Goal: Transaction & Acquisition: Book appointment/travel/reservation

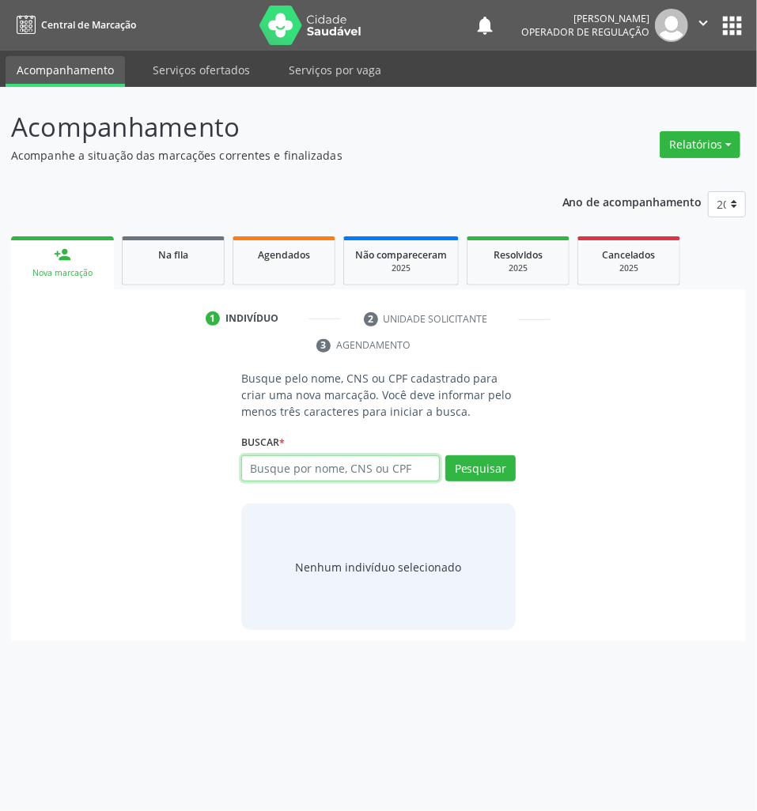
click at [334, 457] on input "text" at bounding box center [340, 469] width 199 height 27
type input "701106348305580"
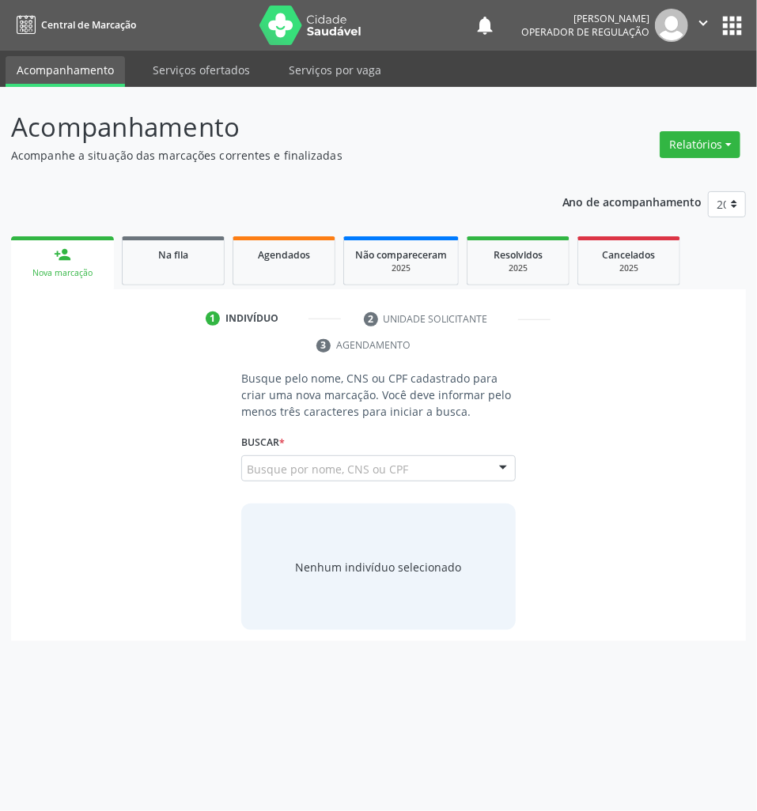
click at [247, 465] on input "701106348305580" at bounding box center [247, 477] width 0 height 32
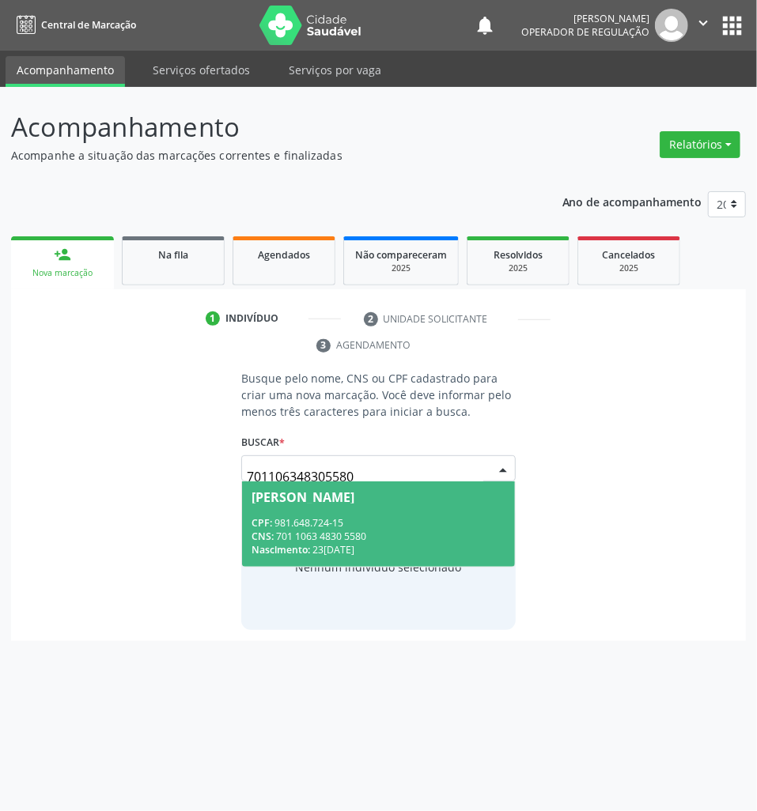
click at [312, 509] on span "[PERSON_NAME] CPF: 981.648.724-15 CNS: 701 1063 4830 5580 Nascimento: 23[DATE]" at bounding box center [378, 524] width 273 height 85
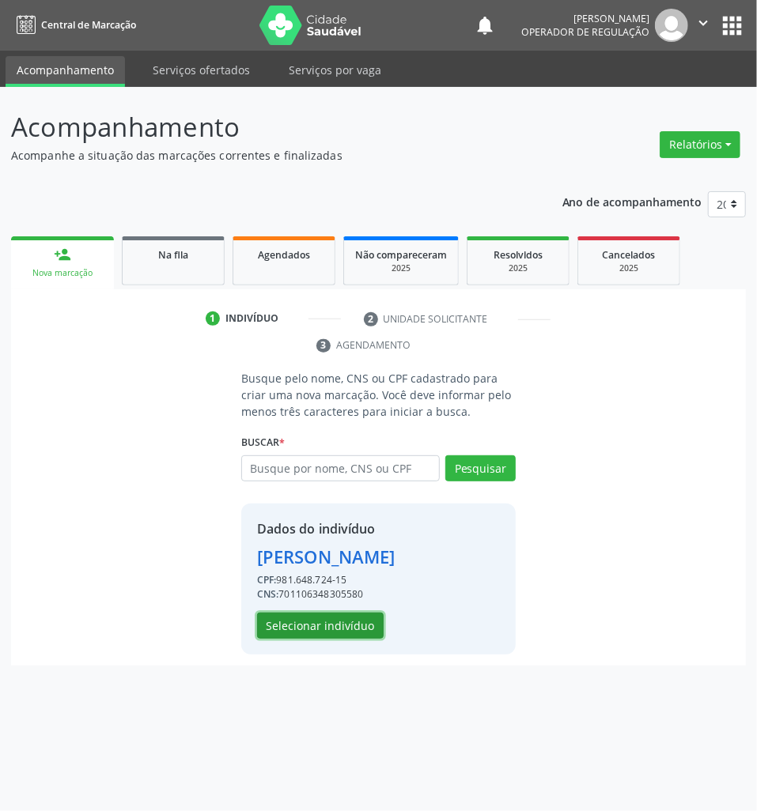
click at [324, 640] on button "Selecionar indivíduo" at bounding box center [320, 626] width 127 height 27
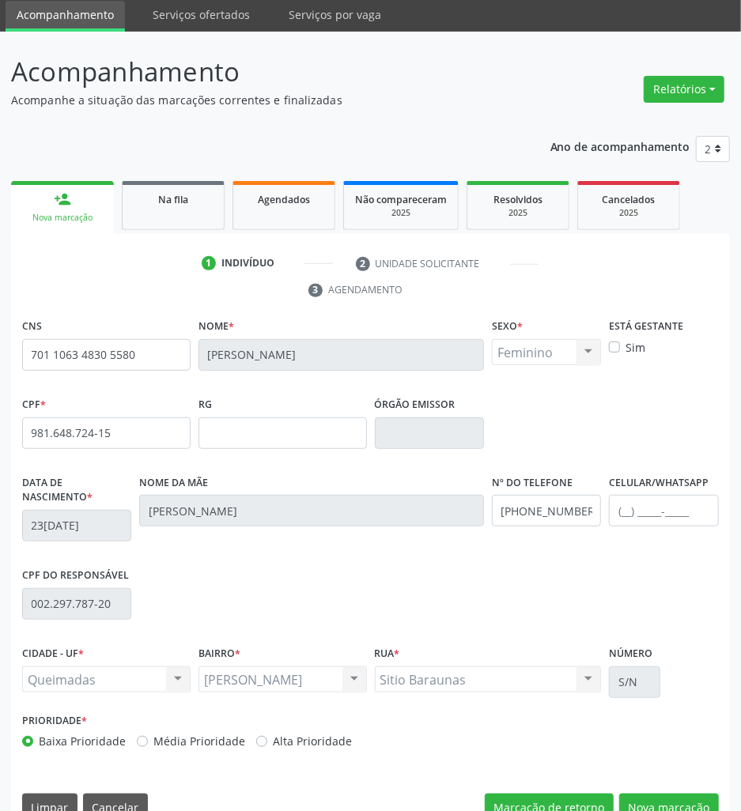
scroll to position [87, 0]
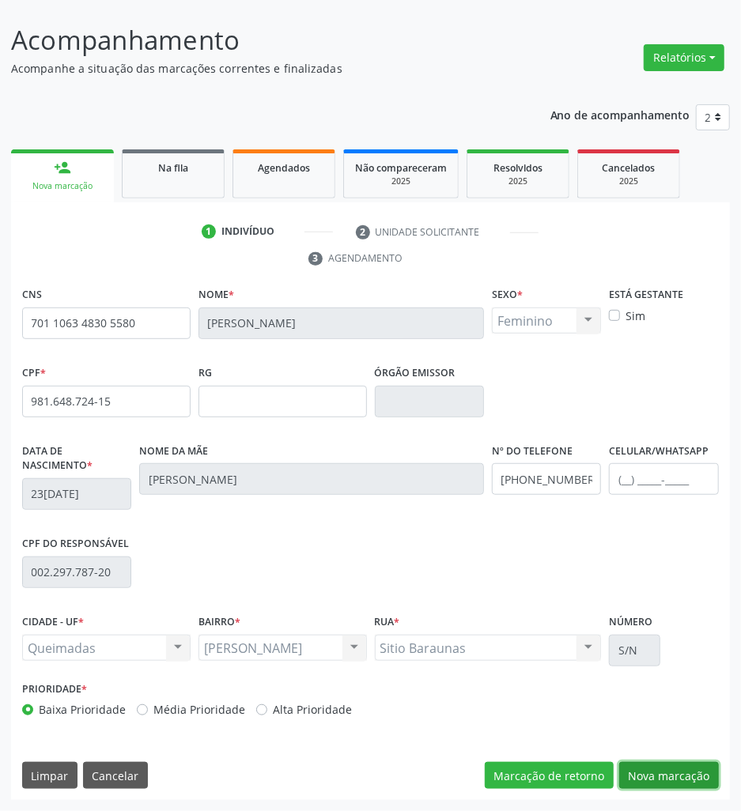
click at [643, 781] on button "Nova marcação" at bounding box center [669, 775] width 100 height 27
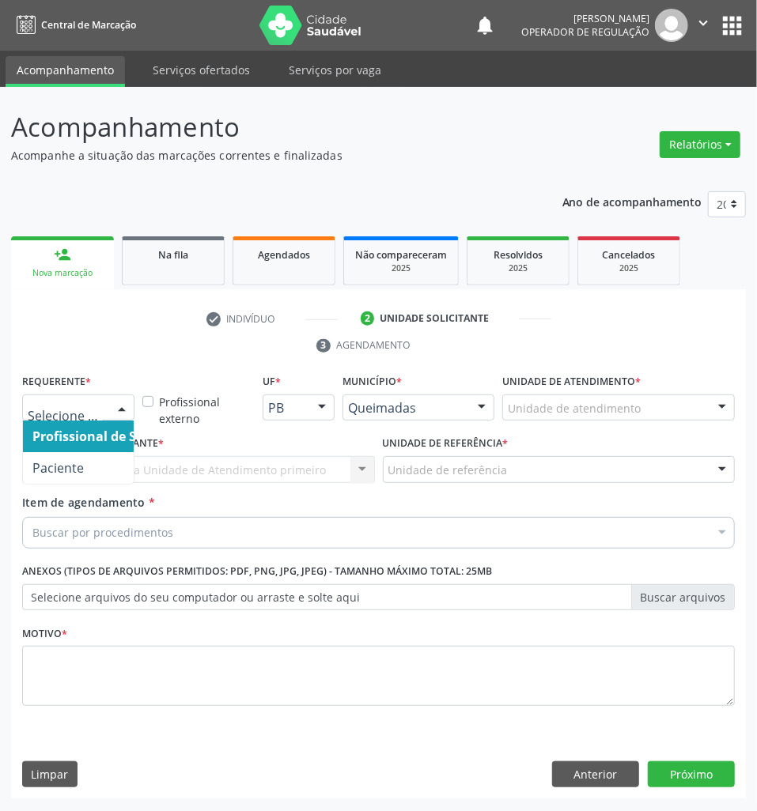
click at [76, 399] on div at bounding box center [78, 408] width 112 height 27
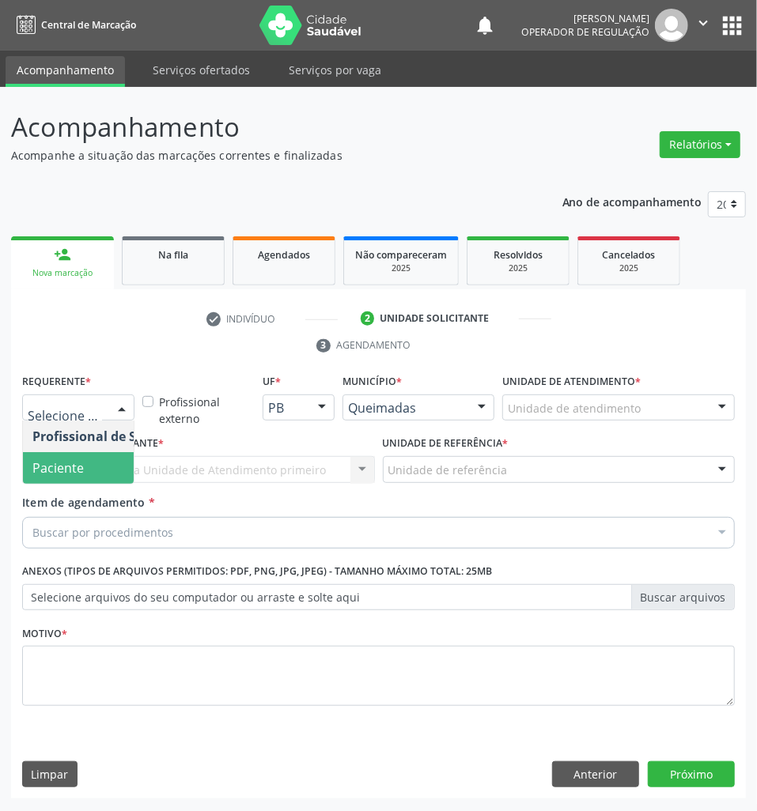
click at [68, 463] on span "Paciente" at bounding box center [57, 467] width 51 height 17
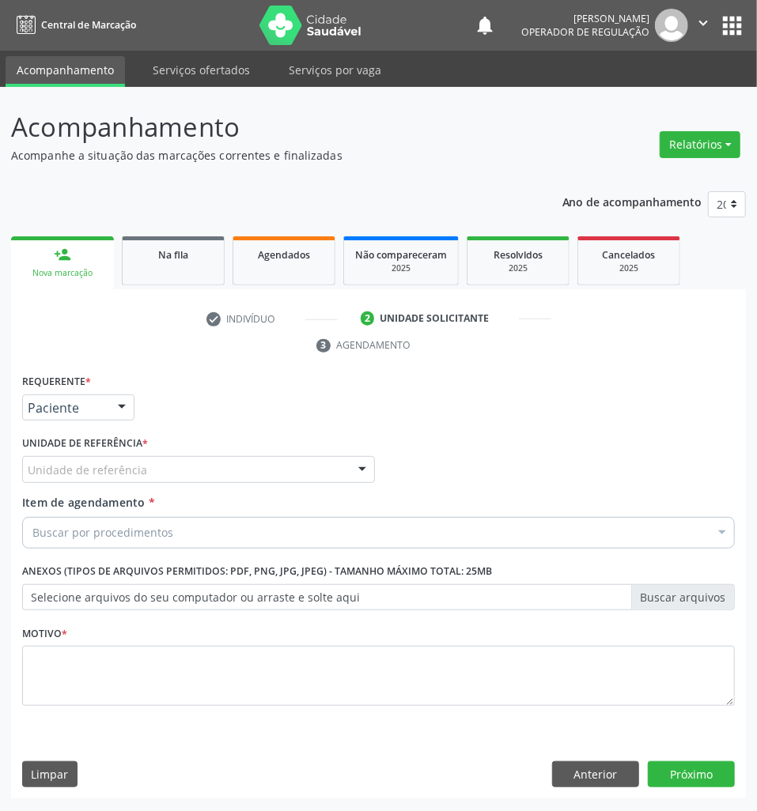
click at [234, 624] on div "Motivo *" at bounding box center [378, 664] width 713 height 84
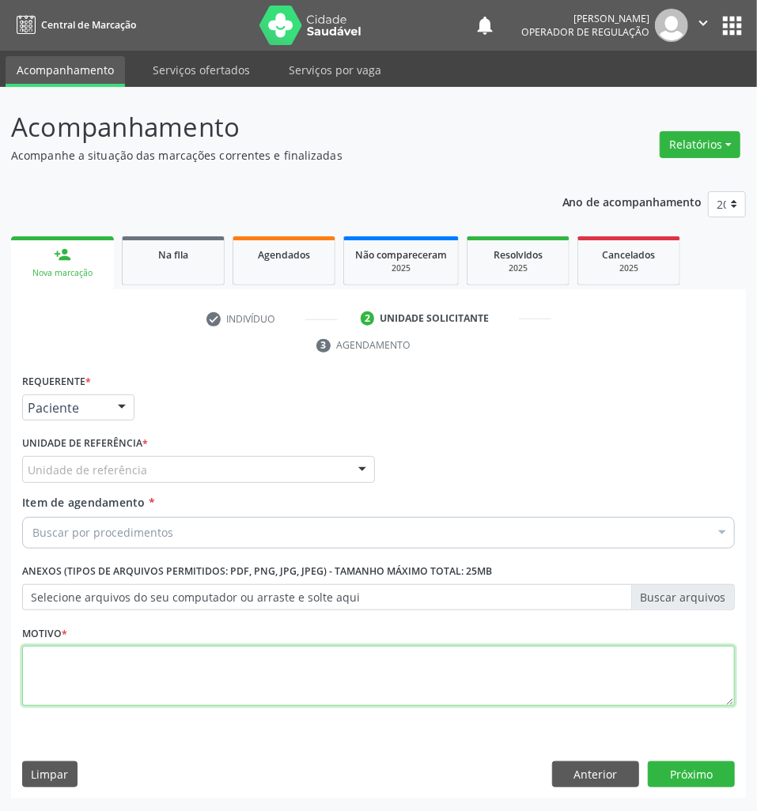
click at [218, 690] on textarea at bounding box center [378, 676] width 713 height 60
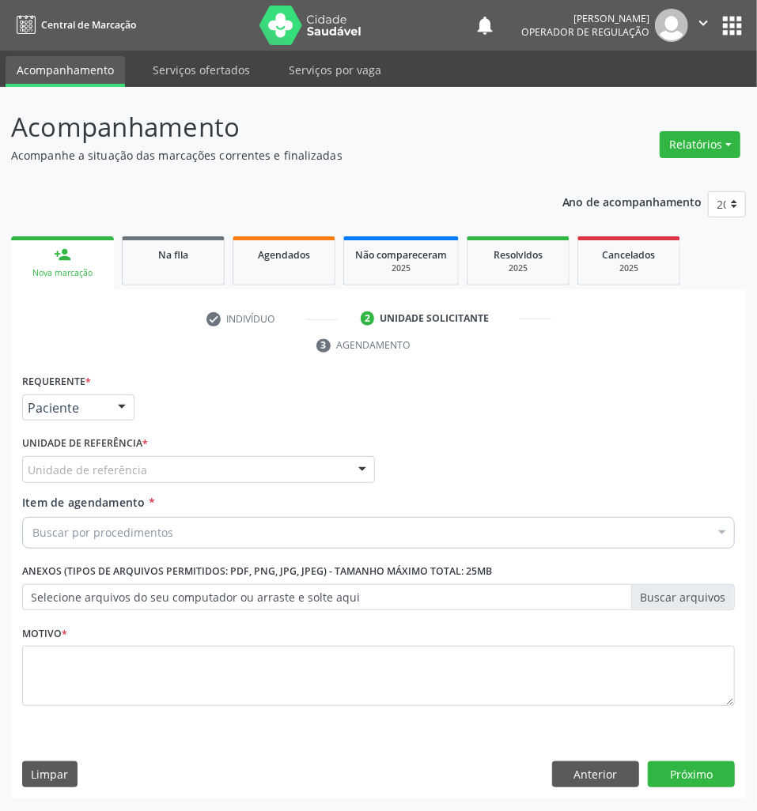
paste input "ABDOMEN TOTAL"
type input "ABDOMEN TOTAL"
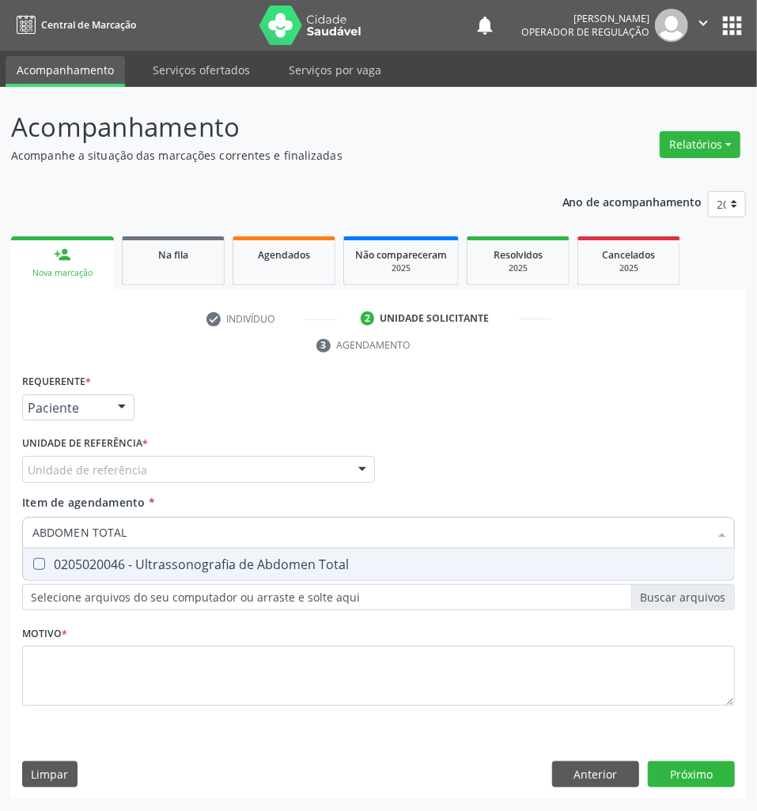
click at [137, 566] on div "0205020046 - Ultrassonografia de Abdomen Total" at bounding box center [378, 564] width 692 height 13
checkbox Total "true"
click at [584, 769] on div "Requerente * Paciente Profissional de Saúde Paciente Nenhum resultado encontrad…" at bounding box center [378, 584] width 735 height 429
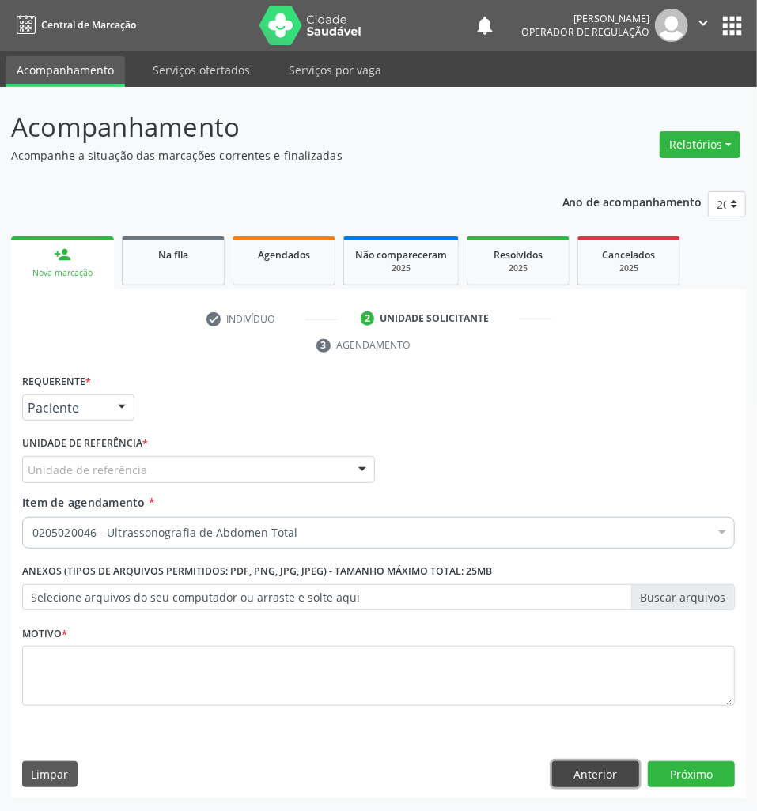
drag, startPoint x: 580, startPoint y: 767, endPoint x: 624, endPoint y: 778, distance: 45.7
click at [580, 767] on button "Anterior" at bounding box center [595, 775] width 87 height 27
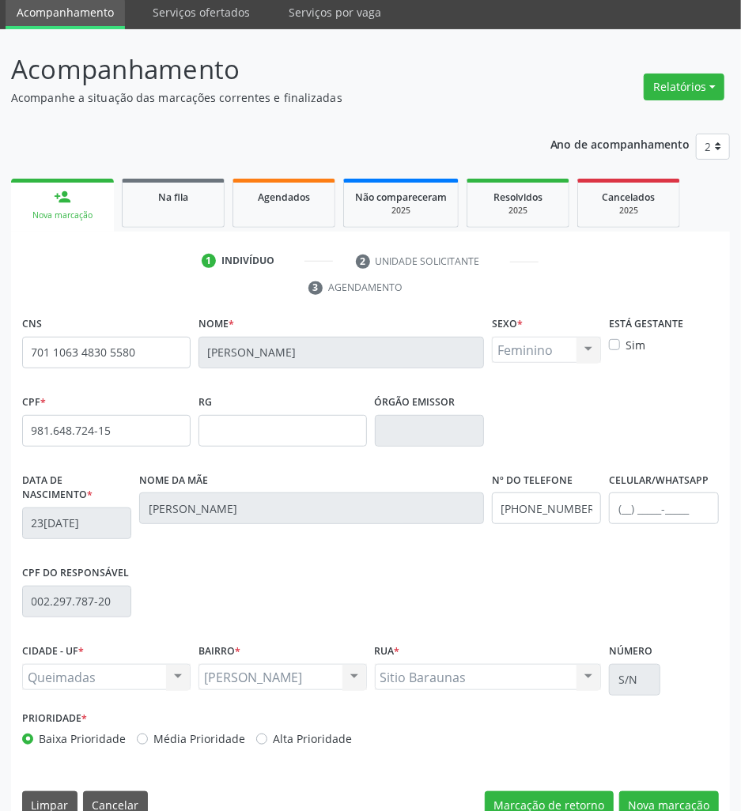
scroll to position [87, 0]
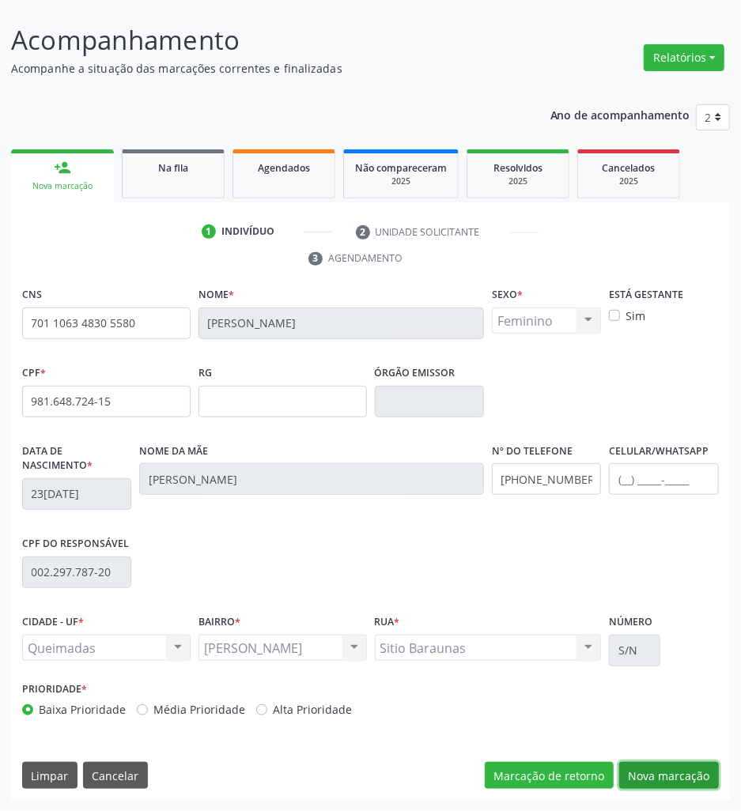
click at [700, 785] on button "Nova marcação" at bounding box center [669, 775] width 100 height 27
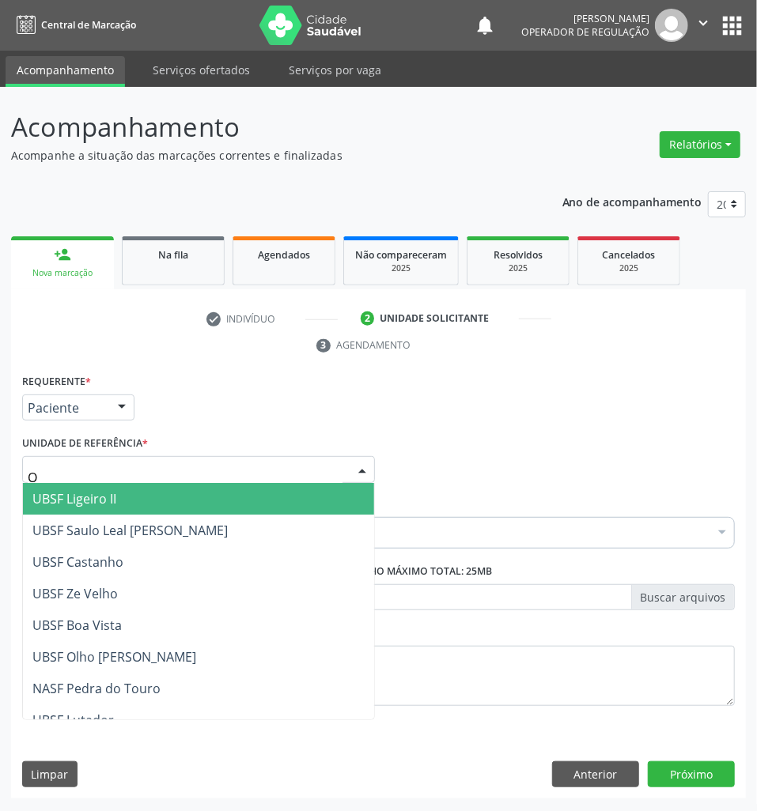
type input "OL"
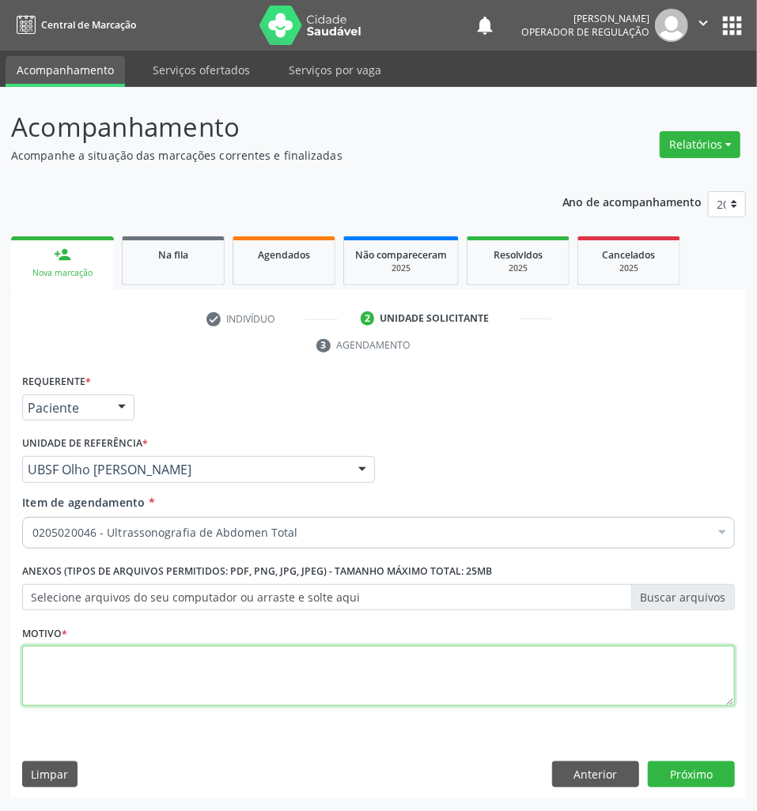
click at [114, 677] on textarea at bounding box center [378, 676] width 713 height 60
type textarea "ROTINA"
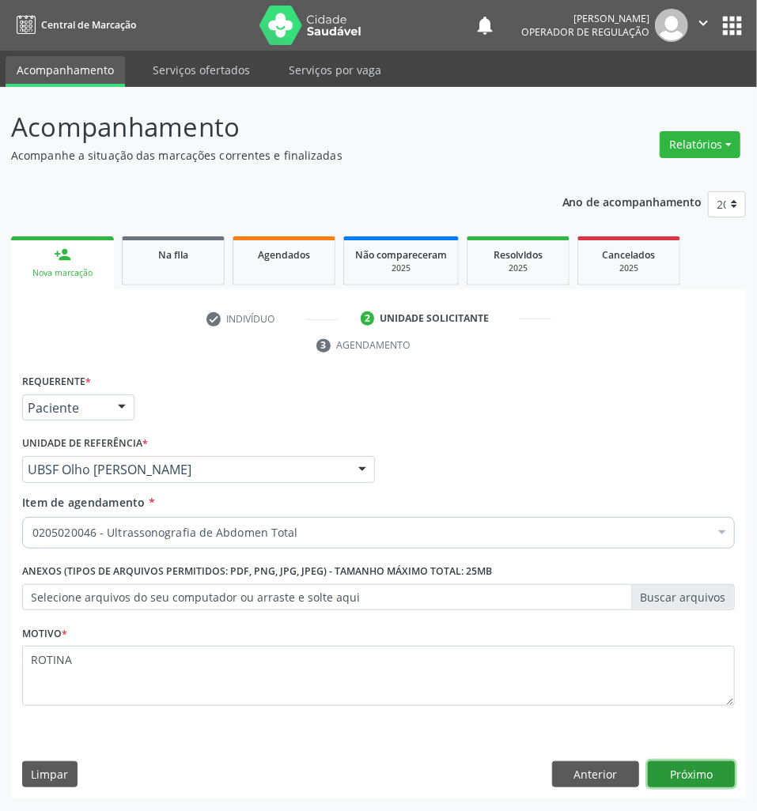
click button "Próximo" at bounding box center [691, 775] width 87 height 27
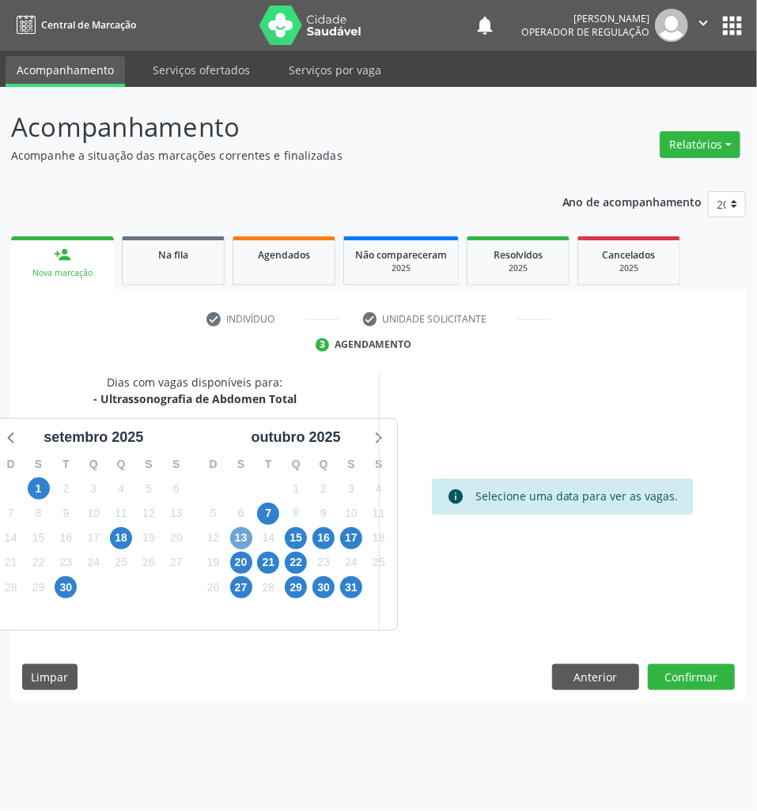
click at [247, 530] on span "13" at bounding box center [241, 538] width 22 height 22
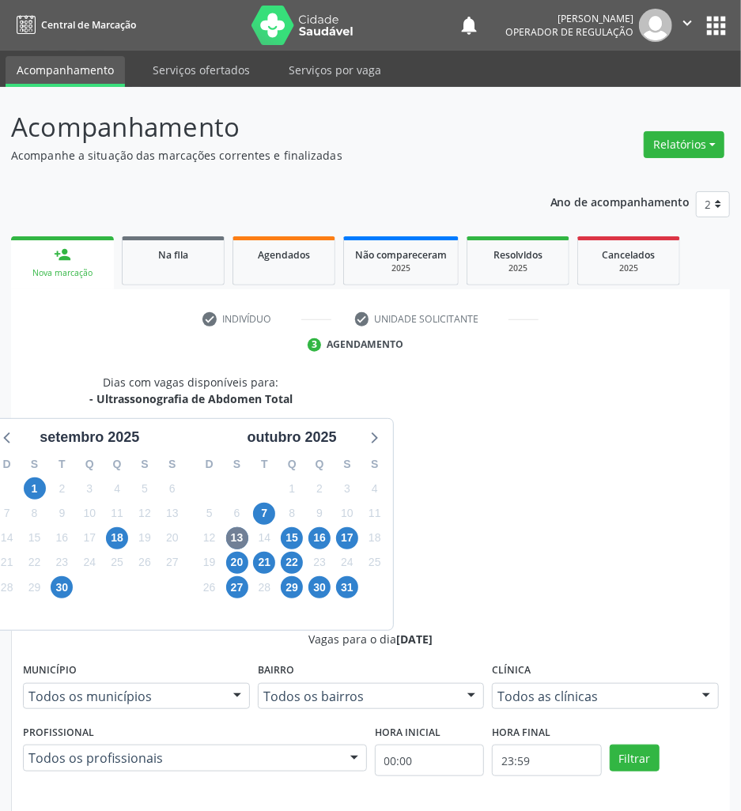
radio input "true"
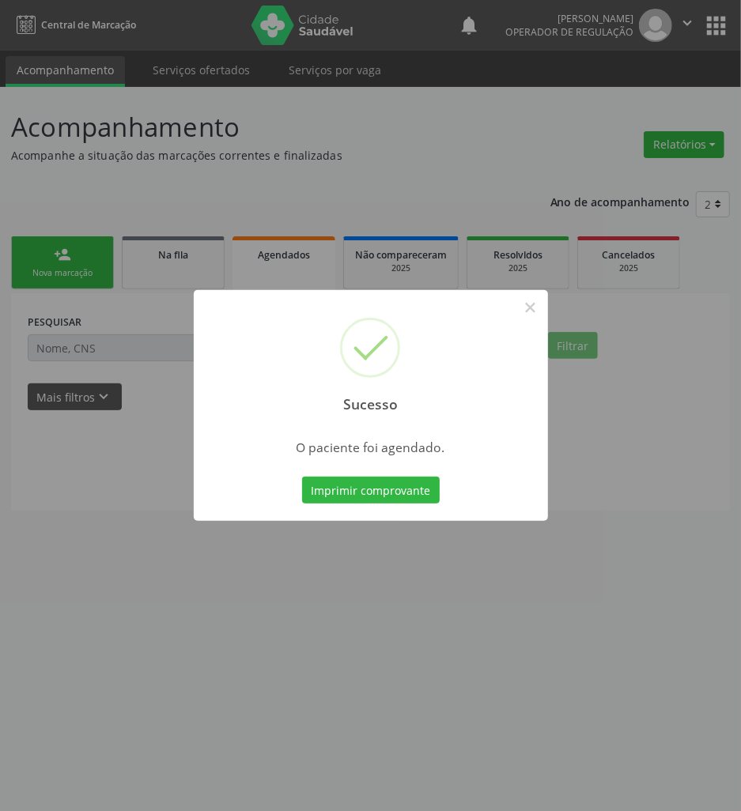
scroll to position [0, 0]
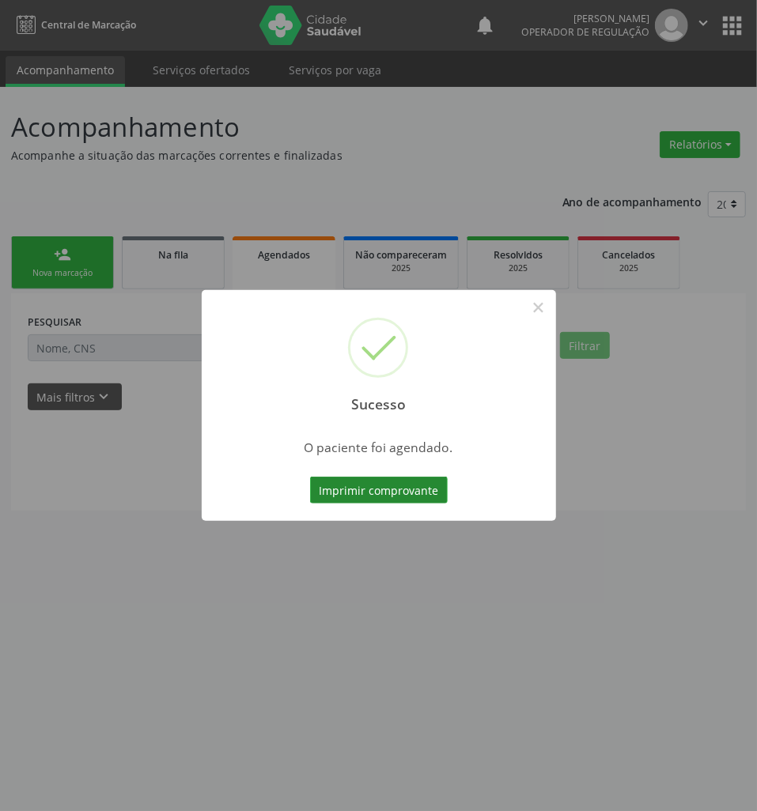
click at [425, 488] on button "Imprimir comprovante" at bounding box center [379, 490] width 138 height 27
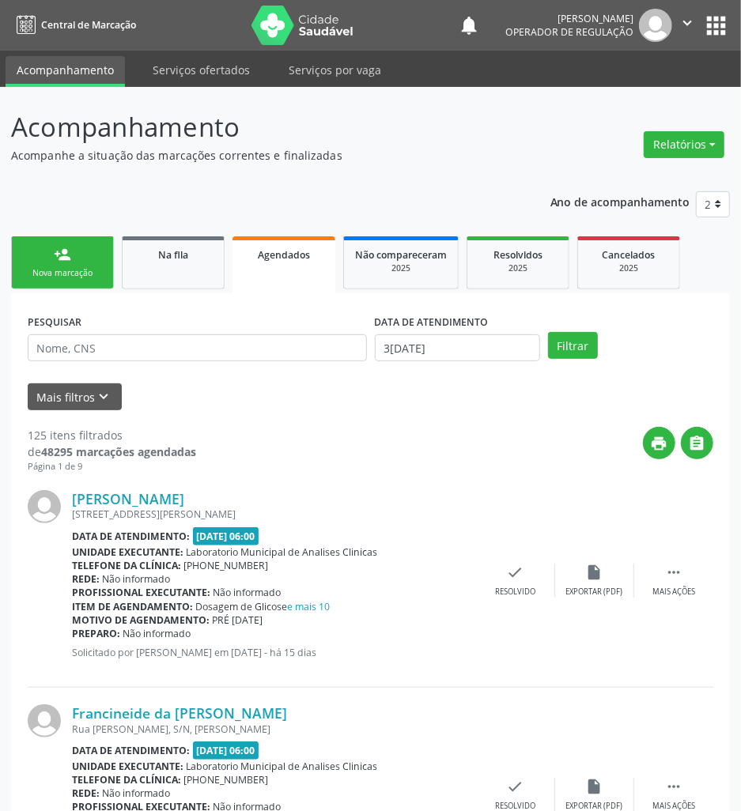
click at [36, 258] on link "person_add Nova marcação" at bounding box center [62, 262] width 103 height 53
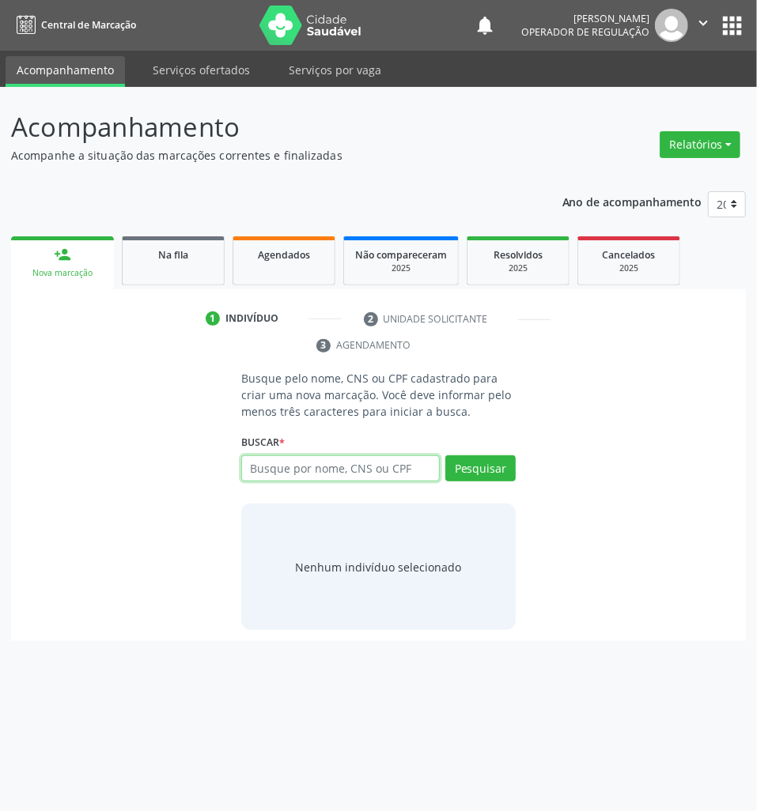
click at [302, 475] on input "text" at bounding box center [340, 469] width 199 height 27
type input "700200451169924"
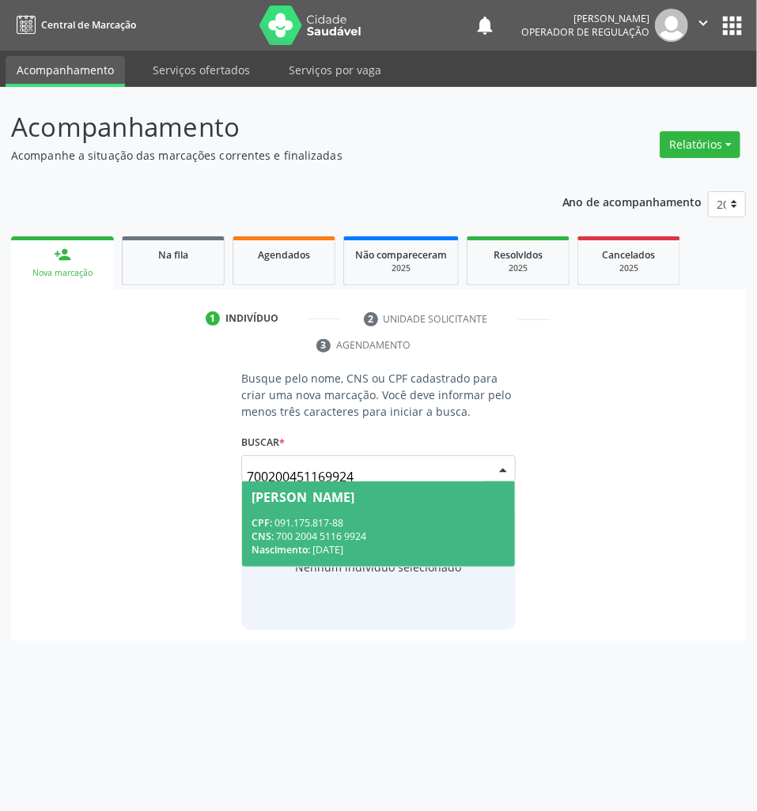
click at [305, 501] on div "[PERSON_NAME]" at bounding box center [302, 497] width 103 height 13
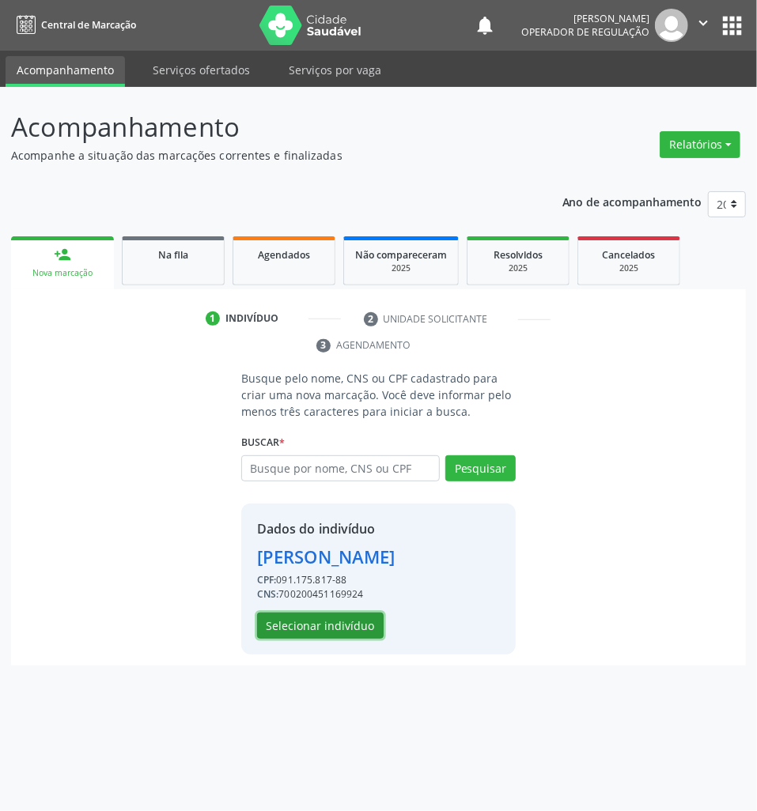
click at [291, 624] on button "Selecionar indivíduo" at bounding box center [320, 626] width 127 height 27
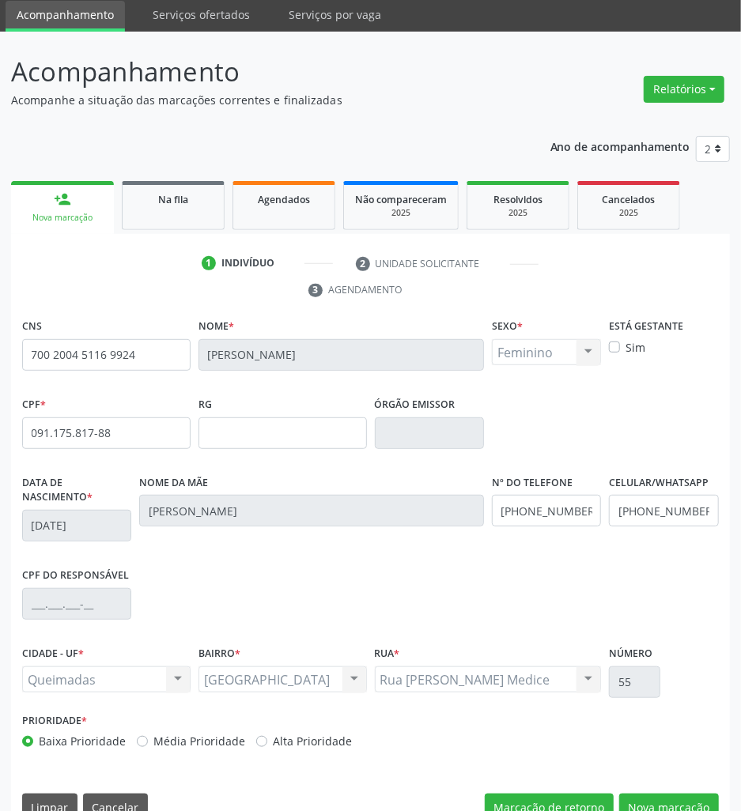
scroll to position [87, 0]
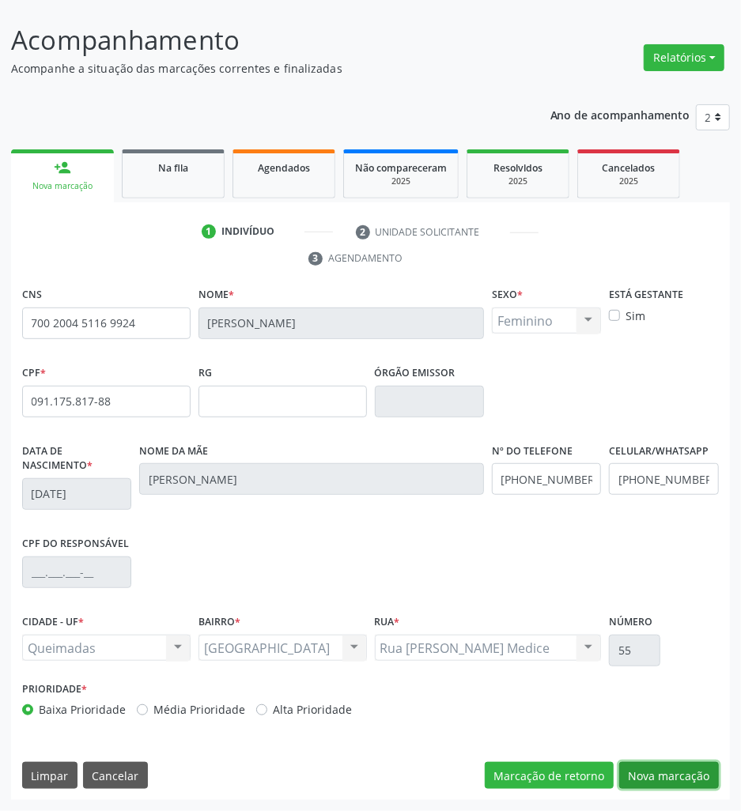
click at [679, 770] on button "Nova marcação" at bounding box center [669, 775] width 100 height 27
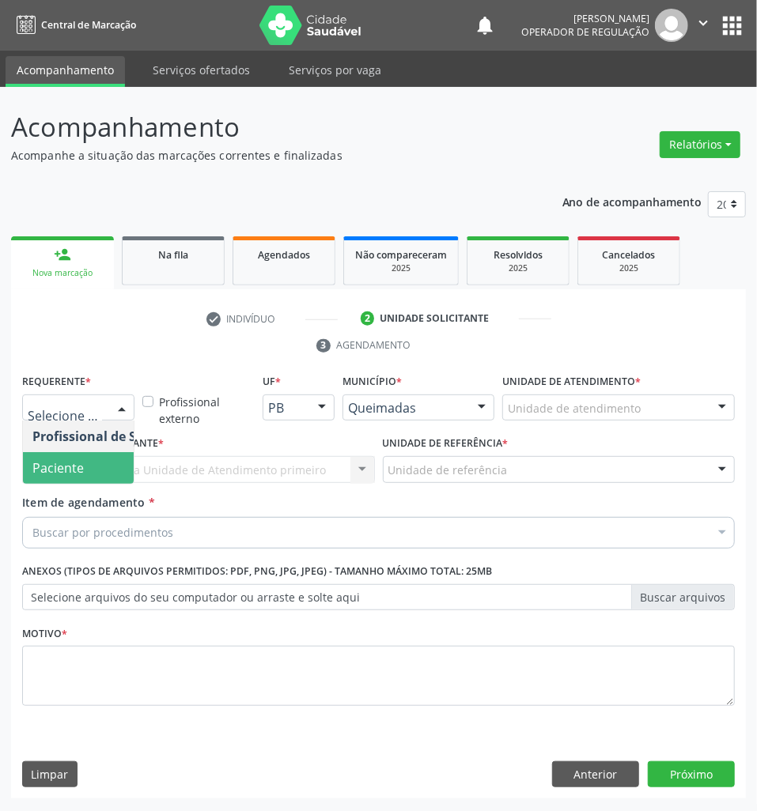
click at [86, 454] on span "Paciente" at bounding box center [100, 468] width 154 height 32
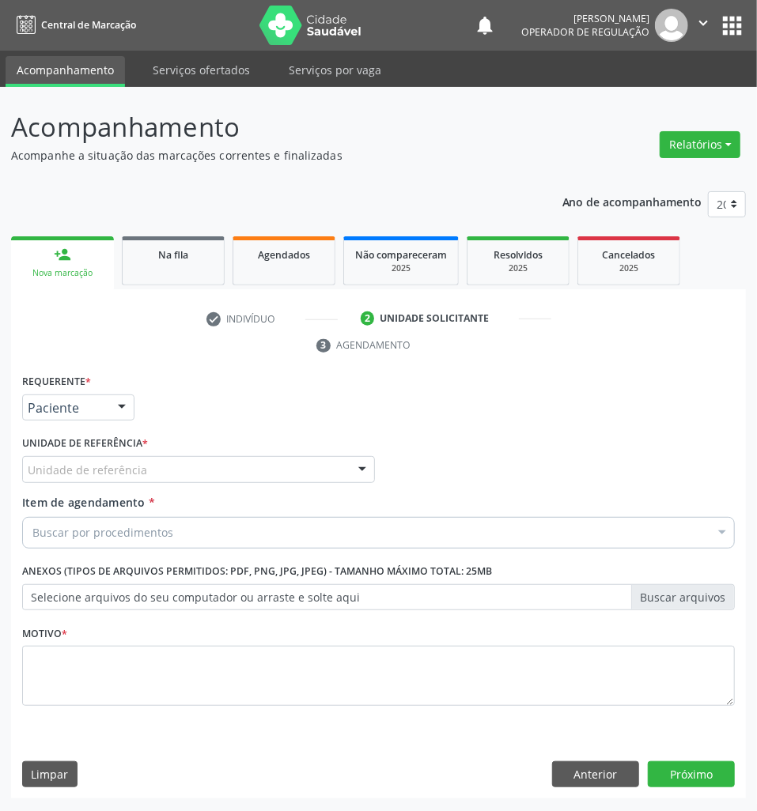
click at [147, 467] on div "Unidade de referência" at bounding box center [198, 469] width 353 height 27
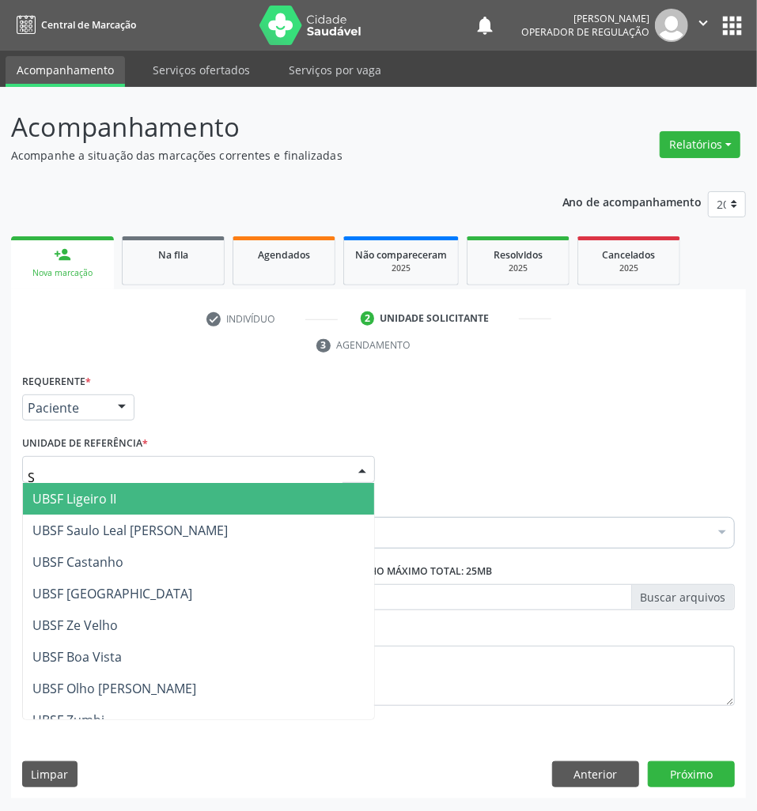
type input "SA"
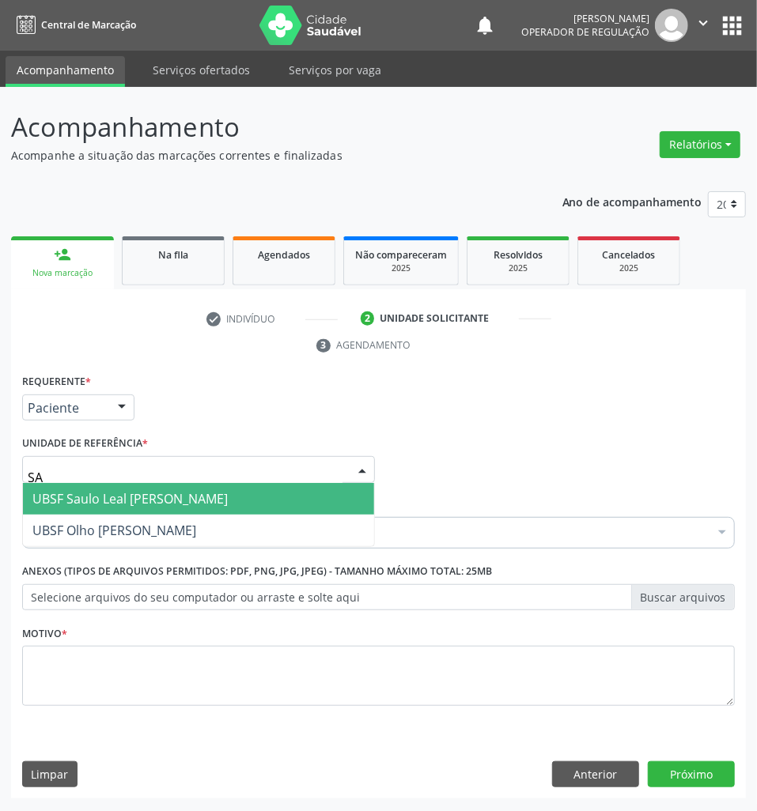
click at [146, 507] on span "UBSF Saulo Leal [PERSON_NAME]" at bounding box center [129, 498] width 195 height 17
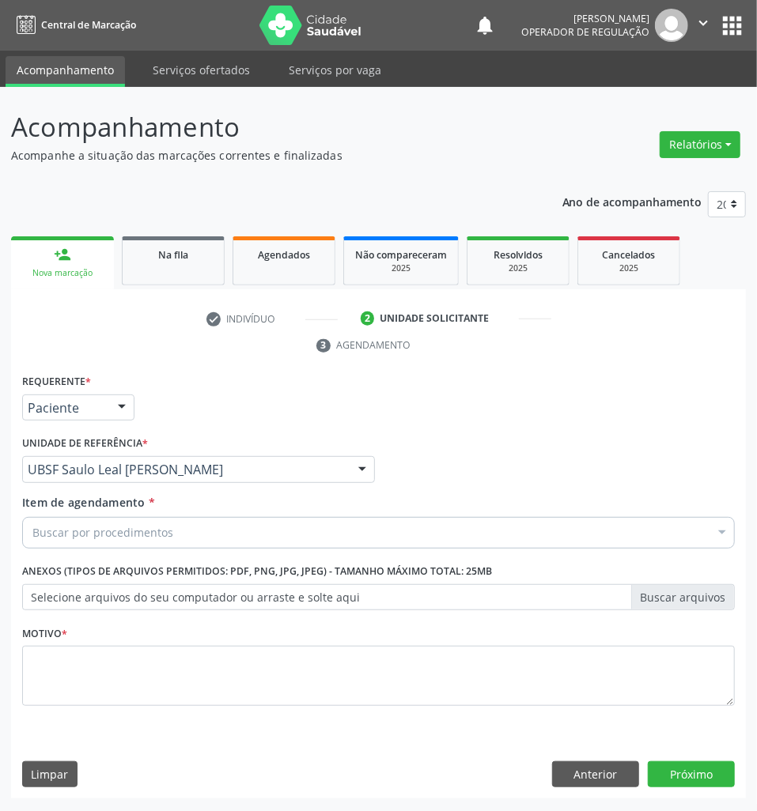
click at [291, 512] on div "Item de agendamento * Buscar por procedimentos Selecionar todos 0604320140 - Ab…" at bounding box center [378, 519] width 713 height 50
click at [293, 520] on div "Buscar por procedimentos" at bounding box center [378, 533] width 713 height 32
paste input "ABDOMEN TOTAL"
type input "ABDOMEN TOTAL"
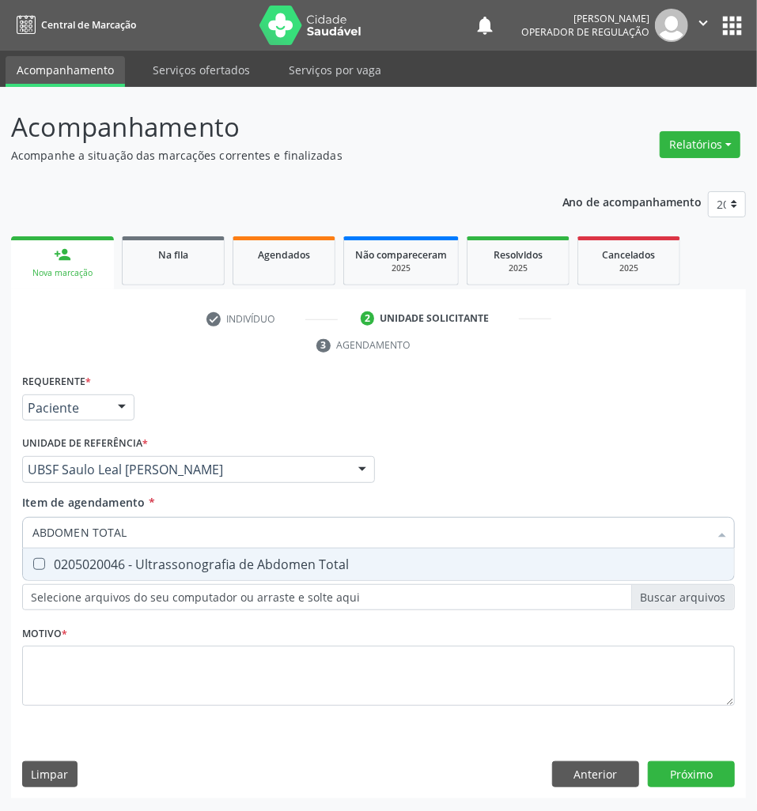
click at [242, 558] on div "0205020046 - Ultrassonografia de Abdomen Total" at bounding box center [378, 564] width 692 height 13
checkbox Total "true"
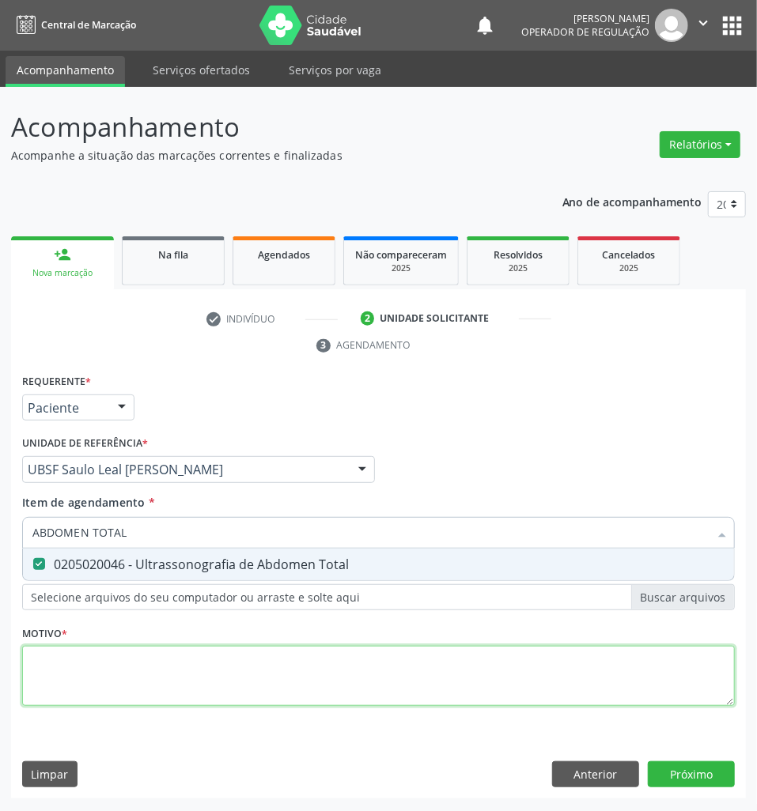
click at [160, 683] on div "Requerente * Paciente Profissional de Saúde Paciente Nenhum resultado encontrad…" at bounding box center [378, 549] width 713 height 358
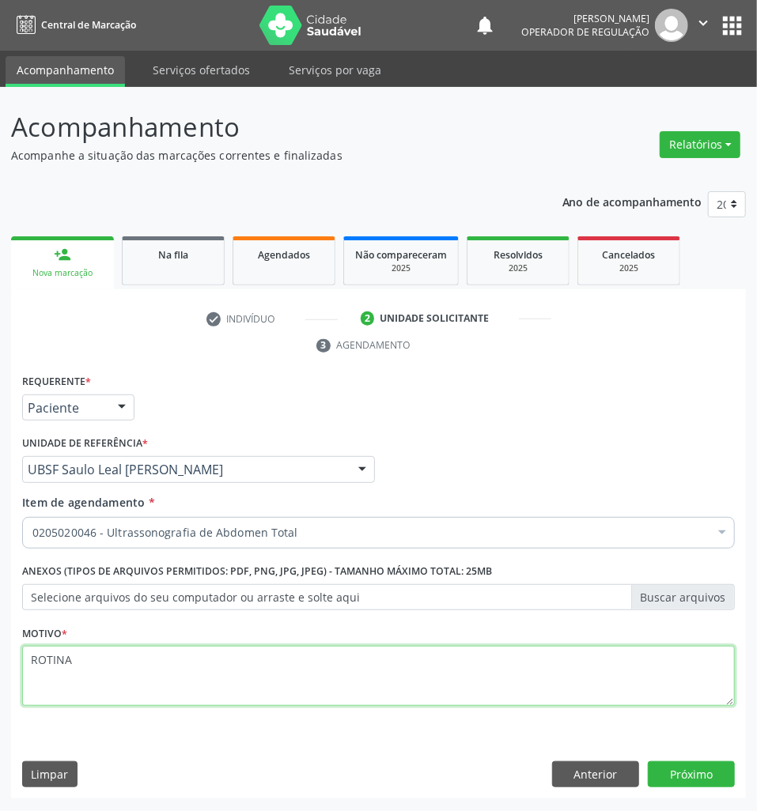
type textarea "ROTINA"
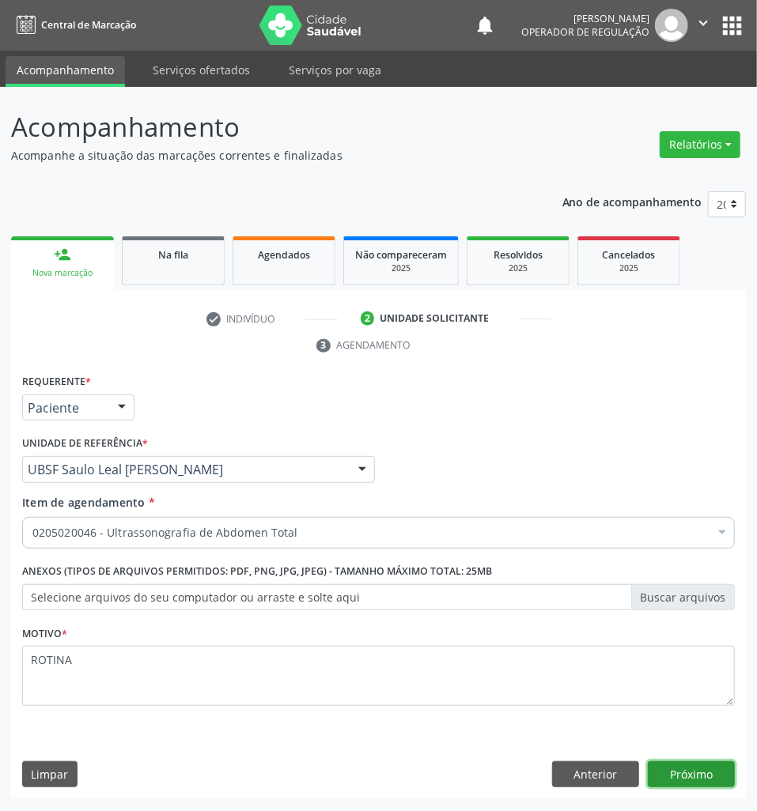
click button "Próximo" at bounding box center [691, 775] width 87 height 27
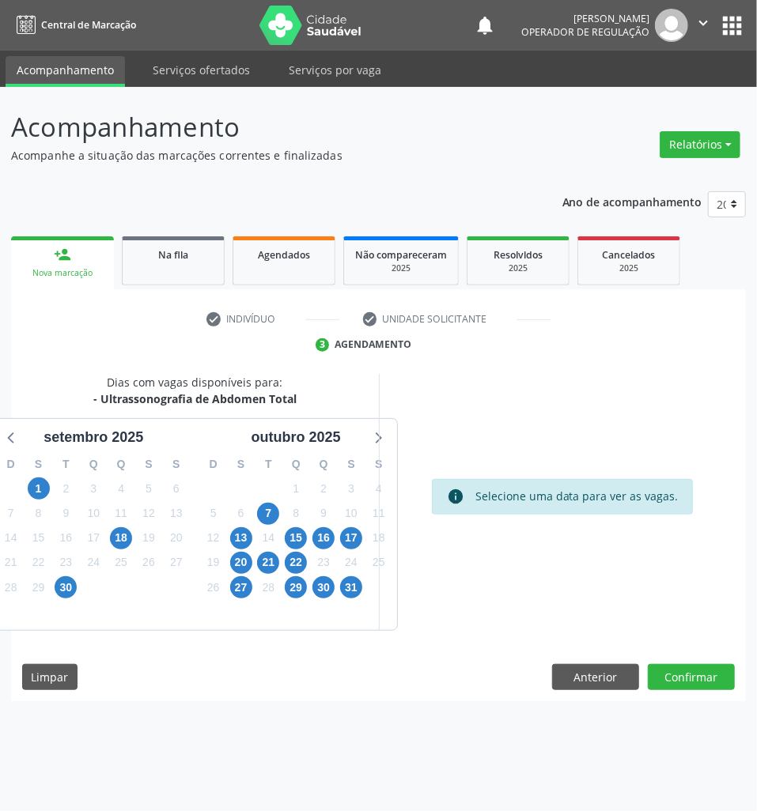
click at [250, 530] on div "13" at bounding box center [241, 538] width 22 height 25
drag, startPoint x: 245, startPoint y: 532, endPoint x: 0, endPoint y: 528, distance: 245.2
click at [244, 532] on span "13" at bounding box center [241, 538] width 22 height 22
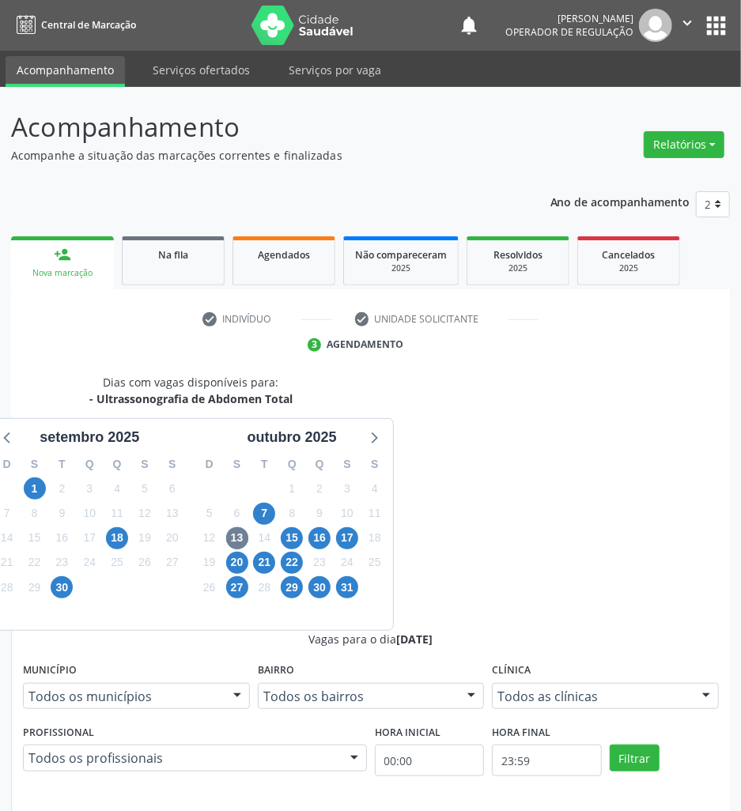
radio input "true"
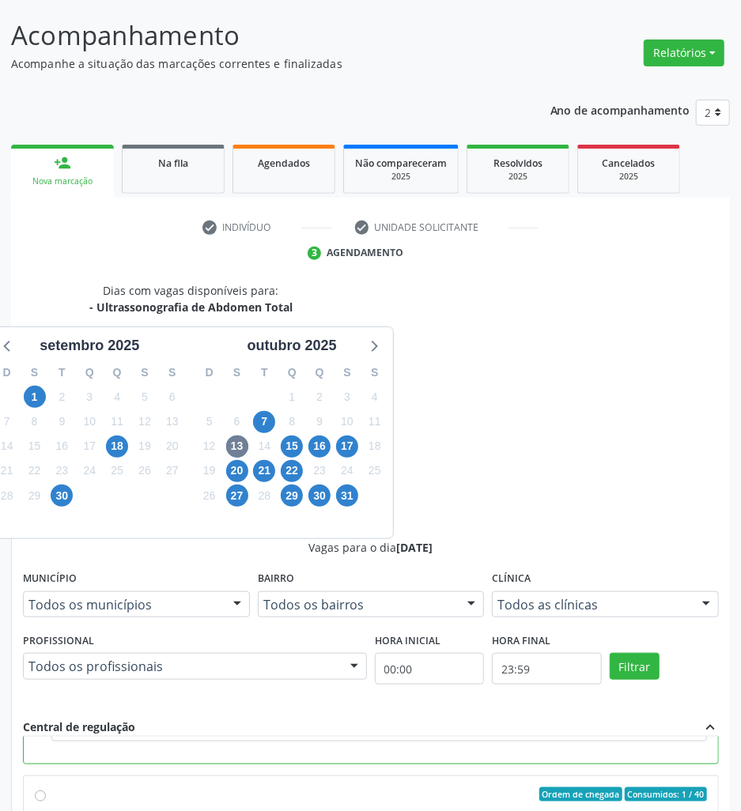
scroll to position [168, 0]
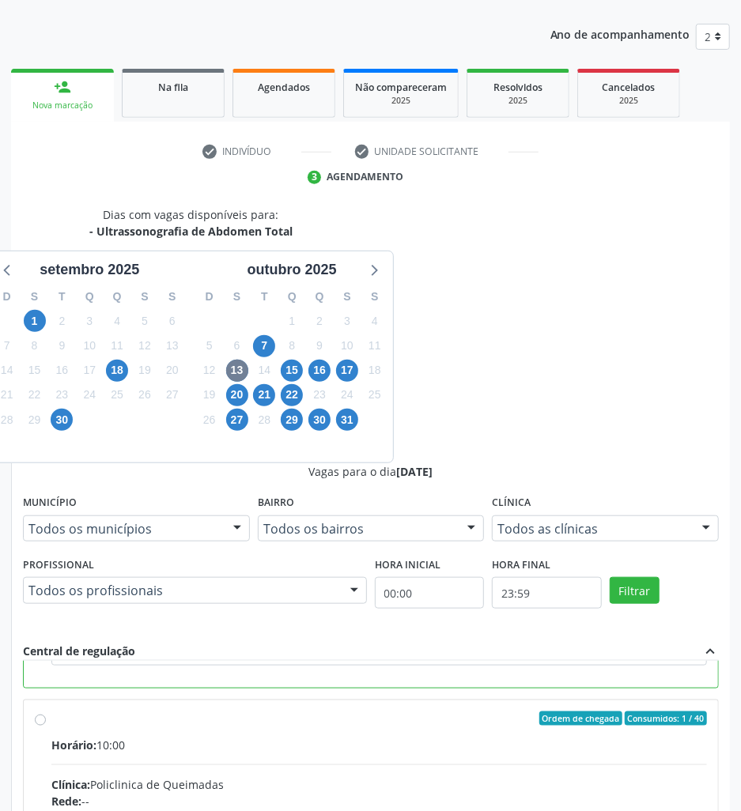
drag, startPoint x: 659, startPoint y: 777, endPoint x: 431, endPoint y: 729, distance: 232.7
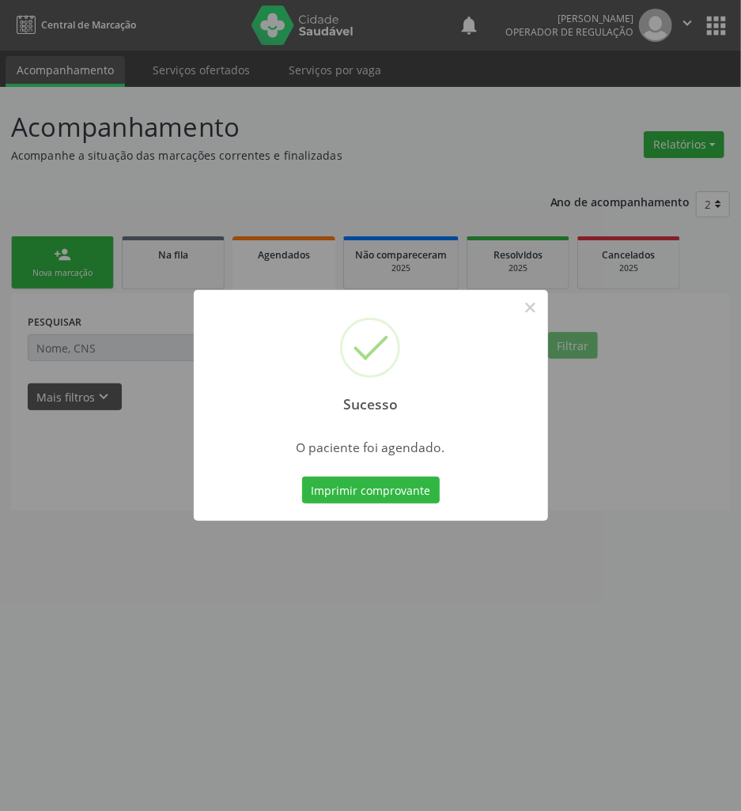
scroll to position [0, 0]
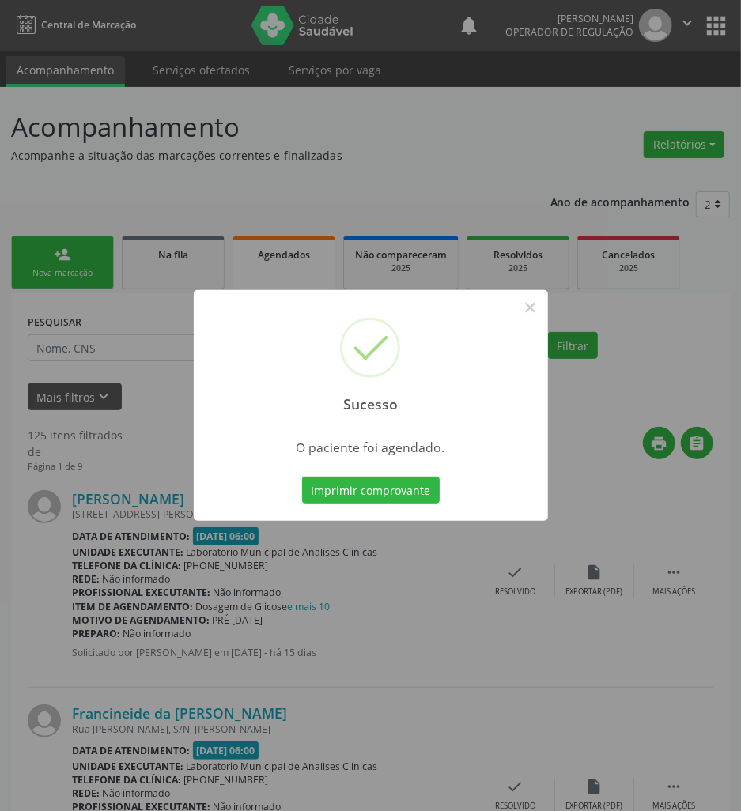
click at [418, 446] on span "O paciente foi agendado." at bounding box center [371, 447] width 149 height 17
click at [384, 479] on button "Imprimir comprovante" at bounding box center [371, 490] width 138 height 27
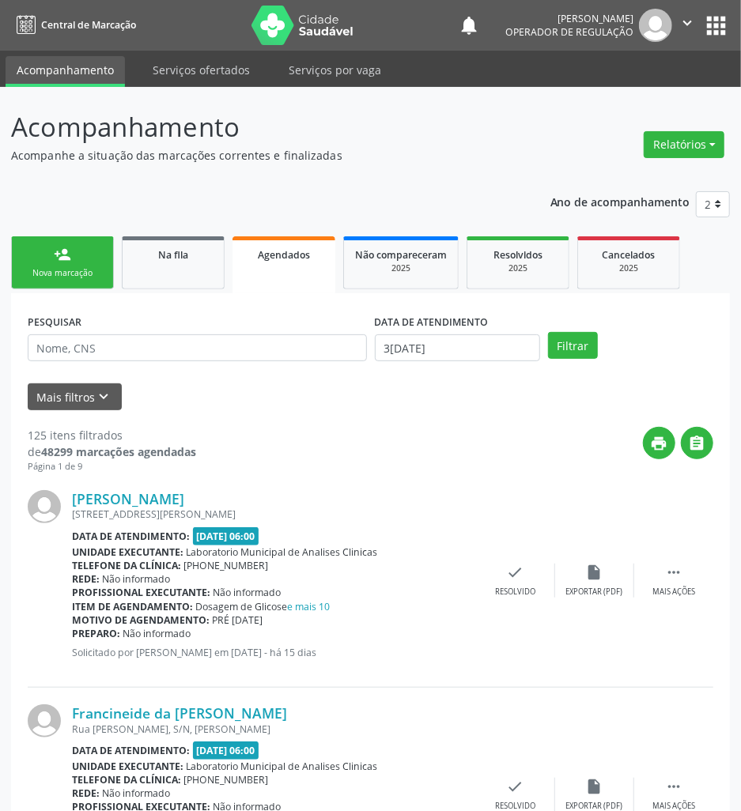
click at [93, 269] on div "Nova marcação" at bounding box center [62, 273] width 79 height 12
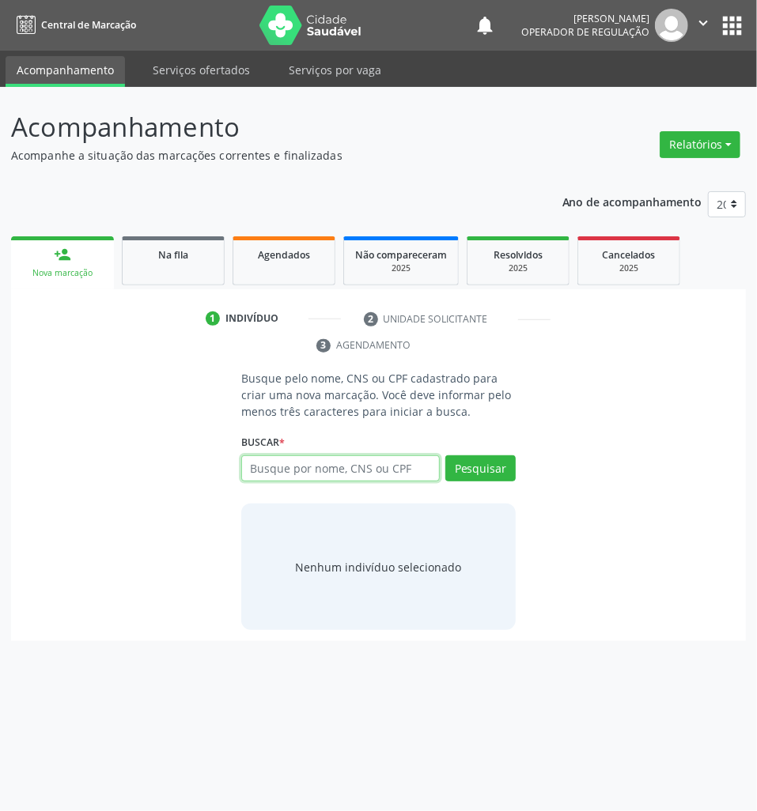
click at [313, 460] on input "text" at bounding box center [340, 469] width 199 height 27
type input "700502998012450"
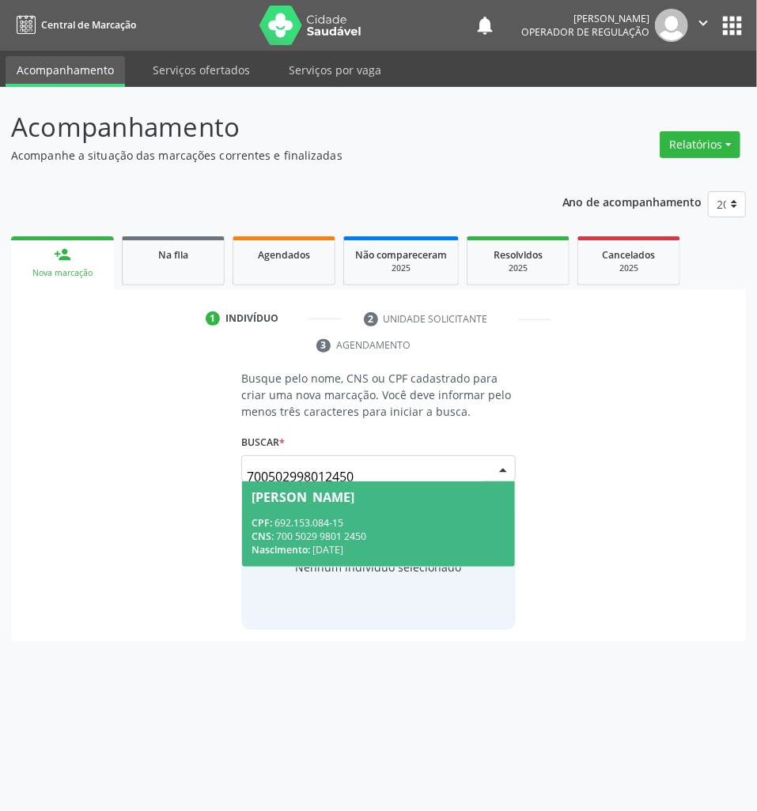
click at [295, 508] on span "[PERSON_NAME] CPF: 692.153.084-15 CNS: 700 5029 9801 2450 Nascimento: 1[DATE]" at bounding box center [378, 524] width 273 height 85
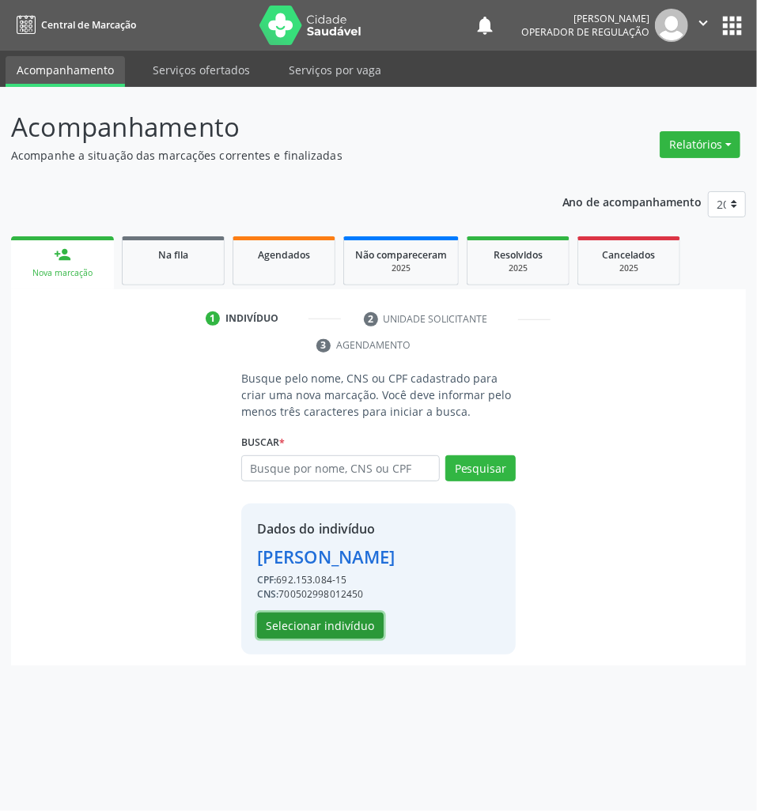
drag, startPoint x: 288, startPoint y: 626, endPoint x: 3, endPoint y: 507, distance: 308.7
click at [286, 624] on button "Selecionar indivíduo" at bounding box center [320, 626] width 127 height 27
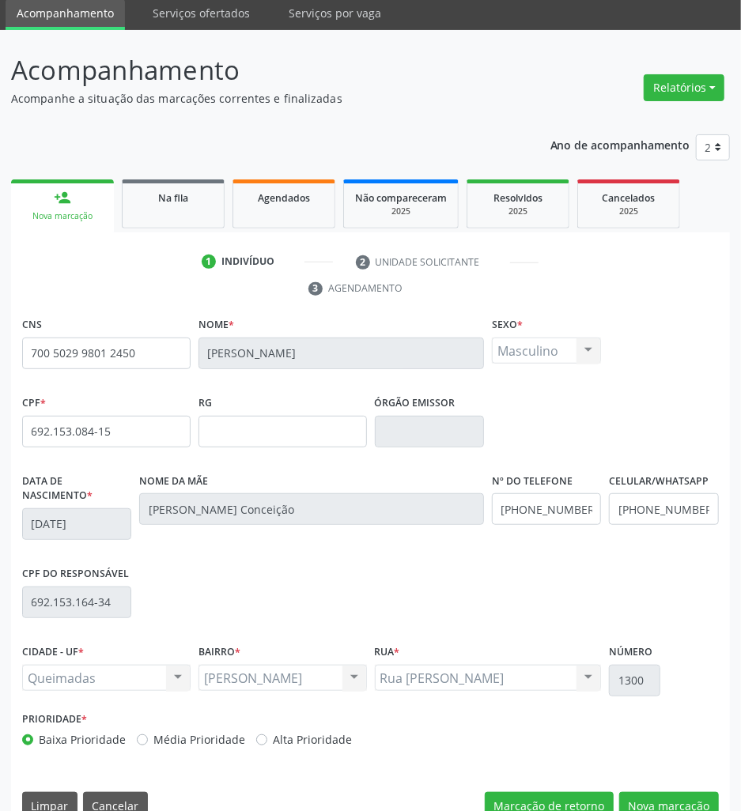
scroll to position [87, 0]
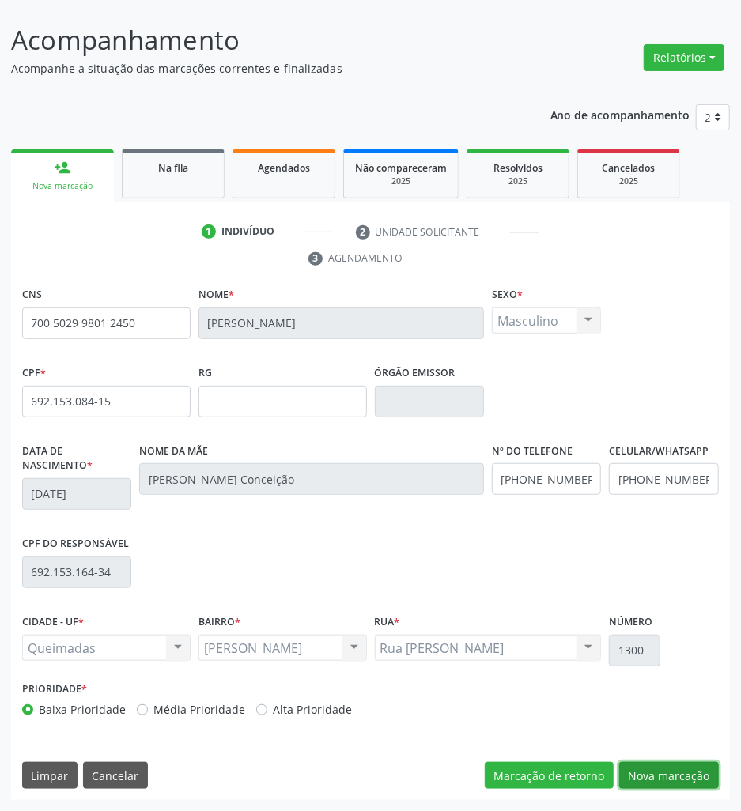
click at [709, 789] on button "Nova marcação" at bounding box center [669, 775] width 100 height 27
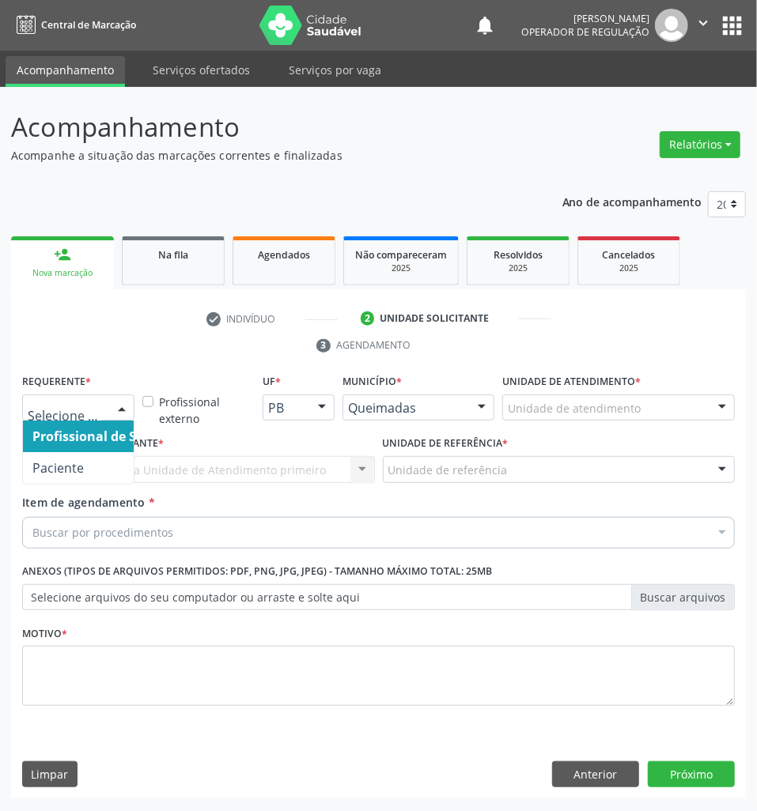
drag, startPoint x: 71, startPoint y: 421, endPoint x: 68, endPoint y: 449, distance: 28.6
click at [73, 422] on div "Profissional de Saúde Paciente Nenhum resultado encontrado para: " " Não há nen…" at bounding box center [78, 408] width 112 height 27
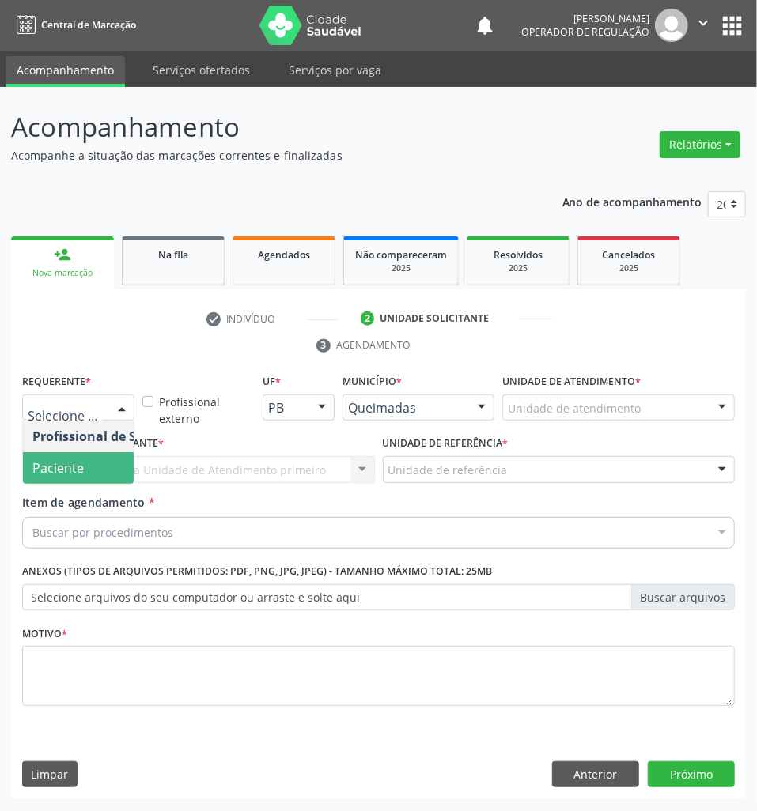
click at [67, 459] on span "Paciente" at bounding box center [100, 468] width 154 height 32
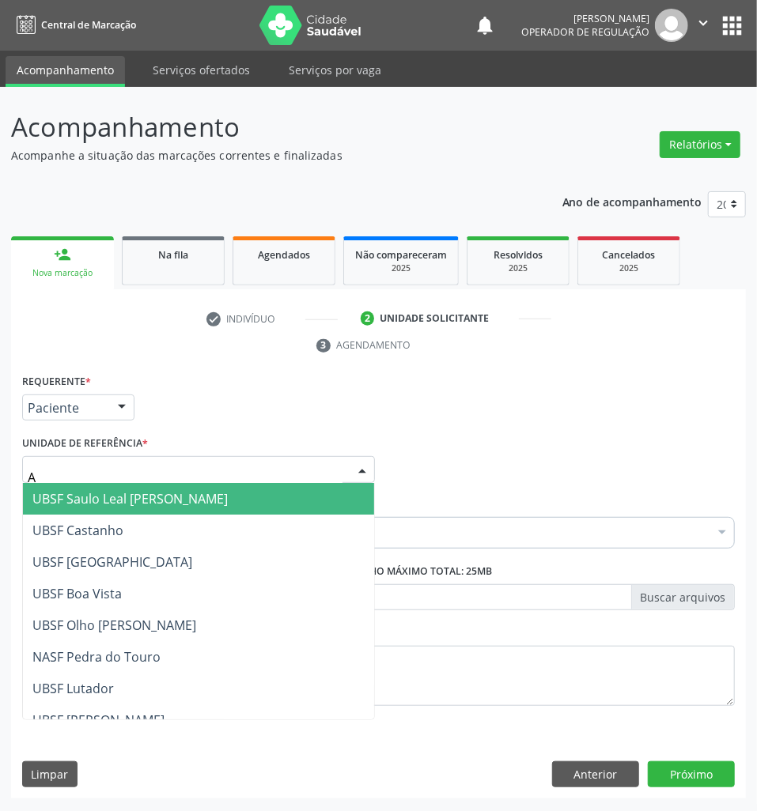
type input "AN"
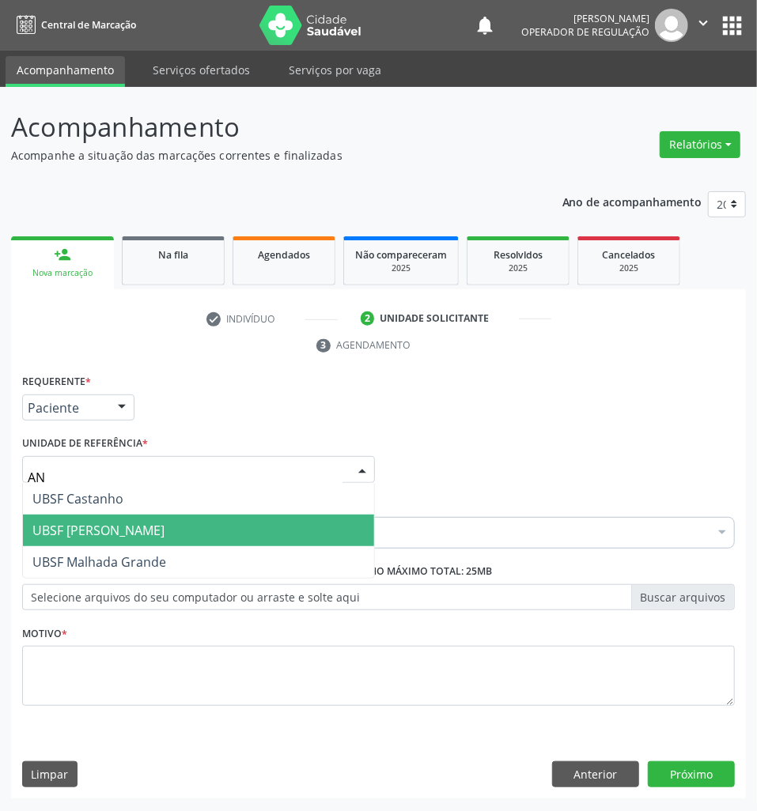
click at [111, 531] on span "UBSF [PERSON_NAME]" at bounding box center [98, 530] width 132 height 17
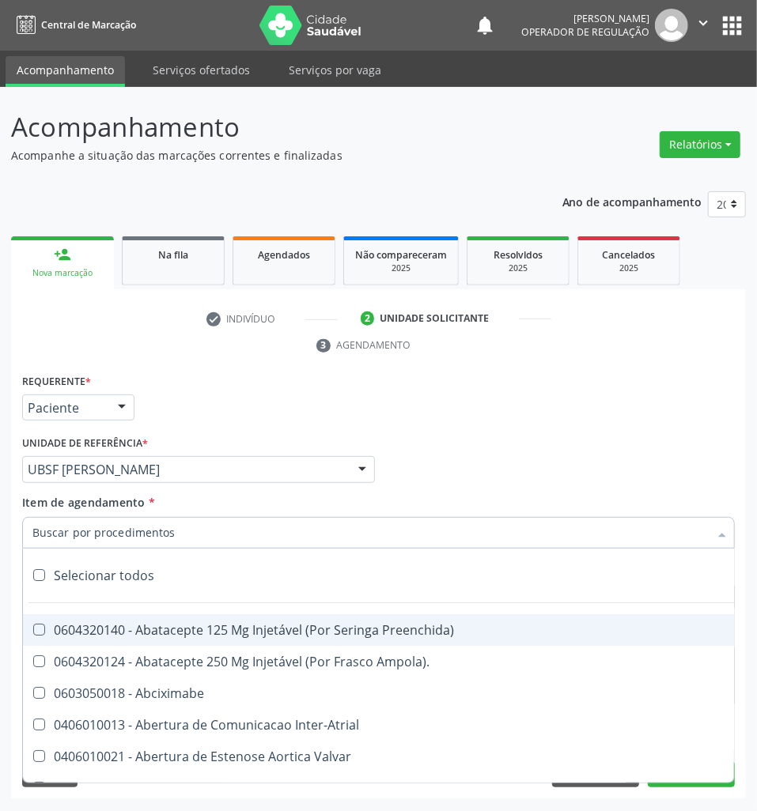
paste input "ABDOMEN TOTAL"
type input "ABDOMEN TOTAL"
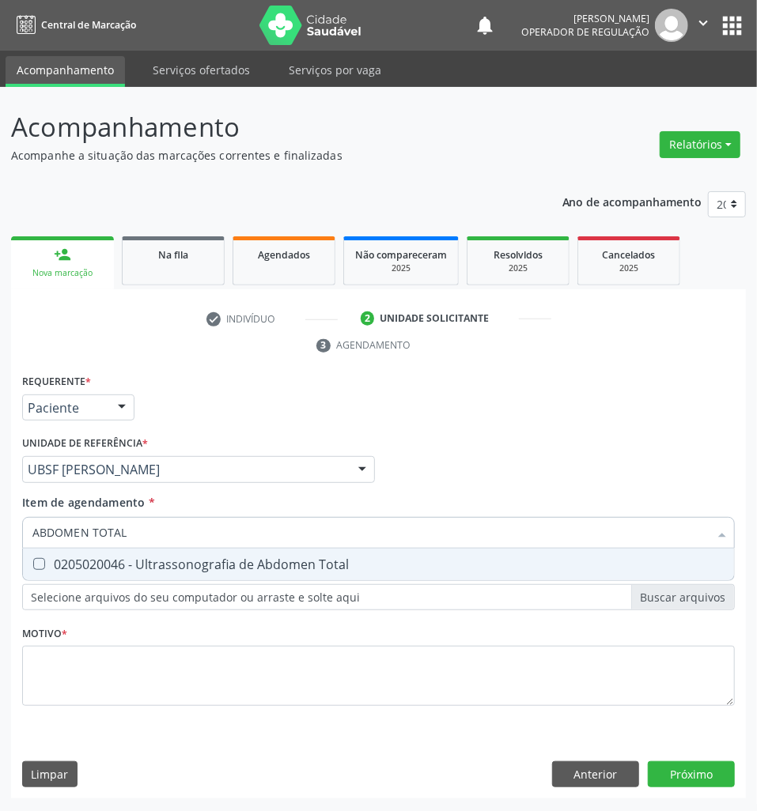
click at [118, 568] on div "0205020046 - Ultrassonografia de Abdomen Total" at bounding box center [378, 564] width 692 height 13
checkbox Total "true"
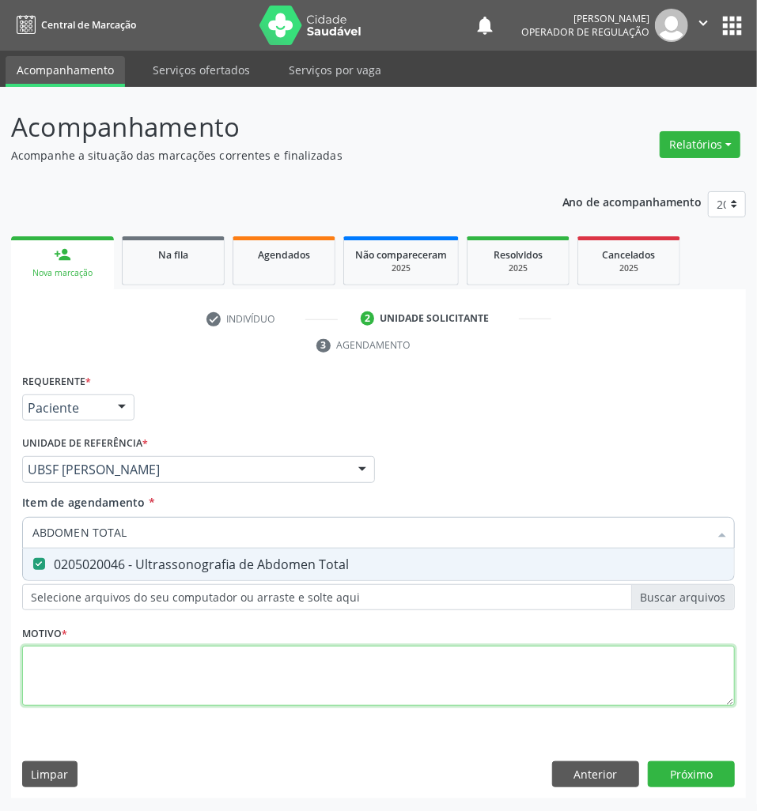
click at [101, 694] on div "Requerente * Paciente Profissional de Saúde Paciente Nenhum resultado encontrad…" at bounding box center [378, 549] width 713 height 358
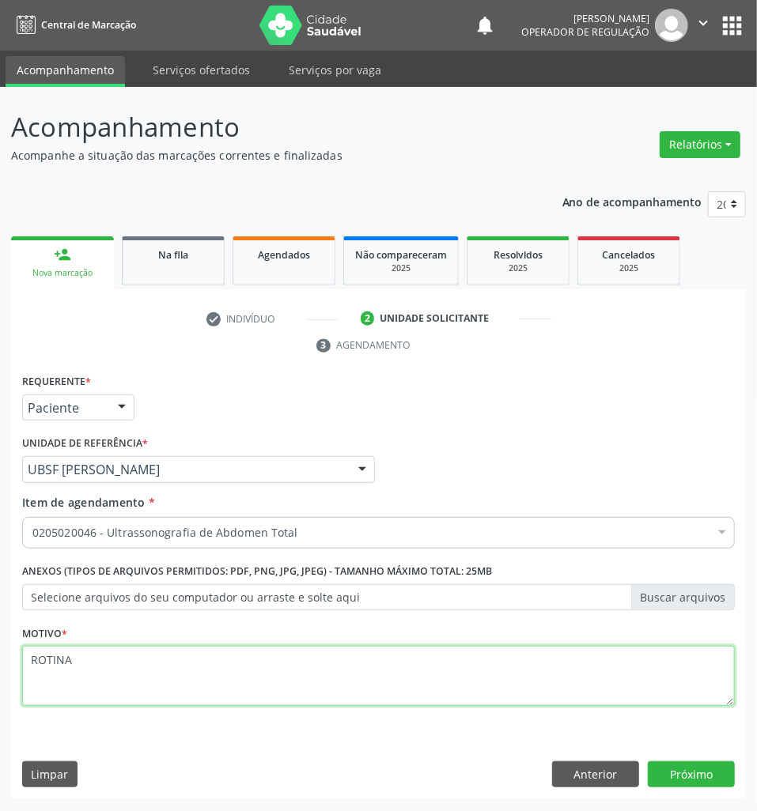
type textarea "ROTINA"
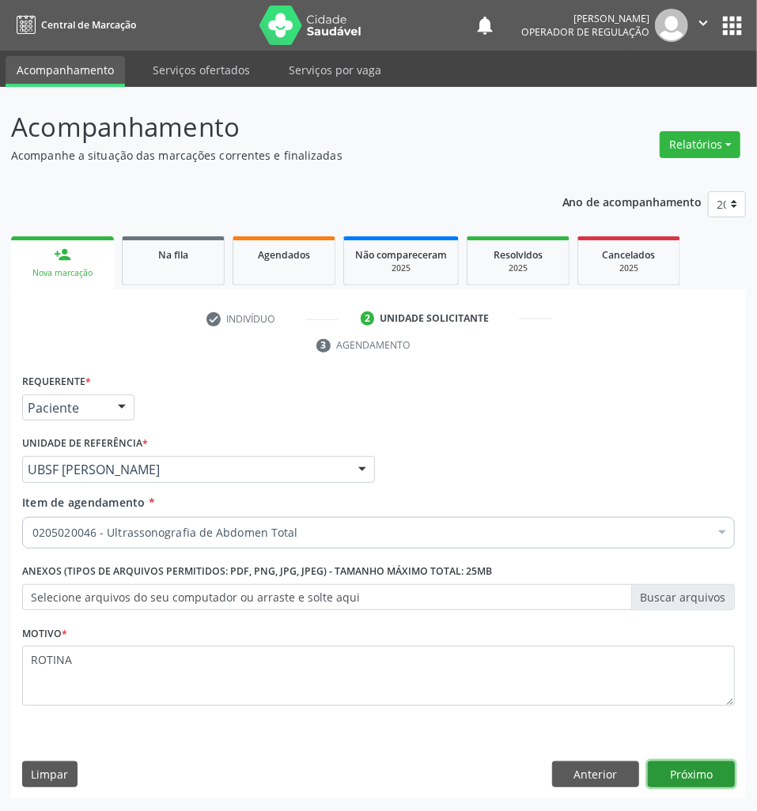
click button "Próximo" at bounding box center [691, 775] width 87 height 27
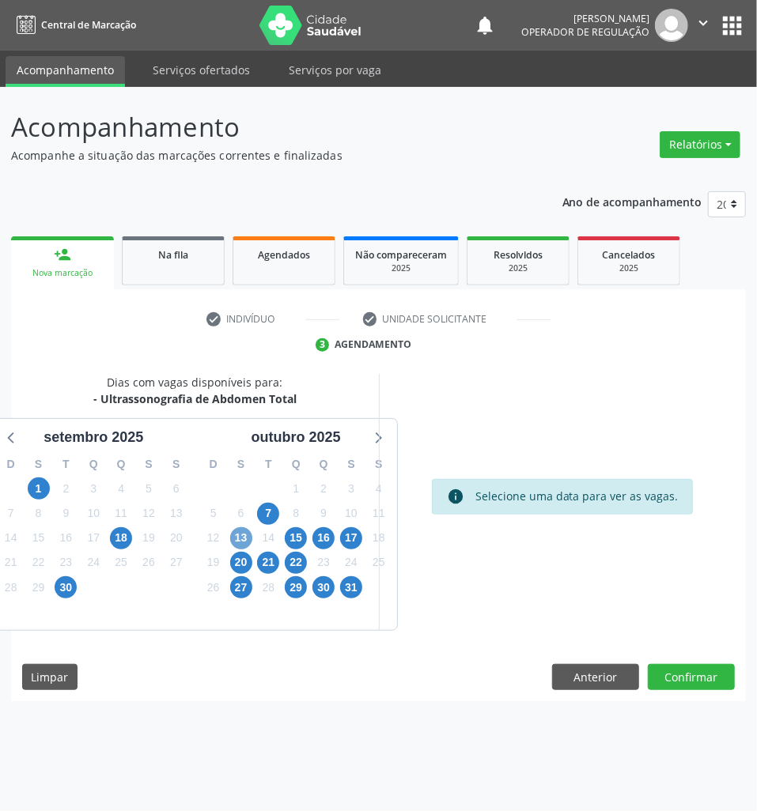
drag, startPoint x: 239, startPoint y: 532, endPoint x: 13, endPoint y: 386, distance: 268.7
click at [238, 531] on span "13" at bounding box center [241, 538] width 22 height 22
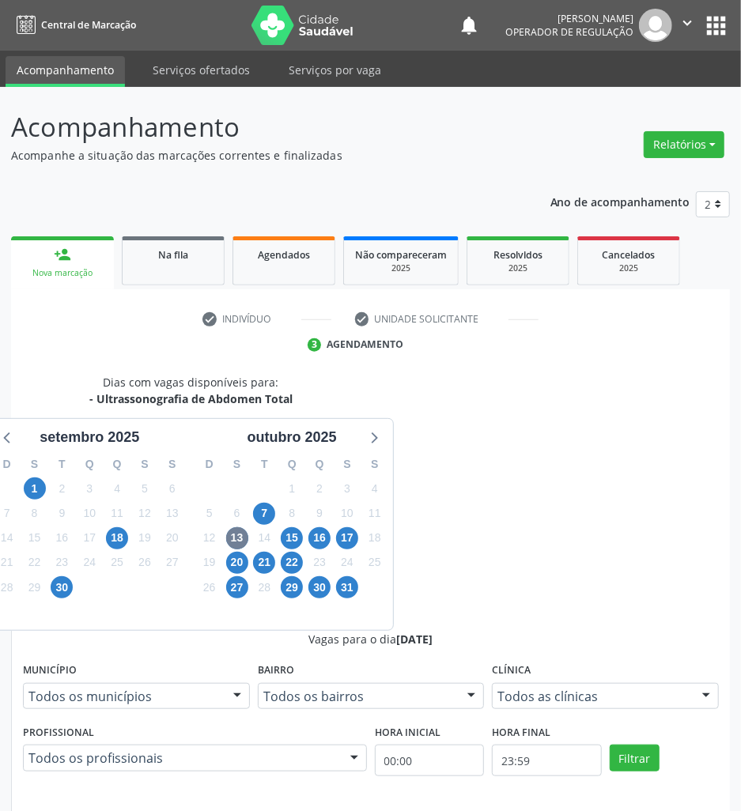
drag, startPoint x: 582, startPoint y: 674, endPoint x: 413, endPoint y: 660, distance: 169.8
radio input "true"
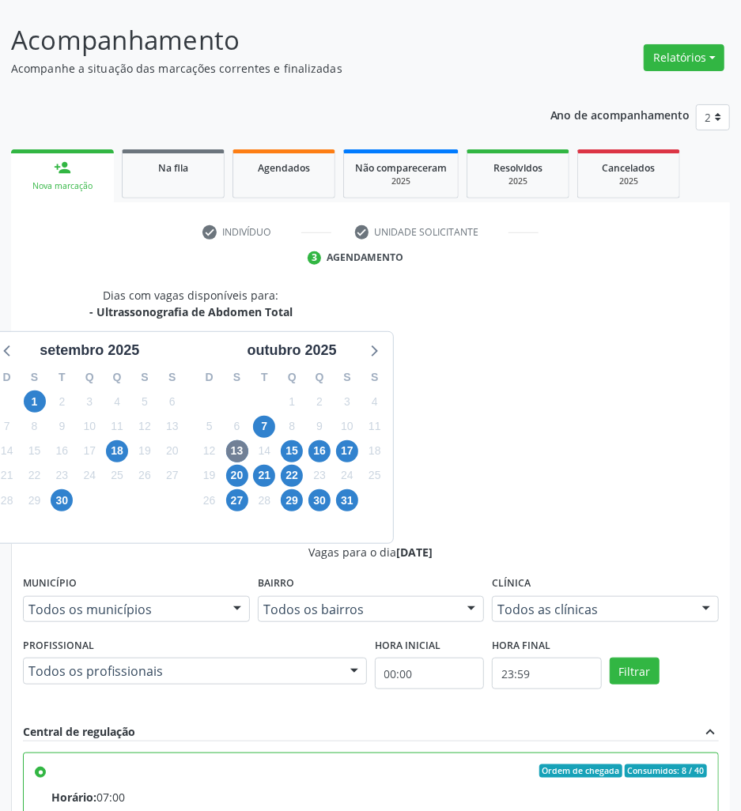
scroll to position [168, 0]
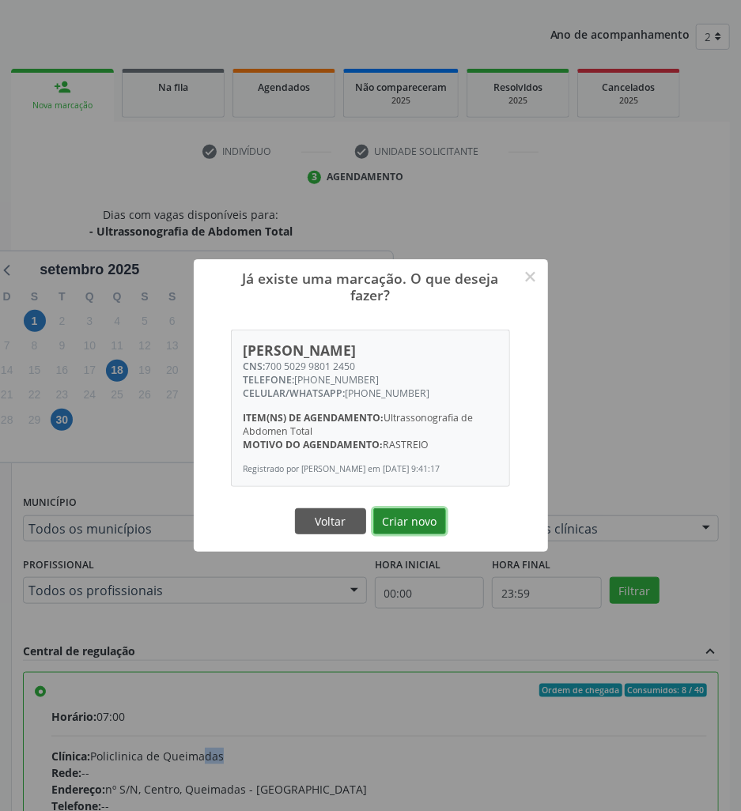
click at [408, 530] on button "Criar novo" at bounding box center [409, 522] width 73 height 27
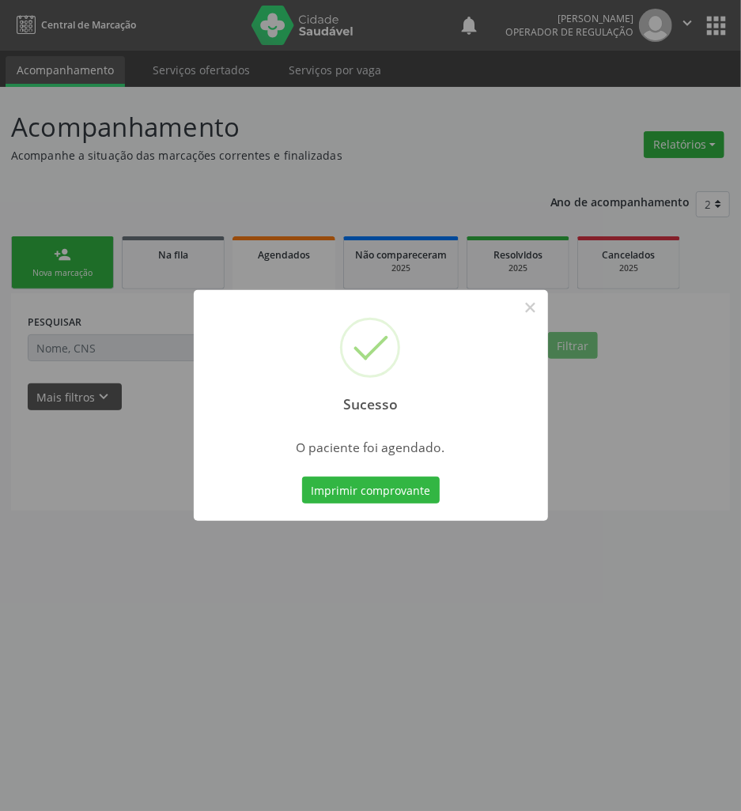
scroll to position [0, 0]
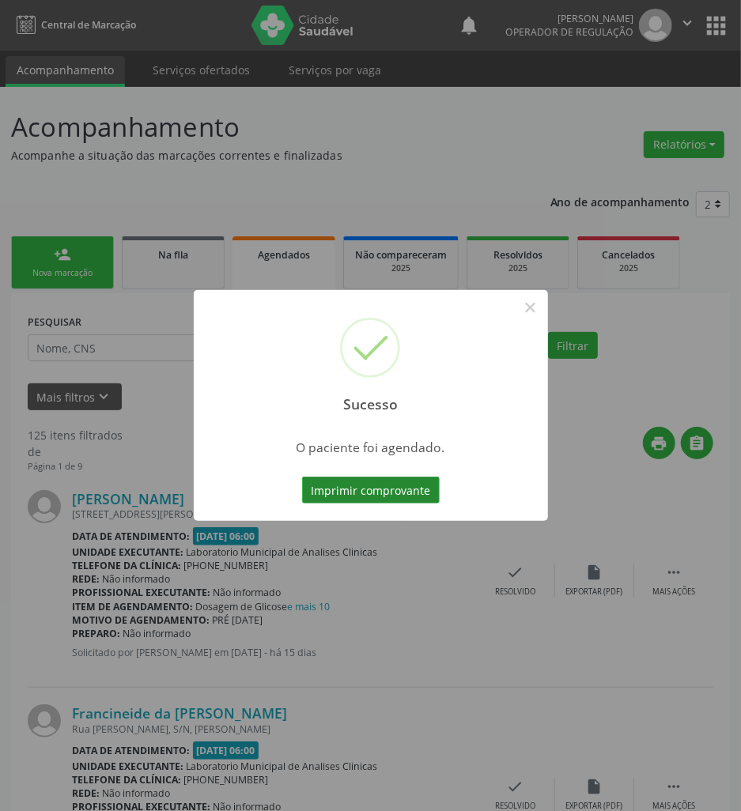
click at [362, 498] on button "Imprimir comprovante" at bounding box center [371, 490] width 138 height 27
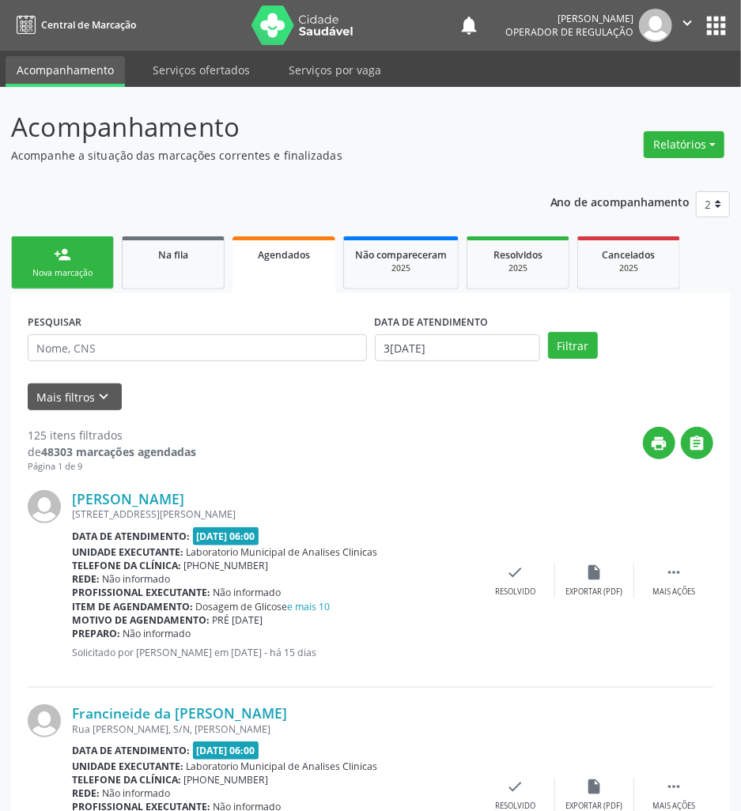
click at [58, 269] on div "Nova marcação" at bounding box center [62, 273] width 79 height 12
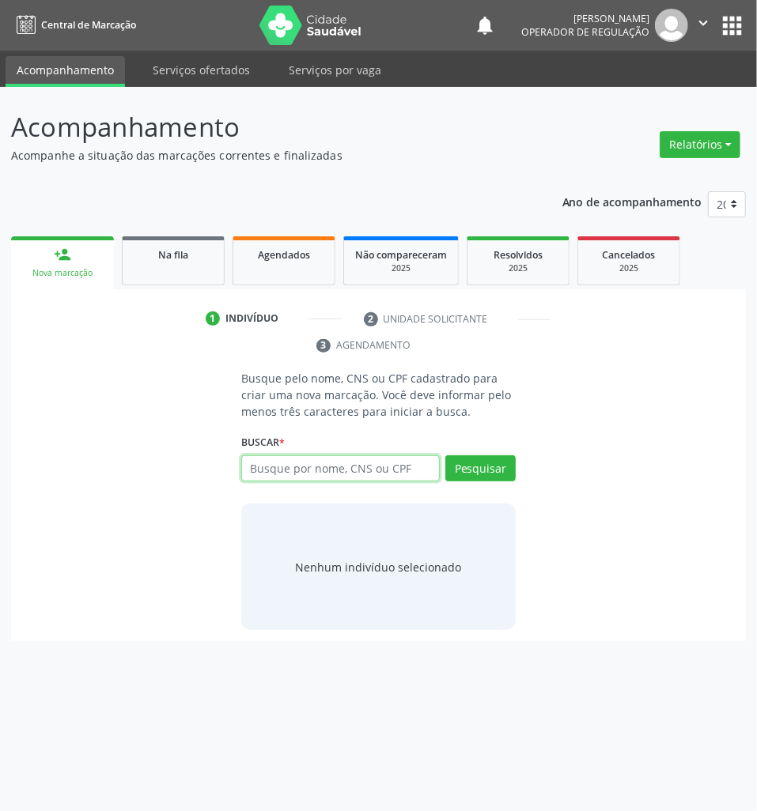
click at [282, 467] on input "text" at bounding box center [340, 469] width 199 height 27
type input "708402211234263"
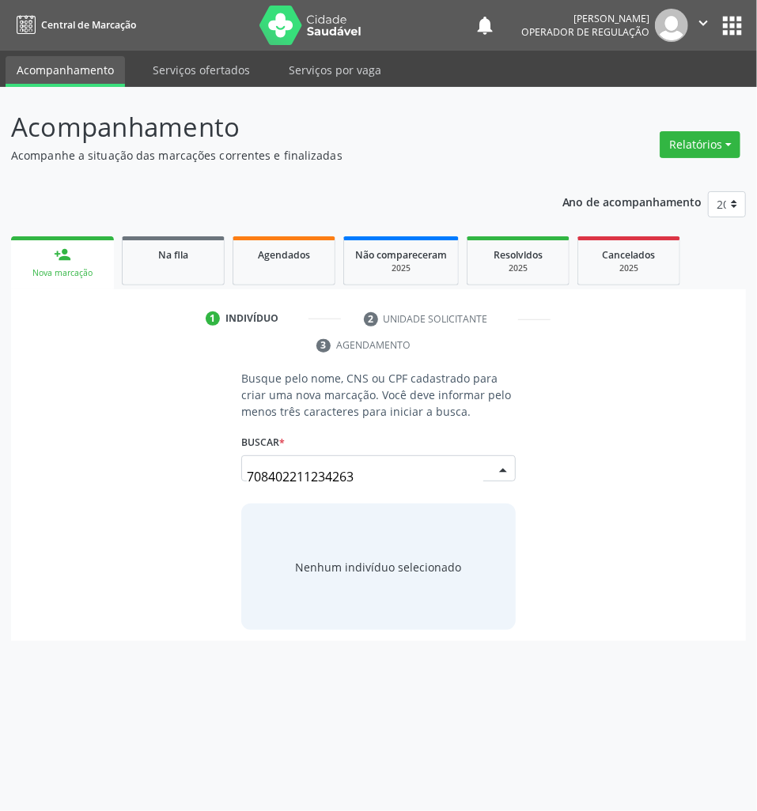
click at [403, 468] on input "708402211234263" at bounding box center [365, 477] width 236 height 32
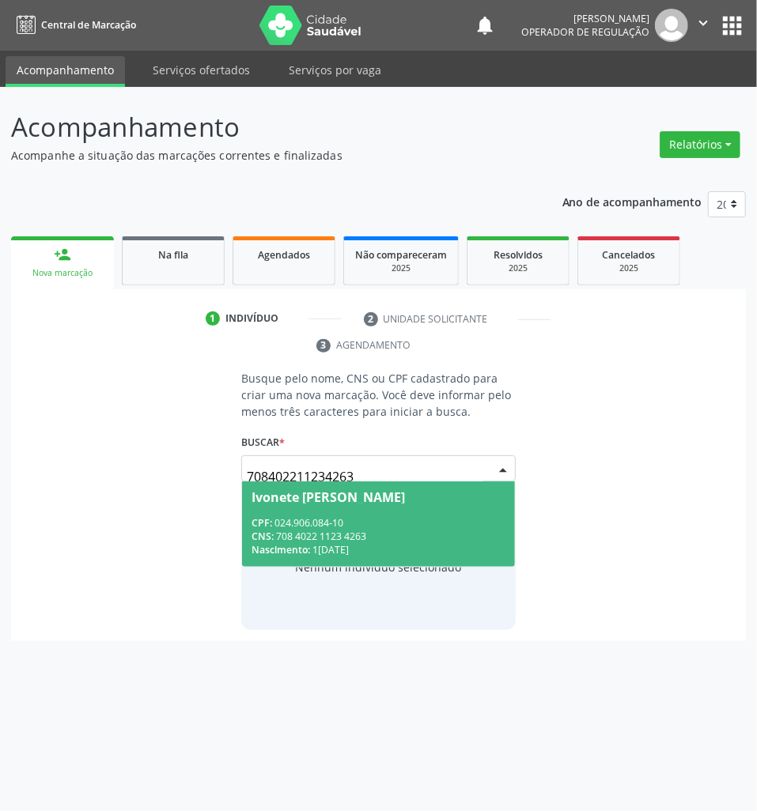
drag, startPoint x: 386, startPoint y: 522, endPoint x: 361, endPoint y: 541, distance: 31.6
click at [384, 522] on div "CPF: 024.906.084-10" at bounding box center [378, 522] width 254 height 13
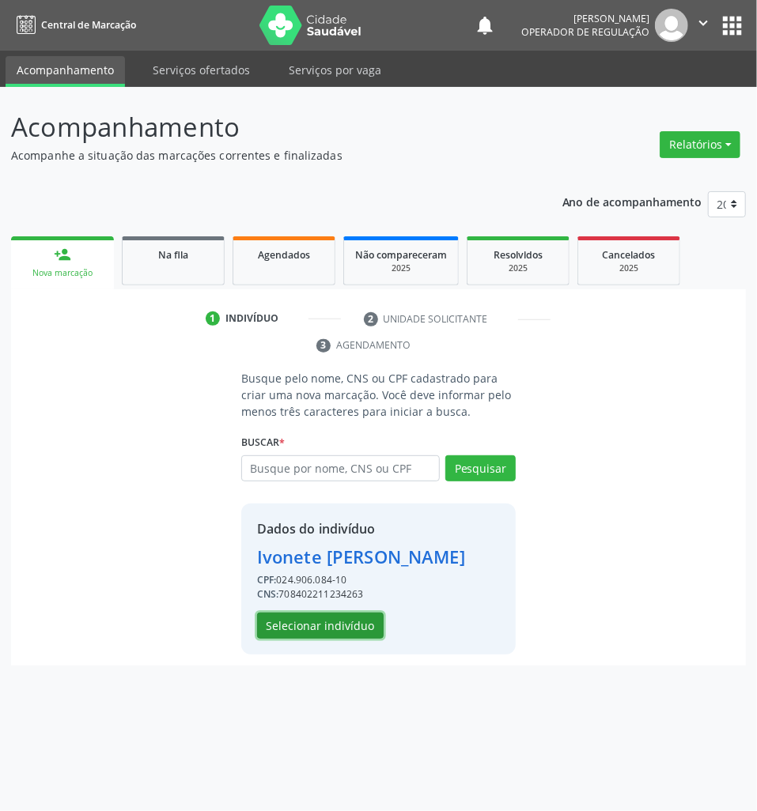
click at [327, 636] on button "Selecionar indivíduo" at bounding box center [320, 626] width 127 height 27
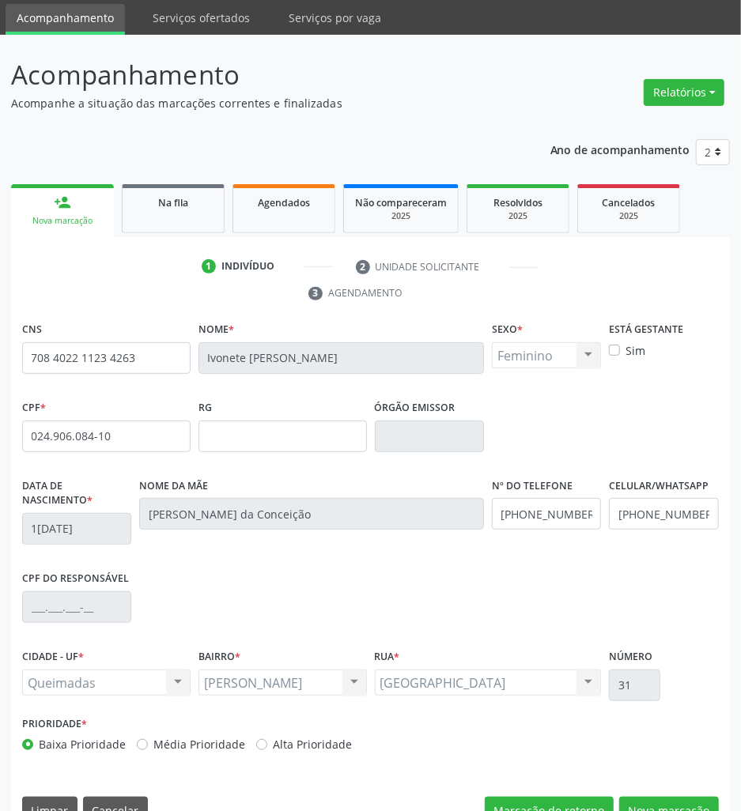
scroll to position [87, 0]
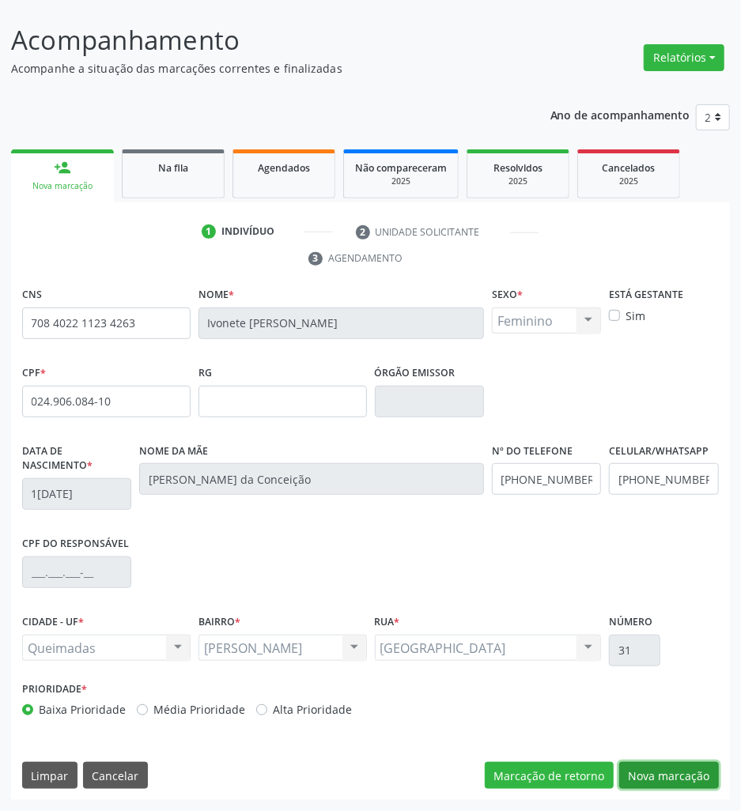
click at [650, 764] on button "Nova marcação" at bounding box center [669, 775] width 100 height 27
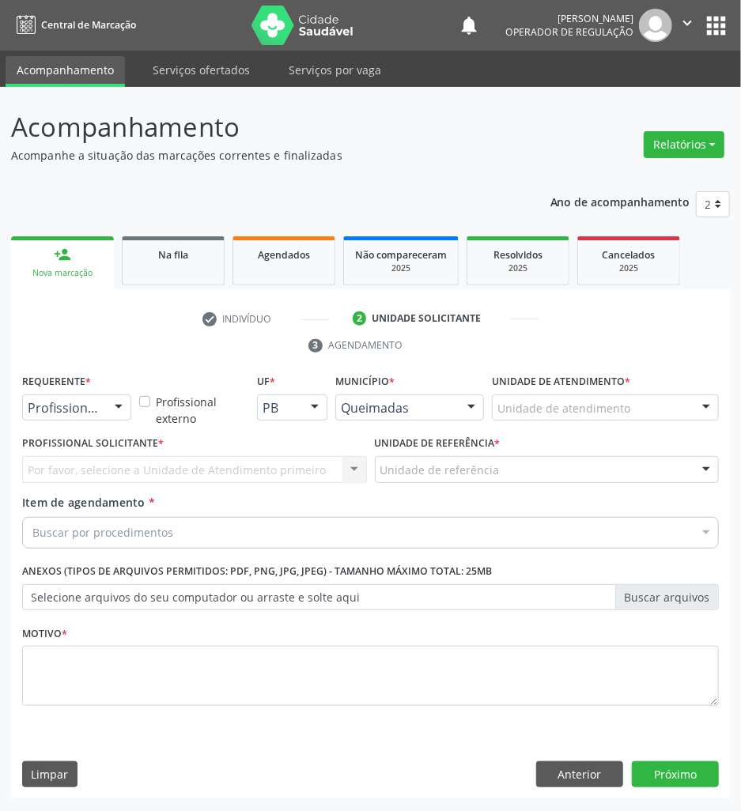
scroll to position [0, 0]
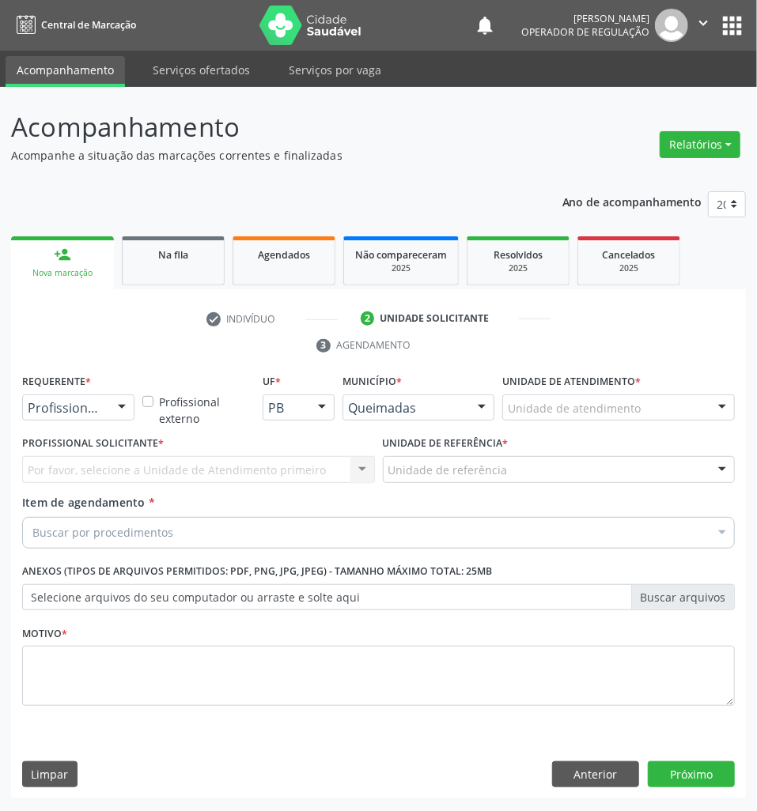
drag, startPoint x: 85, startPoint y: 406, endPoint x: 71, endPoint y: 457, distance: 53.3
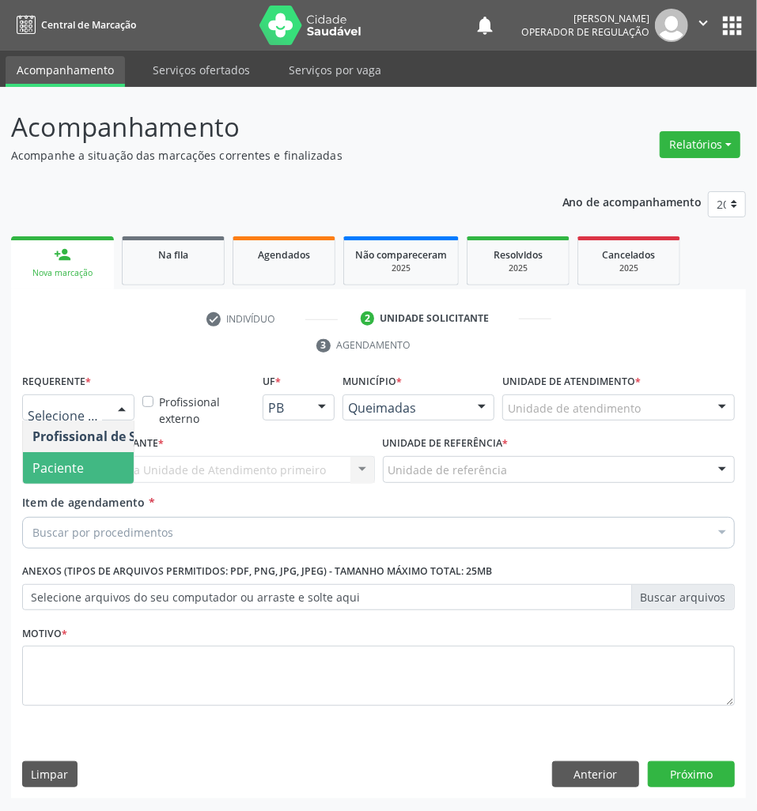
click at [71, 462] on span "Paciente" at bounding box center [57, 467] width 51 height 17
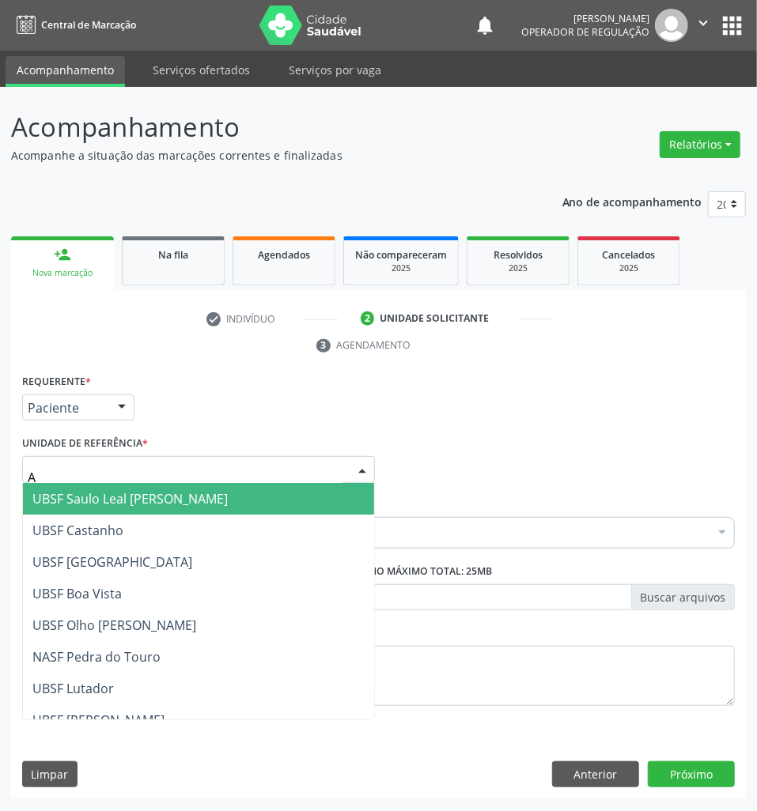
type input "AN"
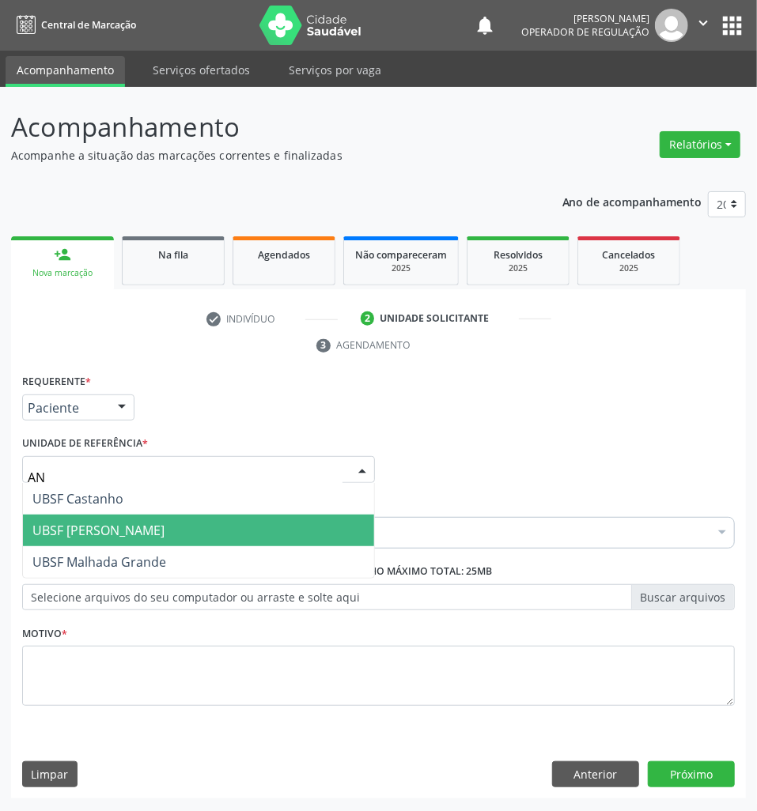
click at [118, 531] on span "UBSF [PERSON_NAME]" at bounding box center [98, 530] width 132 height 17
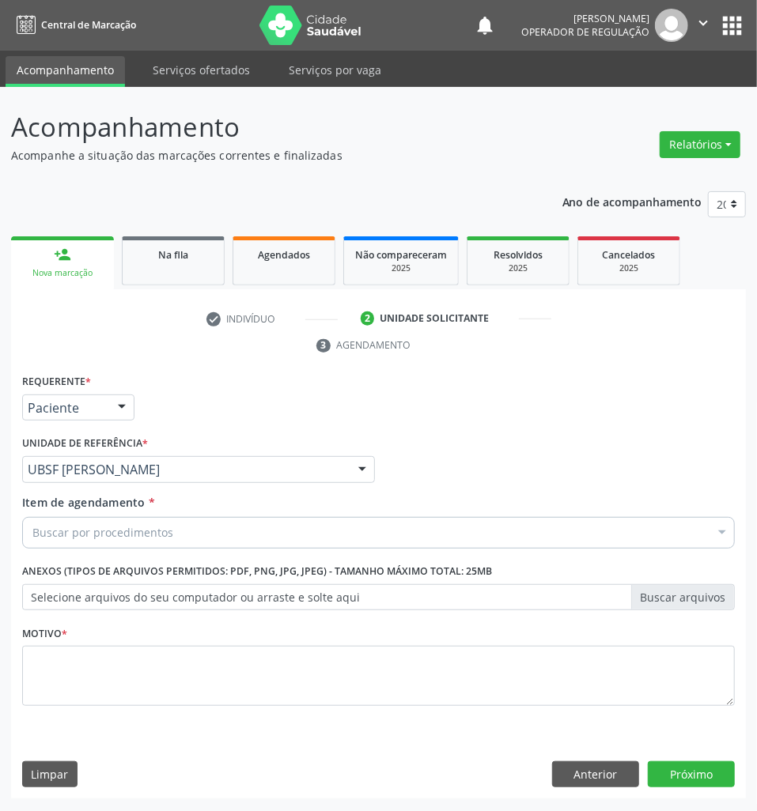
click at [48, 546] on div "Buscar por procedimentos" at bounding box center [378, 533] width 713 height 32
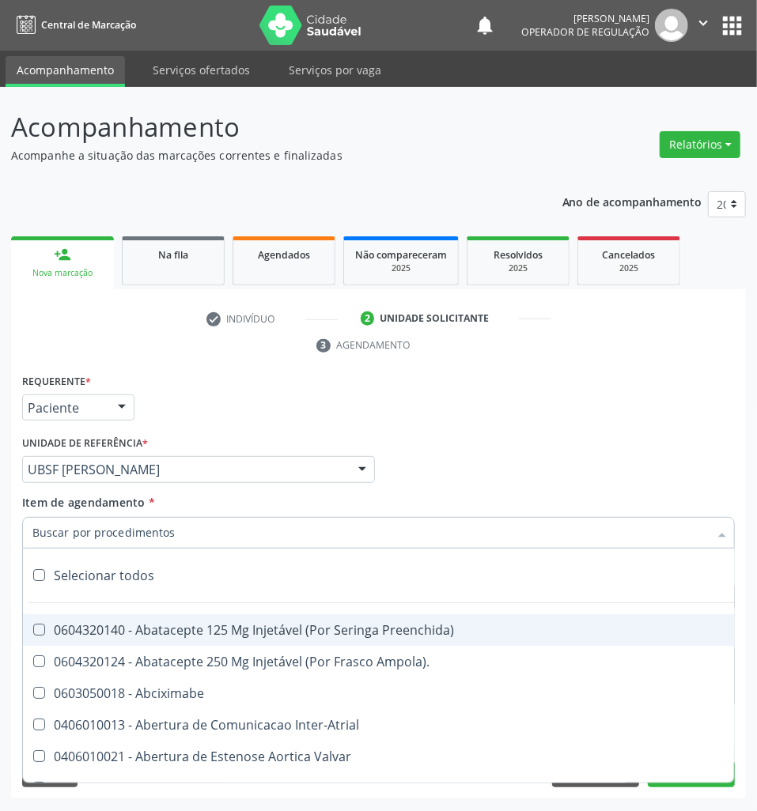
paste input "ABDOMEN TOTAL"
type input "ABDOMEN TOTAL"
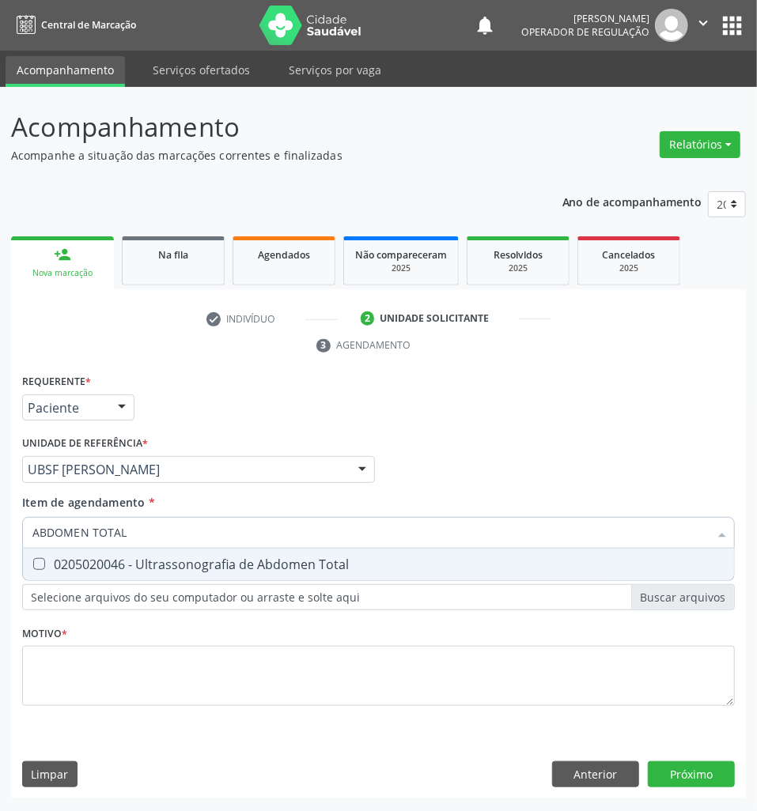
drag, startPoint x: 55, startPoint y: 560, endPoint x: 0, endPoint y: 566, distance: 54.9
click at [49, 560] on div "0205020046 - Ultrassonografia de Abdomen Total" at bounding box center [378, 564] width 692 height 13
checkbox Total "true"
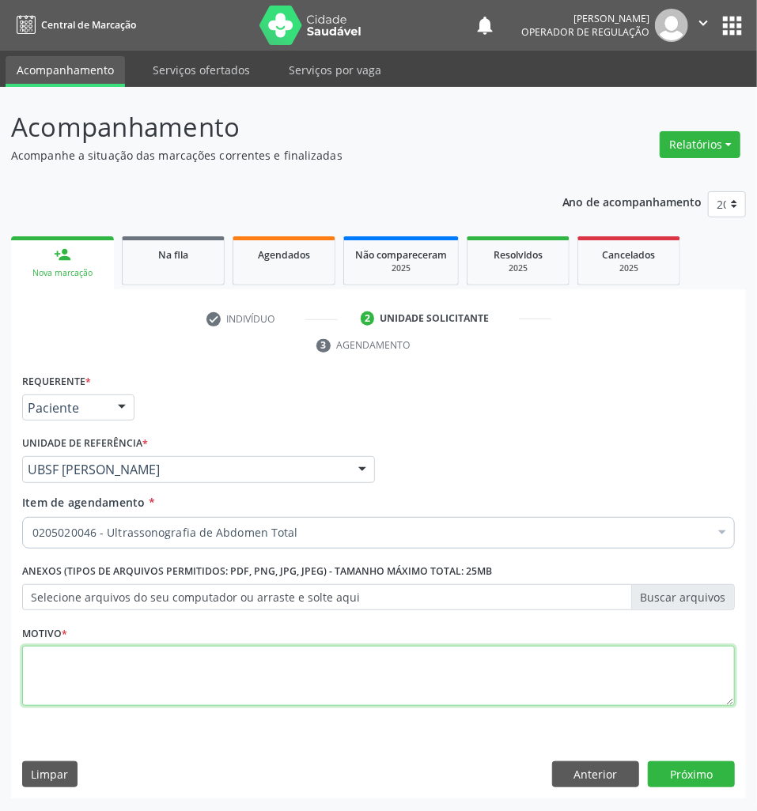
click at [156, 686] on textarea at bounding box center [378, 676] width 713 height 60
paste textarea "ROTINA"
type textarea "ROTINA"
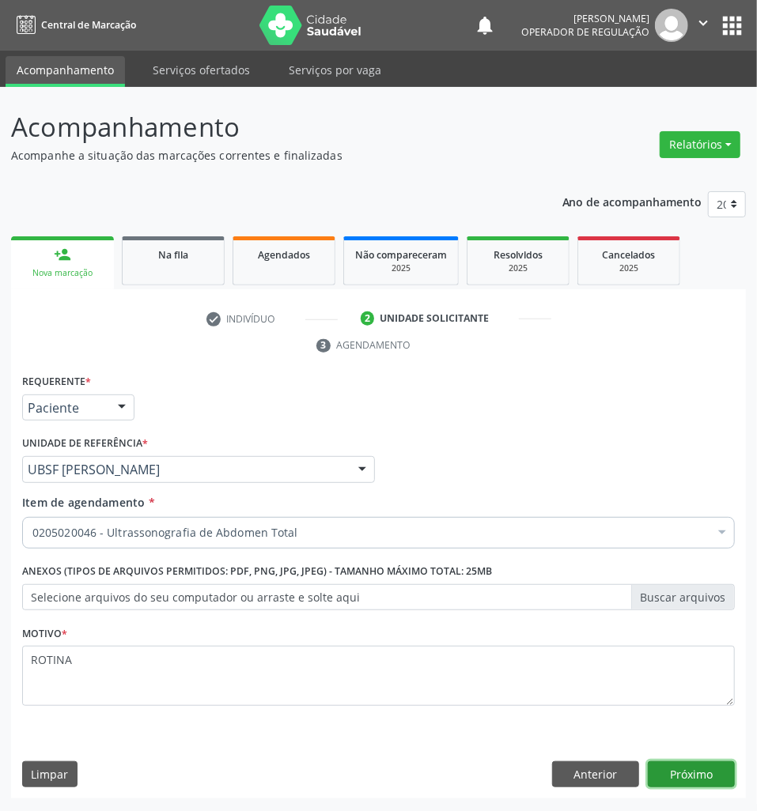
click button "Próximo" at bounding box center [691, 775] width 87 height 27
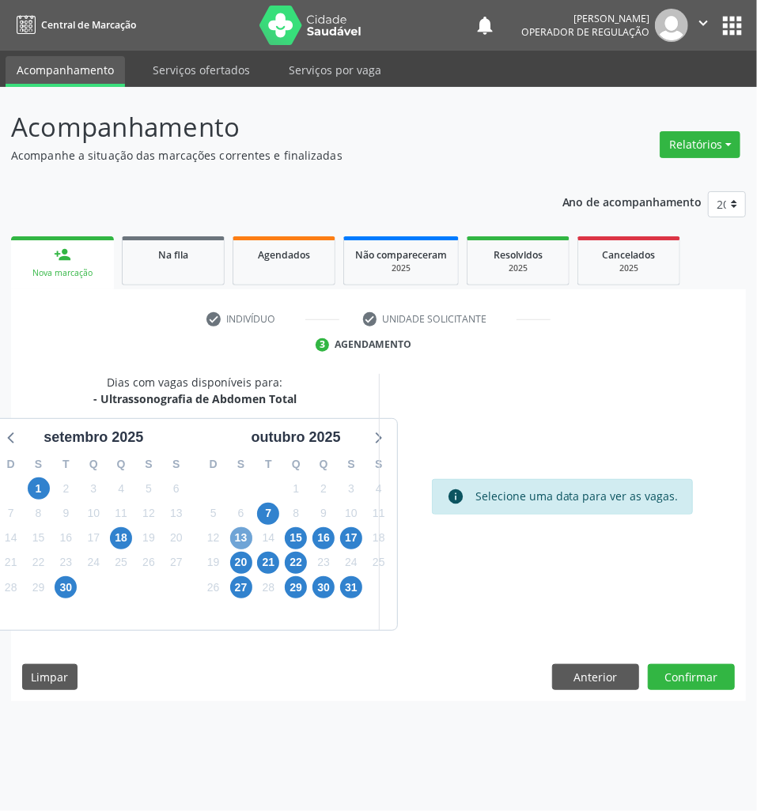
drag, startPoint x: 231, startPoint y: 541, endPoint x: 244, endPoint y: 541, distance: 12.7
click at [232, 541] on span "13" at bounding box center [241, 538] width 22 height 22
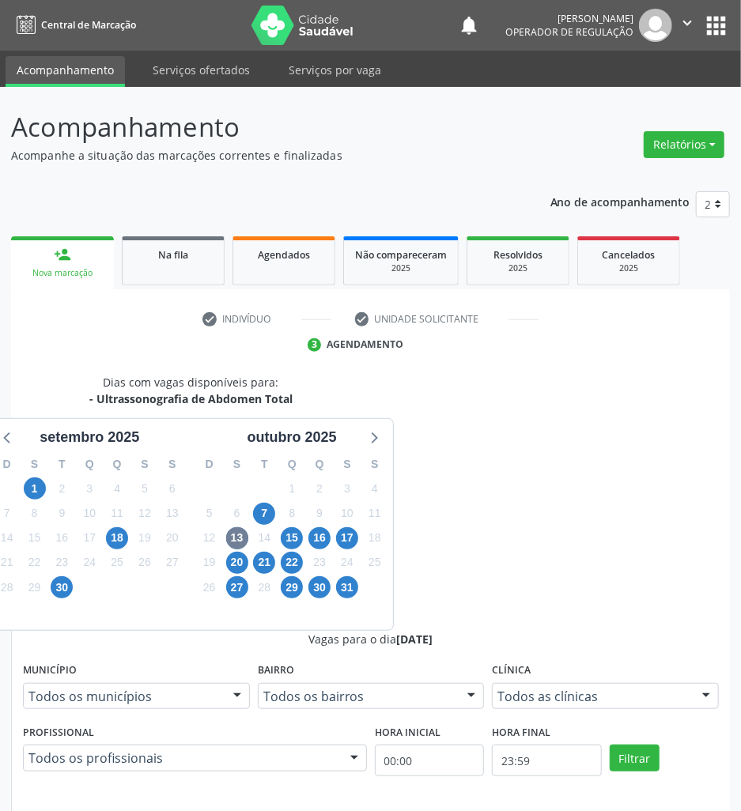
radio input "true"
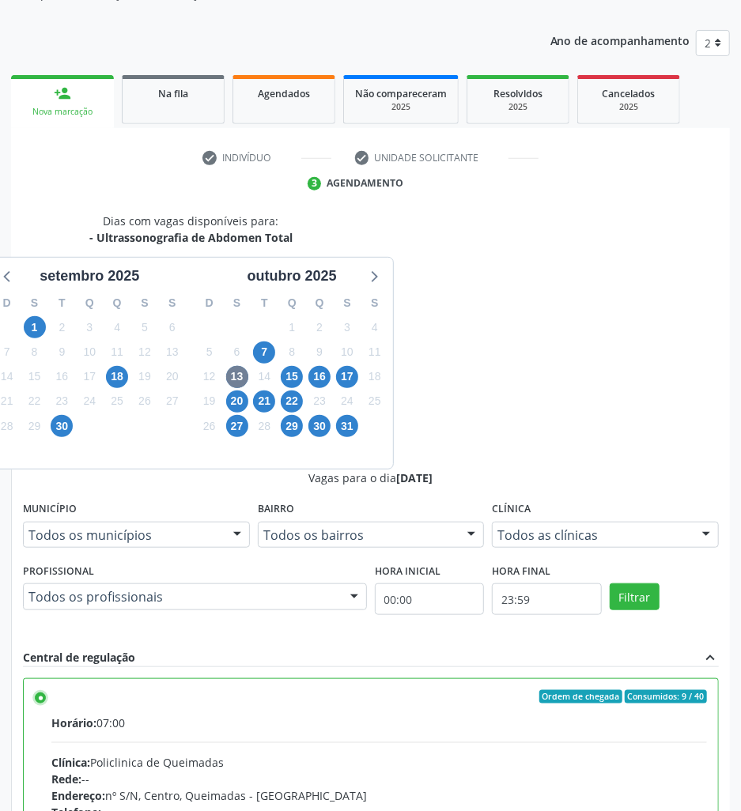
scroll to position [168, 0]
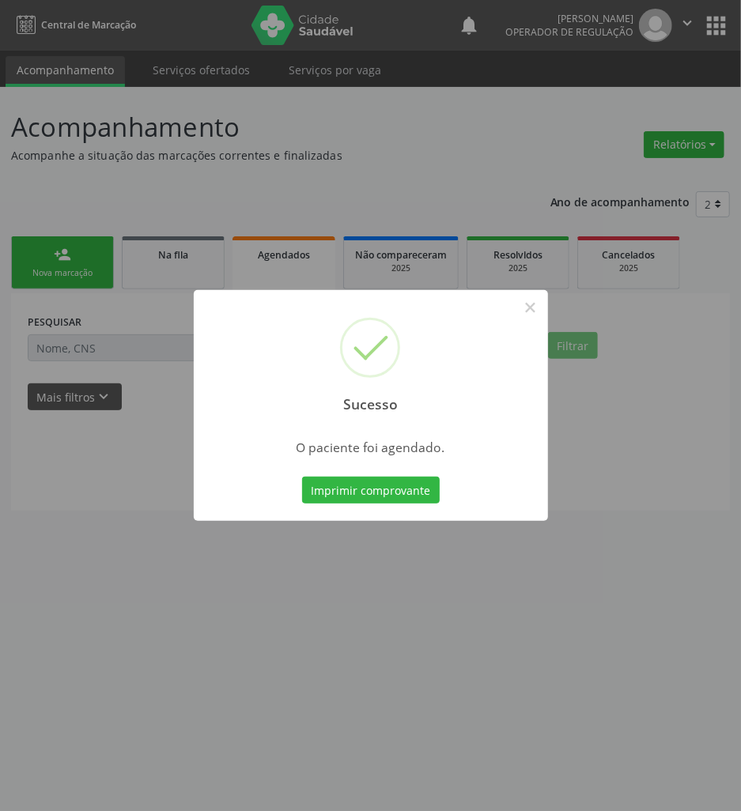
scroll to position [0, 0]
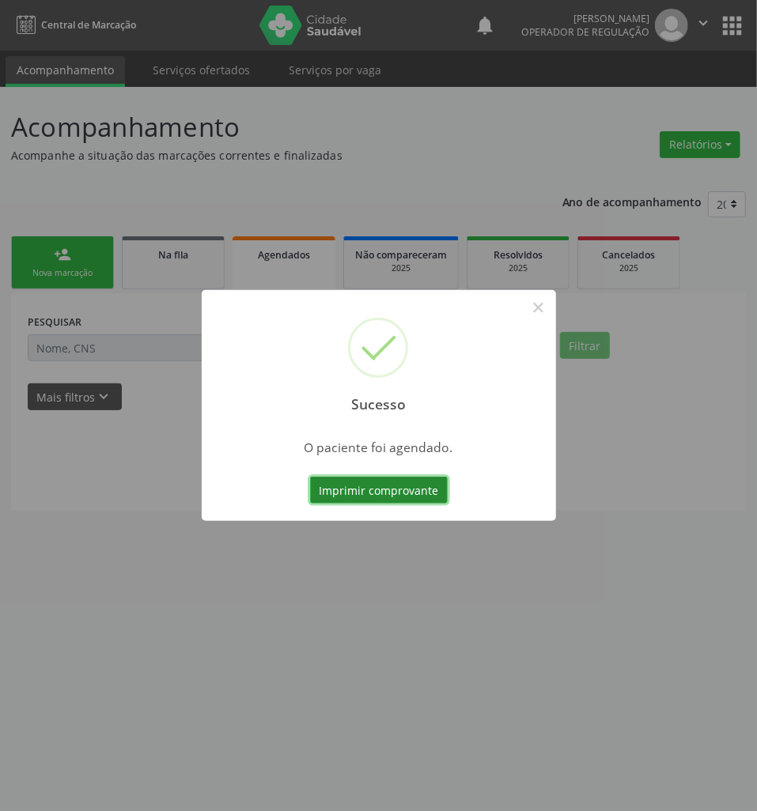
click at [368, 489] on button "Imprimir comprovante" at bounding box center [379, 490] width 138 height 27
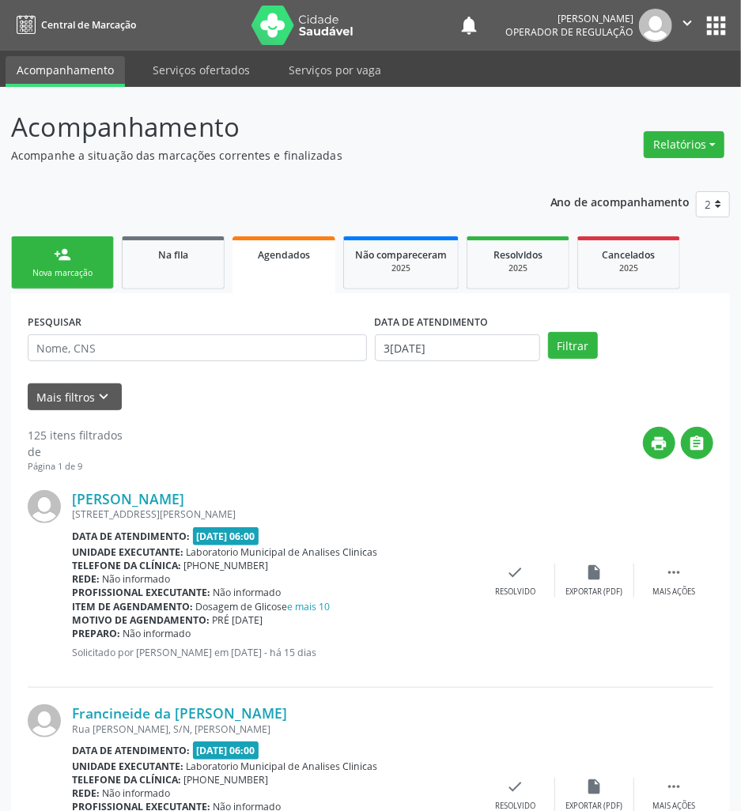
click at [51, 263] on link "person_add Nova marcação" at bounding box center [62, 262] width 103 height 53
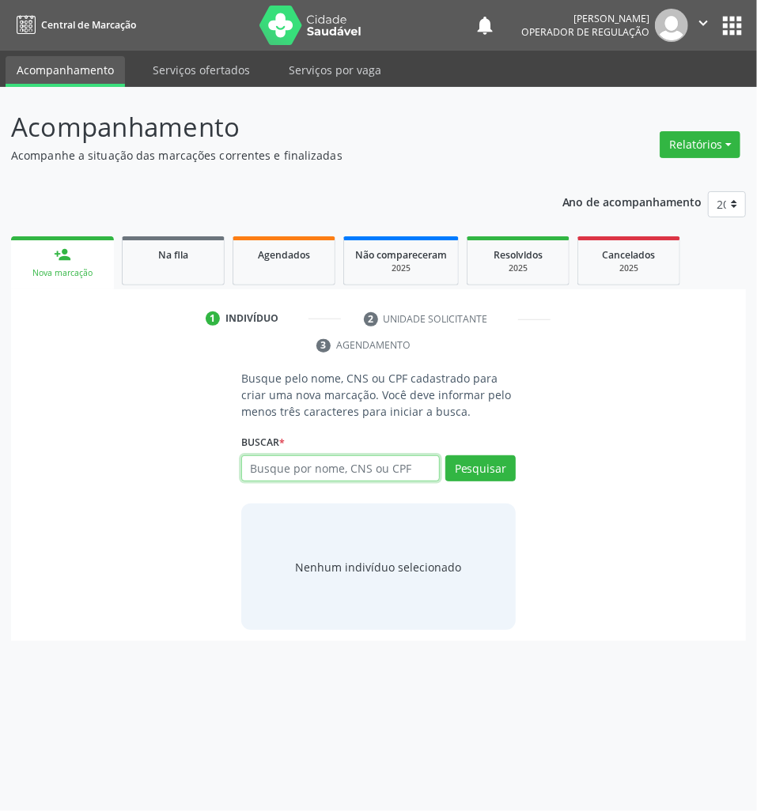
click at [305, 475] on input "text" at bounding box center [340, 469] width 199 height 27
type input "708403234724861"
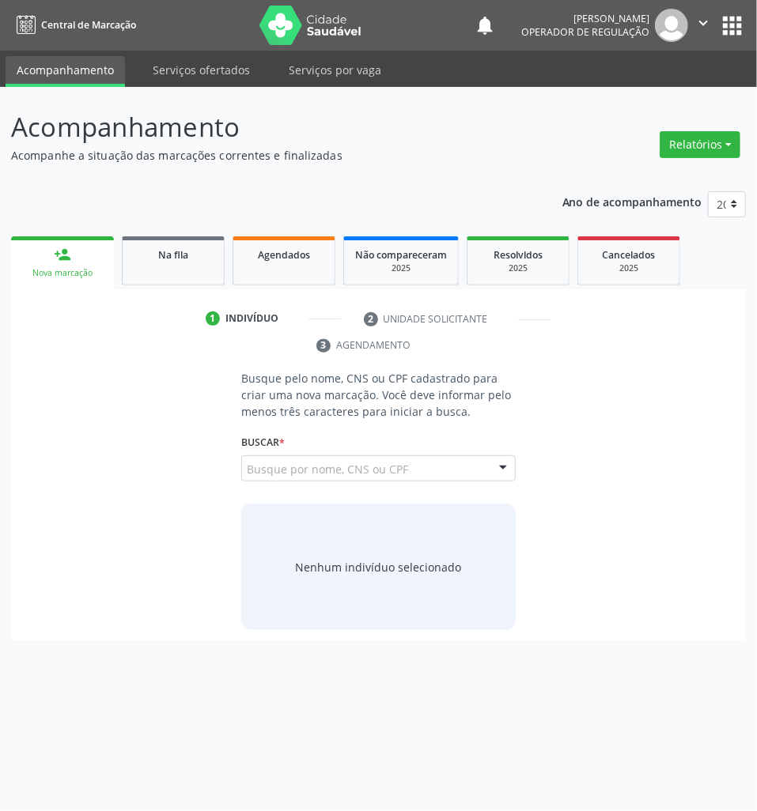
click at [247, 466] on input "708403234724861" at bounding box center [247, 477] width 0 height 32
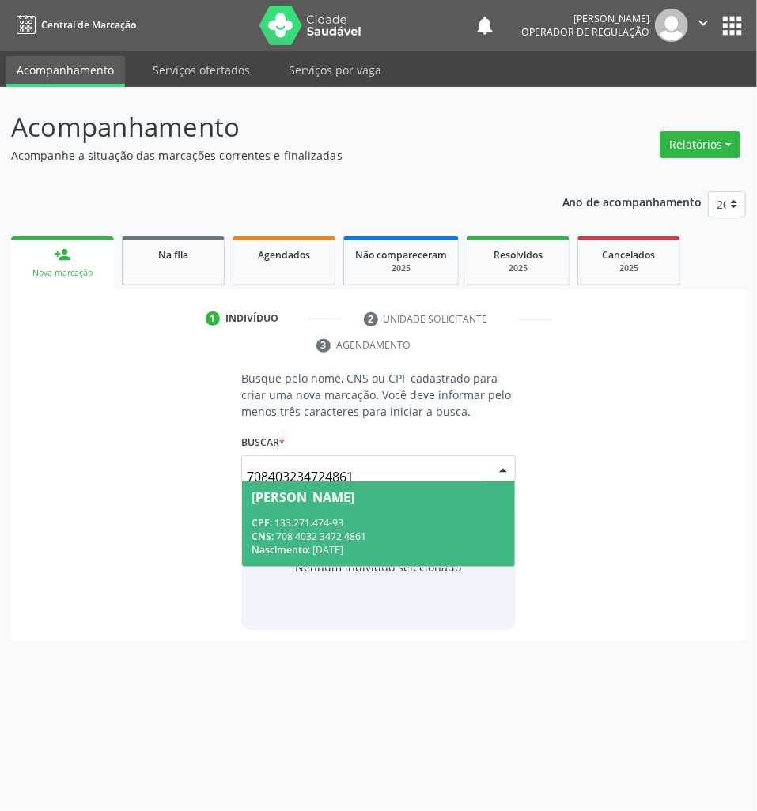
click at [323, 509] on span "[PERSON_NAME] CPF: 133.271.474-93 CNS: 708 4032 3472 4861 Nascimento: 2[DATE]" at bounding box center [378, 524] width 273 height 85
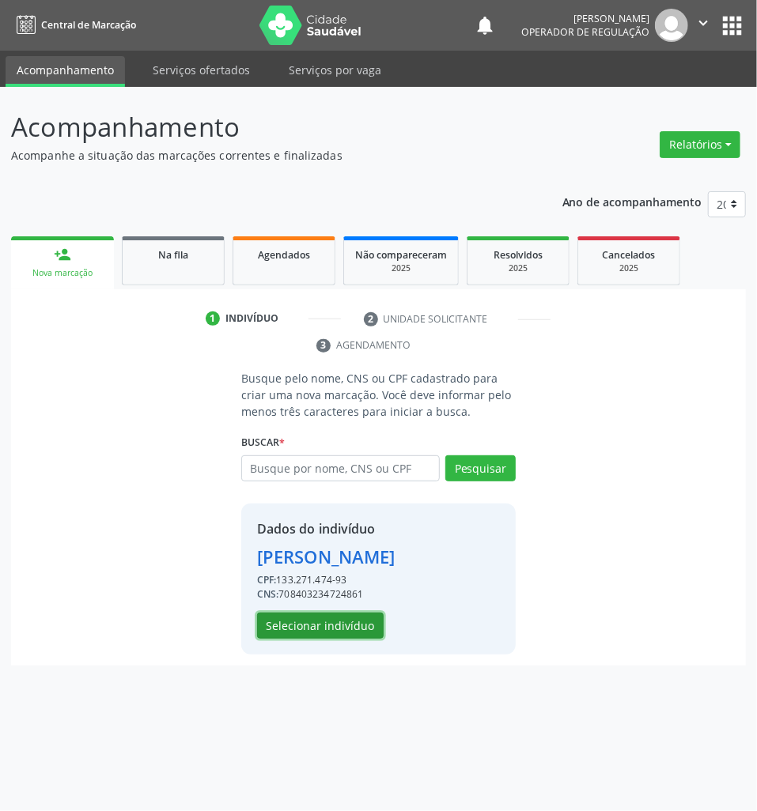
click at [365, 630] on button "Selecionar indivíduo" at bounding box center [320, 626] width 127 height 27
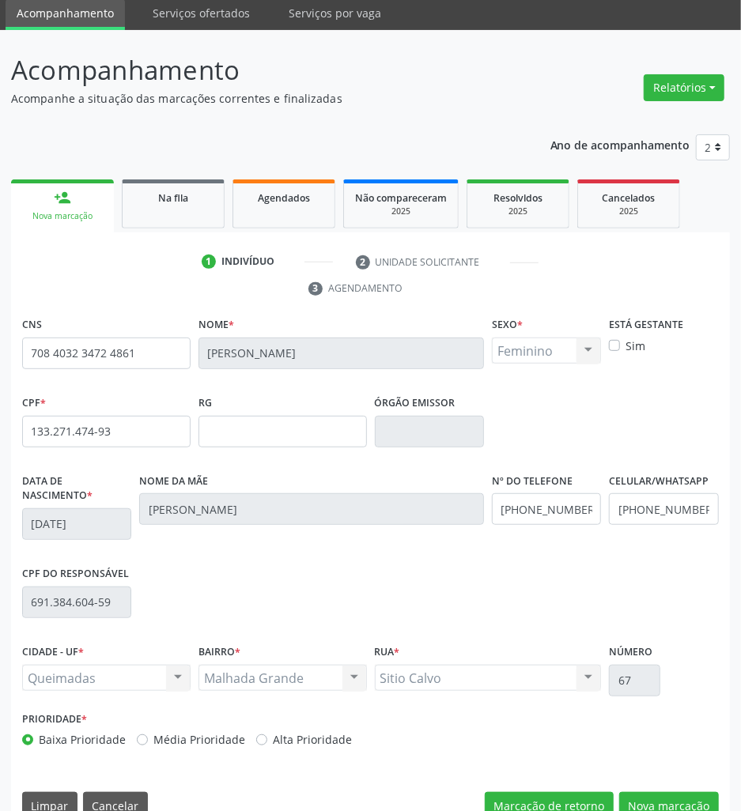
scroll to position [87, 0]
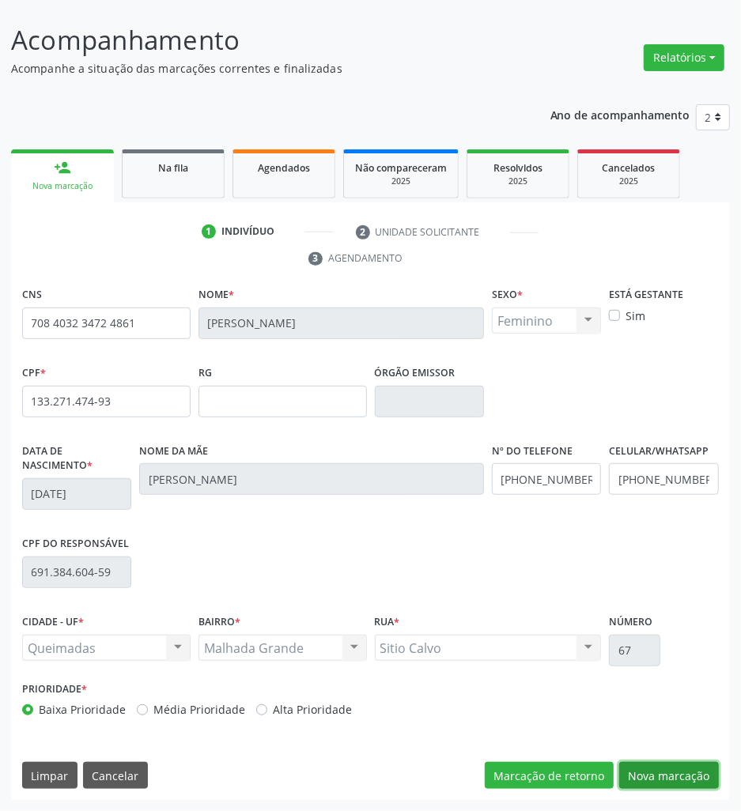
click at [686, 775] on button "Nova marcação" at bounding box center [669, 775] width 100 height 27
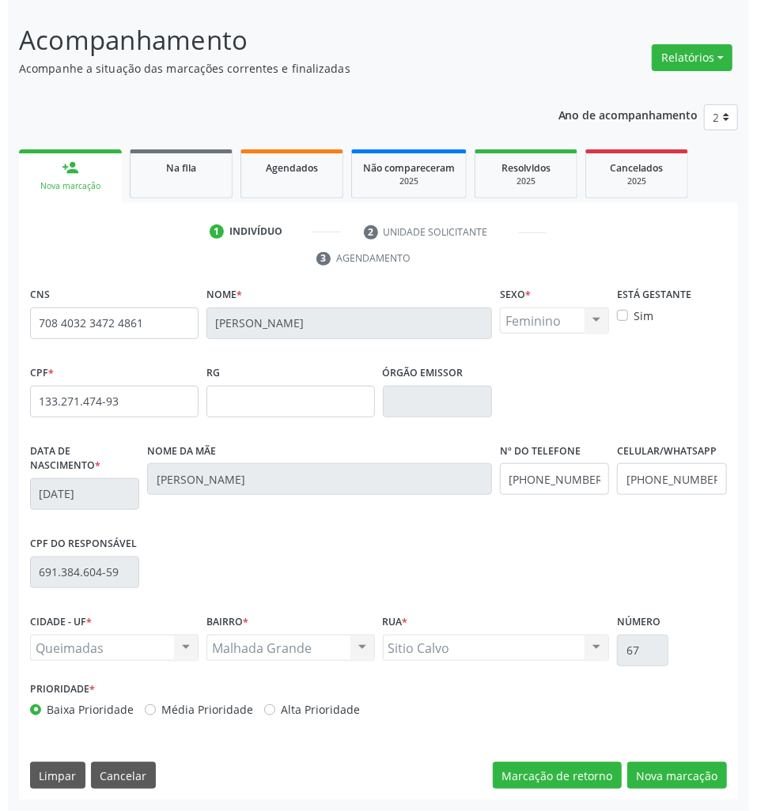
scroll to position [0, 0]
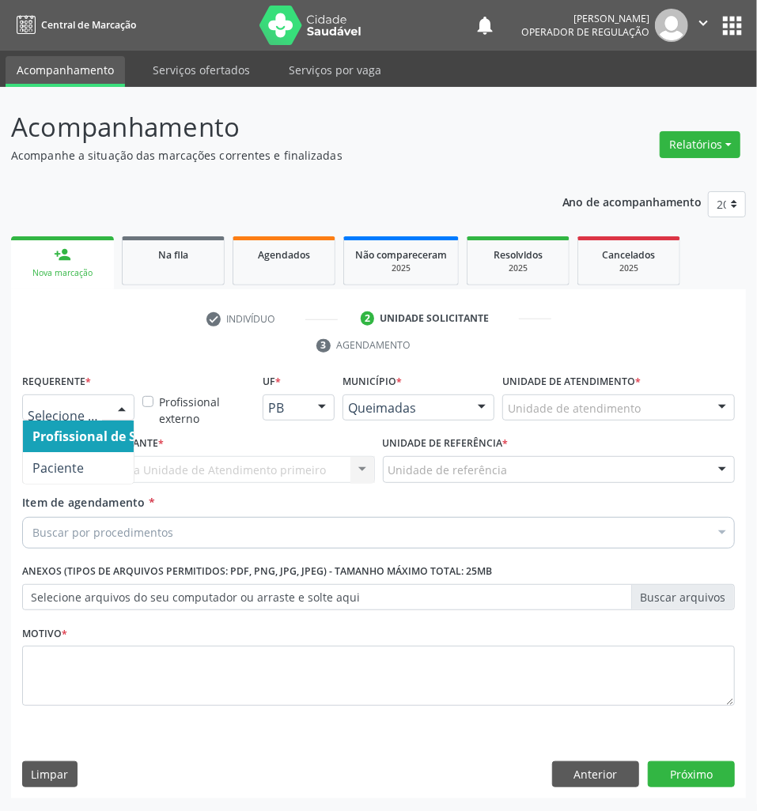
drag, startPoint x: 58, startPoint y: 415, endPoint x: 63, endPoint y: 451, distance: 36.0
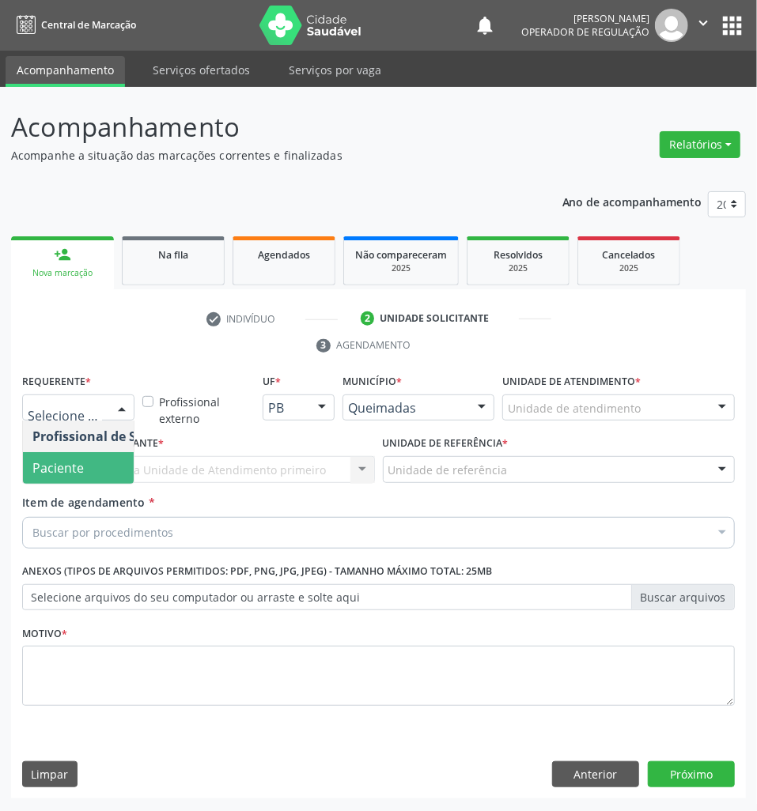
click at [66, 463] on span "Paciente" at bounding box center [57, 467] width 51 height 17
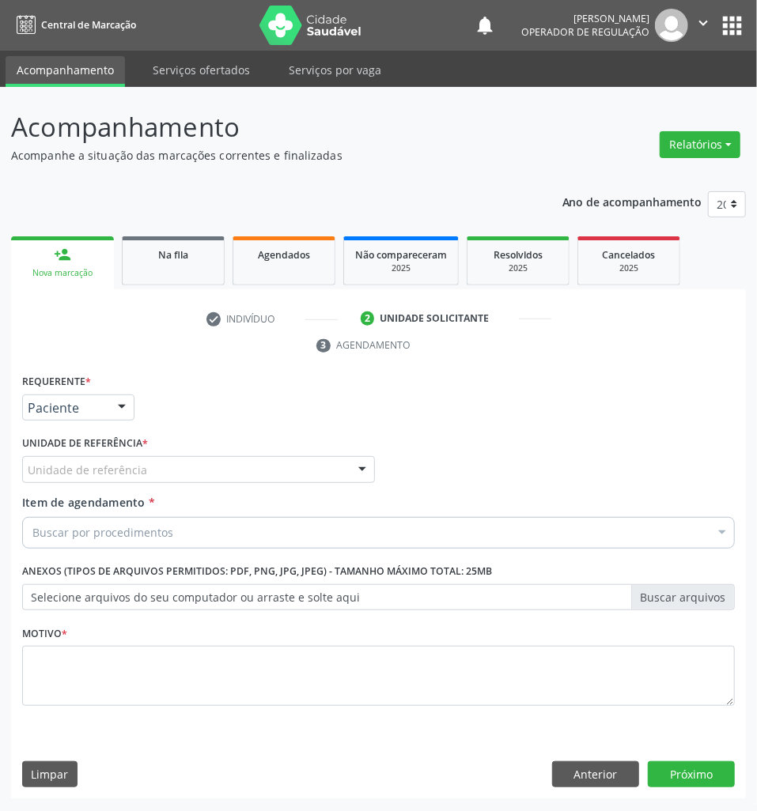
click at [108, 465] on div "Requerente * Paciente Profissional de Saúde Paciente Nenhum resultado encontrad…" at bounding box center [378, 549] width 713 height 358
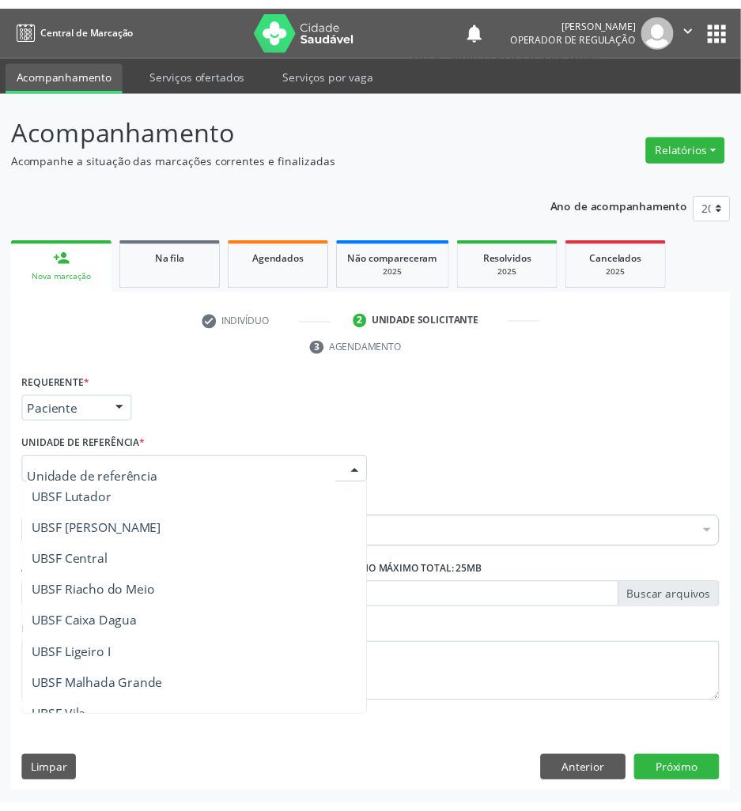
scroll to position [316, 0]
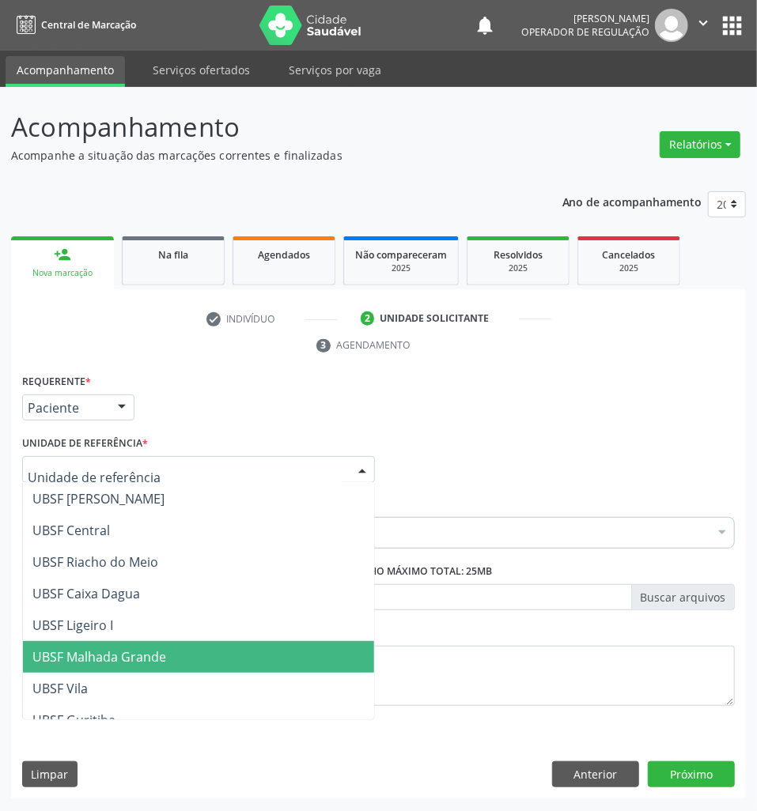
click at [164, 659] on span "UBSF Malhada Grande" at bounding box center [99, 656] width 134 height 17
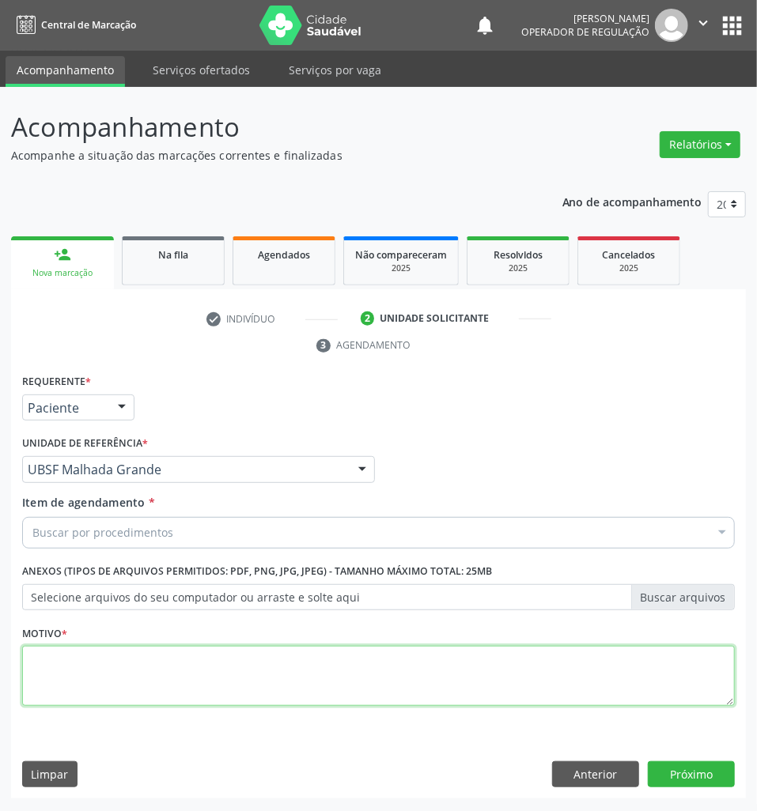
click at [165, 684] on textarea at bounding box center [378, 676] width 713 height 60
paste textarea "ROTINA"
type textarea "ROTINA"
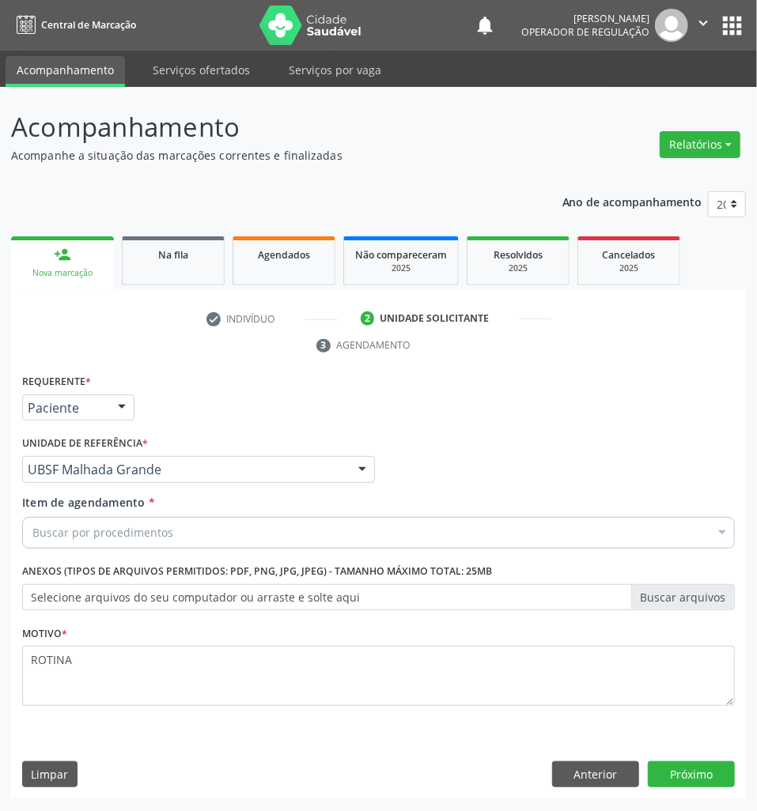
click at [280, 519] on div "Buscar por procedimentos" at bounding box center [378, 533] width 713 height 32
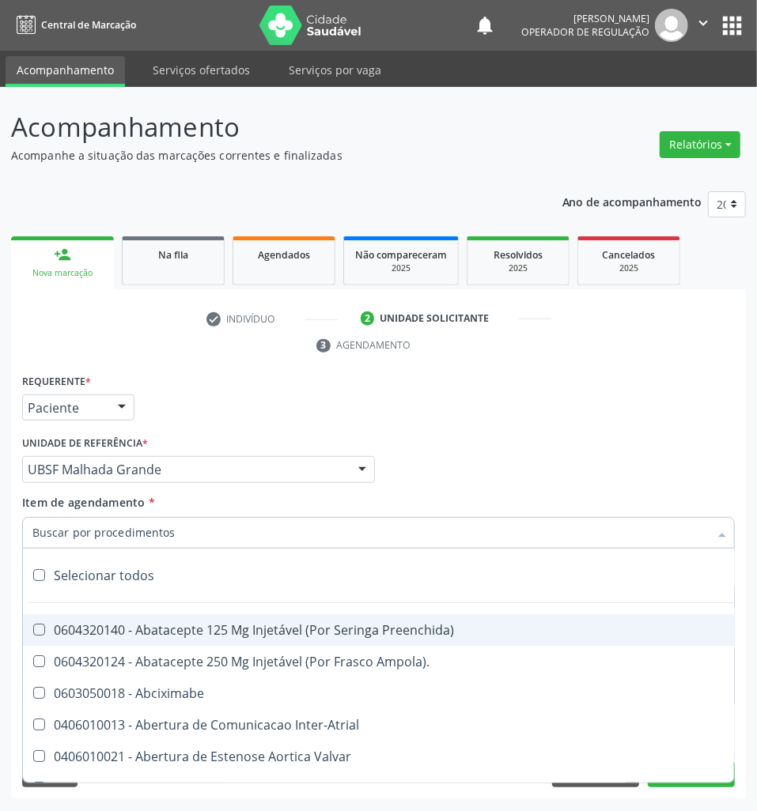
paste input "ABDOMEN TOTAL"
type input "ABDOMEN TOTAL"
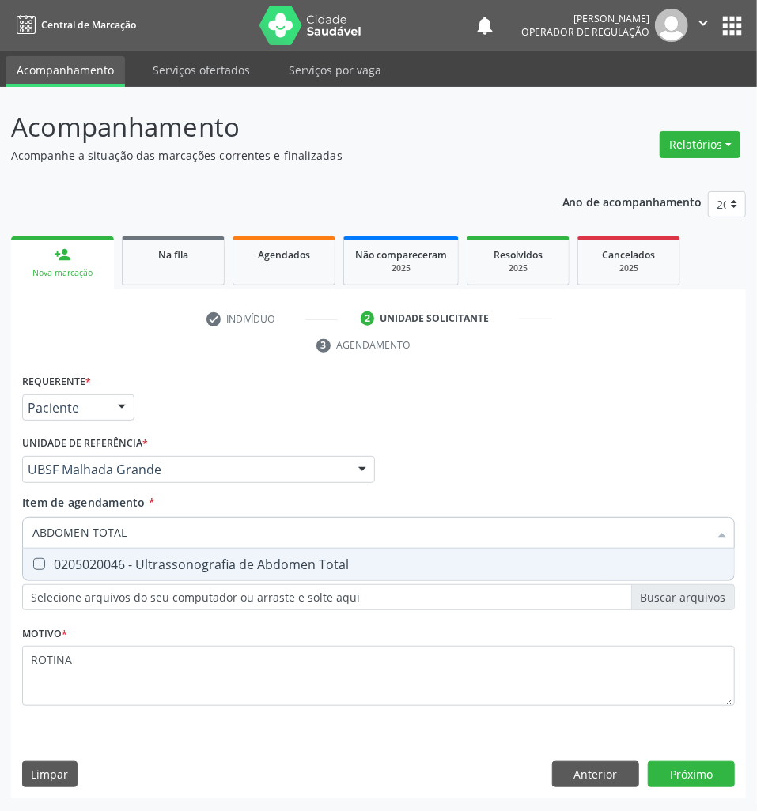
click at [153, 569] on div "0205020046 - Ultrassonografia de Abdomen Total" at bounding box center [378, 564] width 692 height 13
checkbox Total "true"
click at [710, 780] on div "Requerente * Paciente Profissional de Saúde Paciente Nenhum resultado encontrad…" at bounding box center [378, 584] width 735 height 429
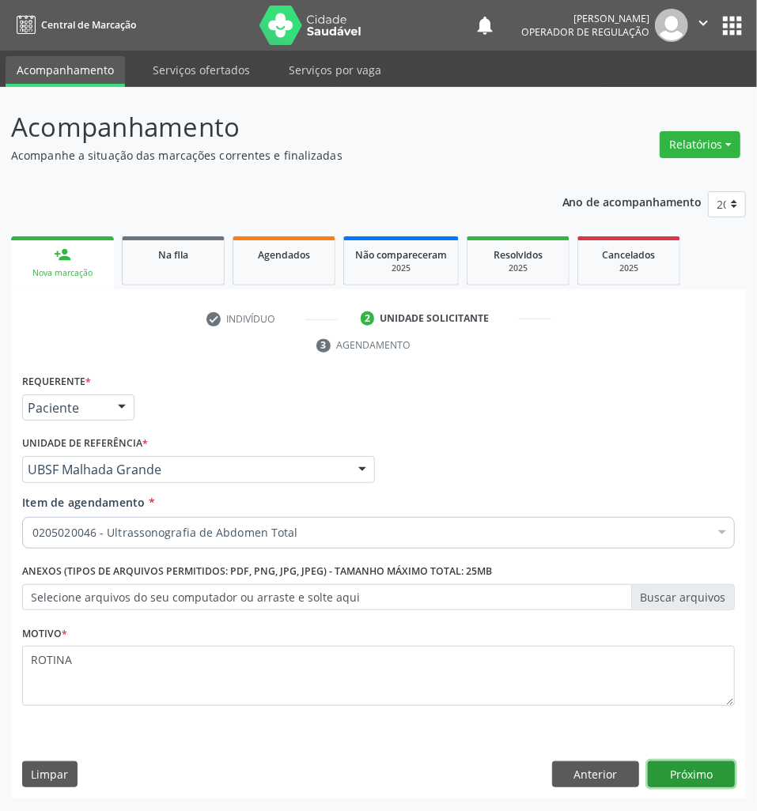
click at [690, 775] on button "Próximo" at bounding box center [691, 775] width 87 height 27
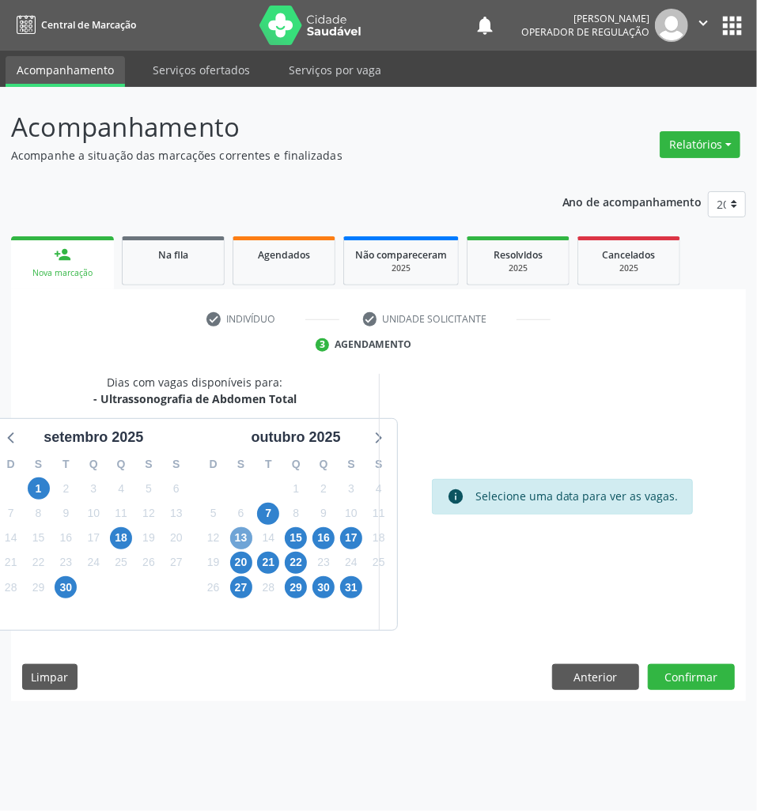
click at [244, 542] on span "13" at bounding box center [241, 538] width 22 height 22
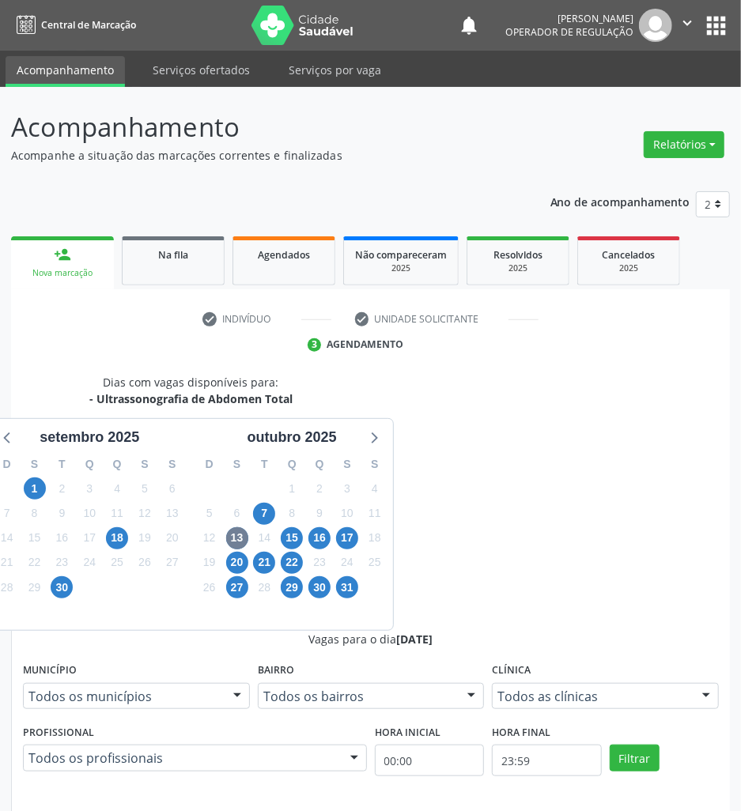
drag, startPoint x: 475, startPoint y: 634, endPoint x: 380, endPoint y: 639, distance: 95.0
radio input "true"
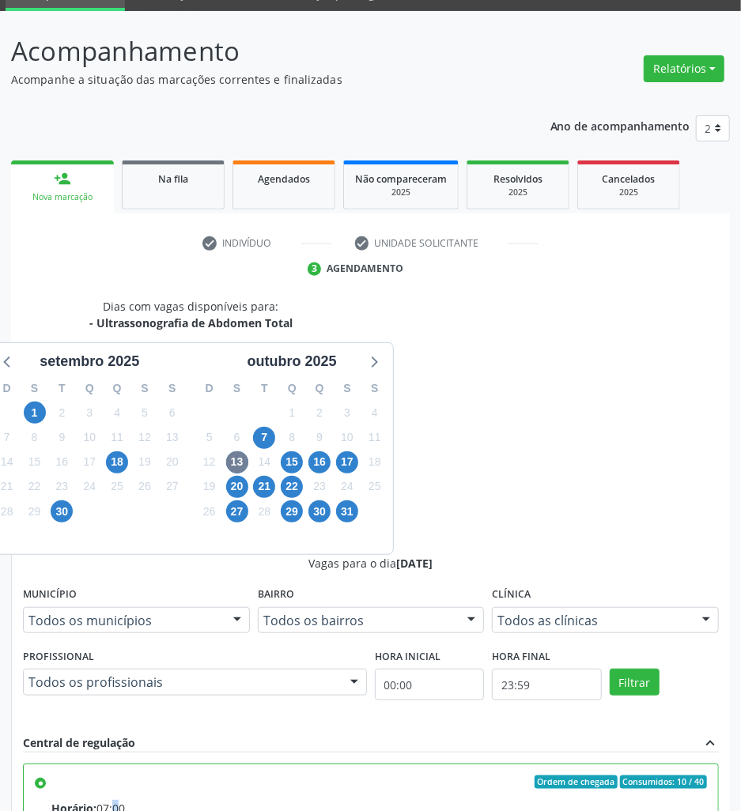
scroll to position [168, 0]
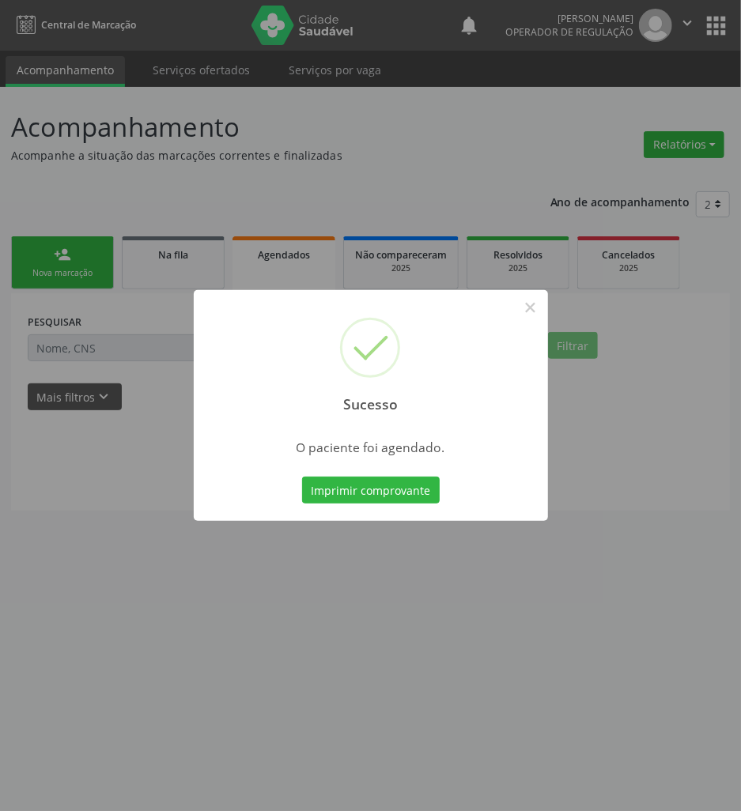
scroll to position [0, 0]
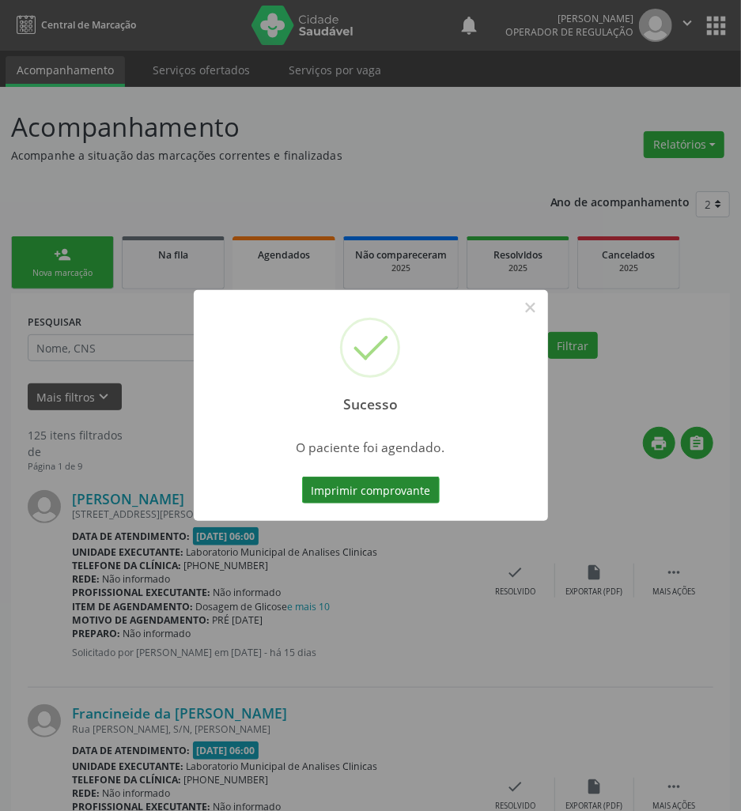
click at [419, 501] on button "Imprimir comprovante" at bounding box center [371, 490] width 138 height 27
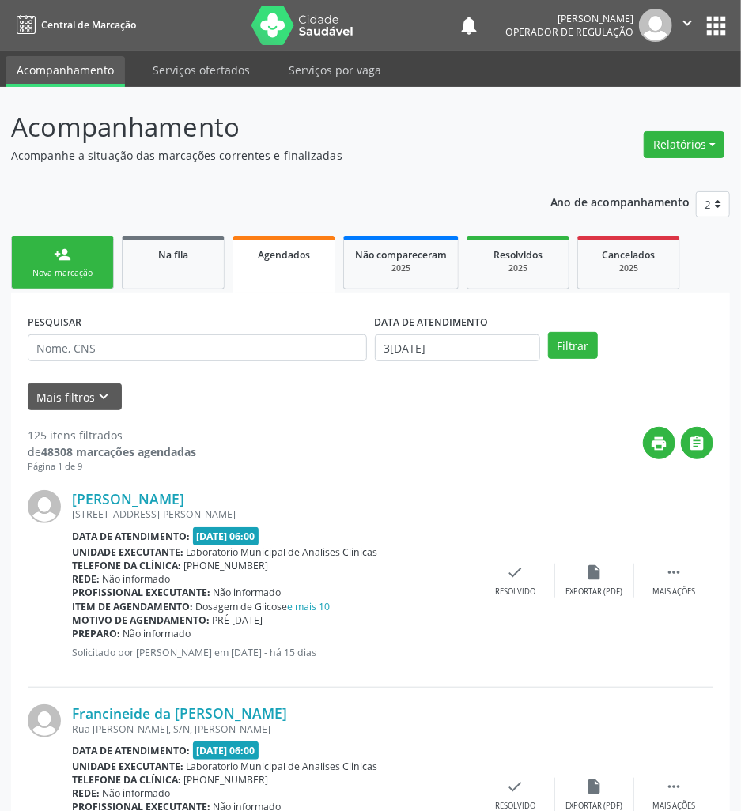
click at [61, 260] on div "person_add" at bounding box center [62, 254] width 17 height 17
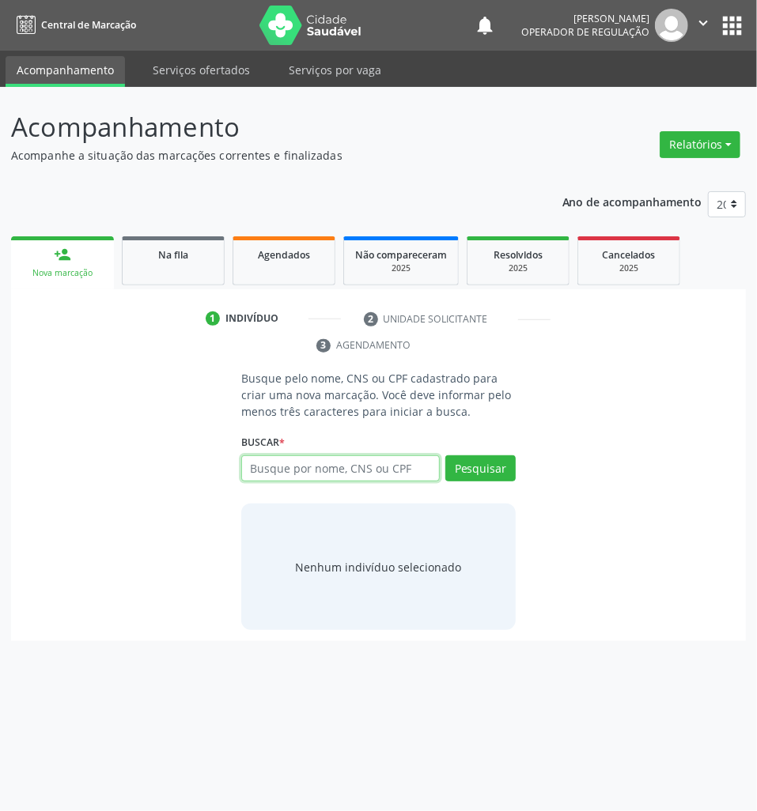
click at [302, 478] on input "text" at bounding box center [340, 469] width 199 height 27
type input "705000261721157"
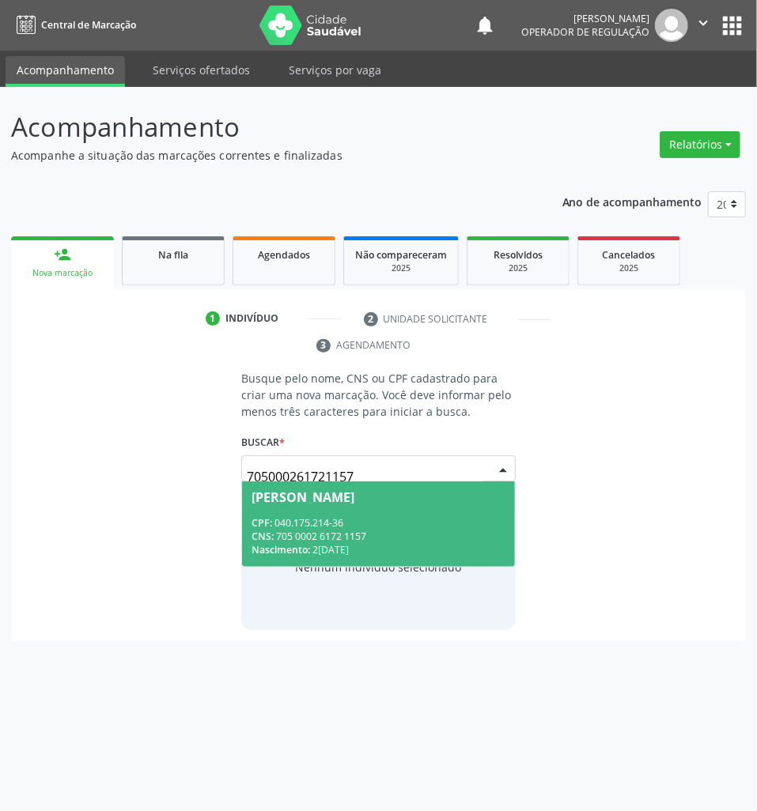
click at [313, 522] on div "CPF: 040.175.214-36" at bounding box center [378, 522] width 254 height 13
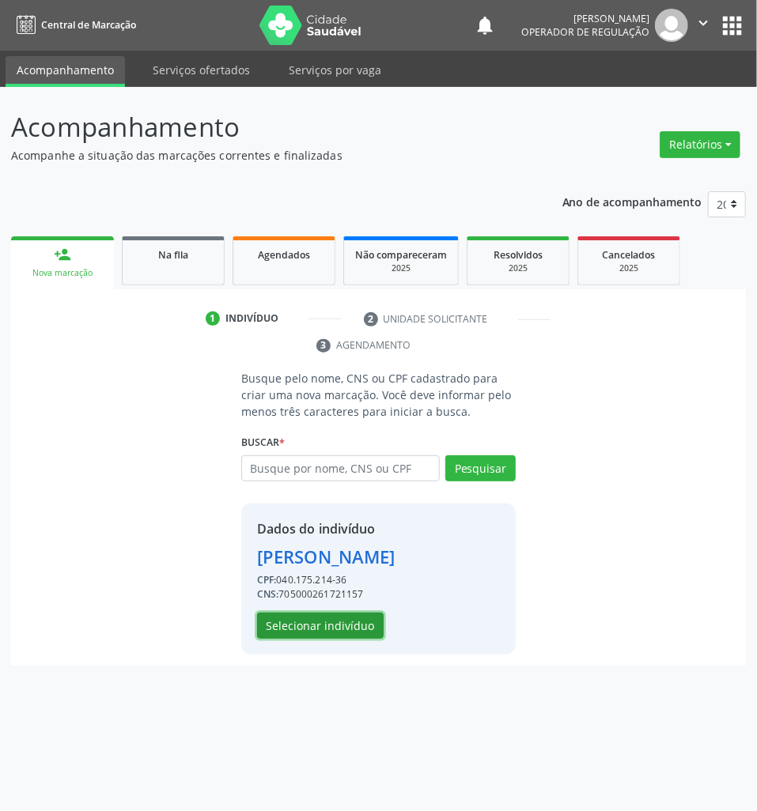
click at [316, 637] on button "Selecionar indivíduo" at bounding box center [320, 626] width 127 height 27
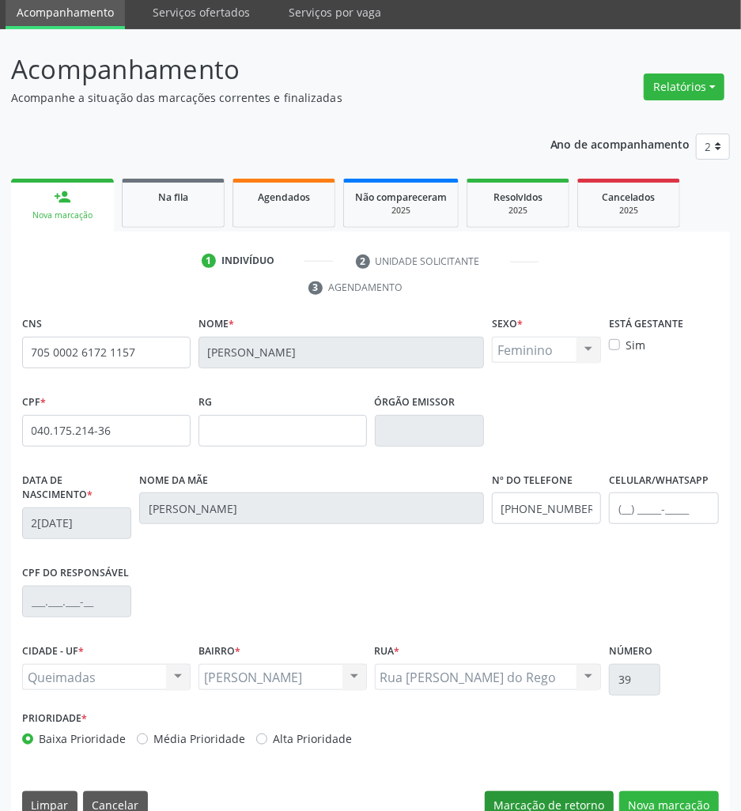
scroll to position [87, 0]
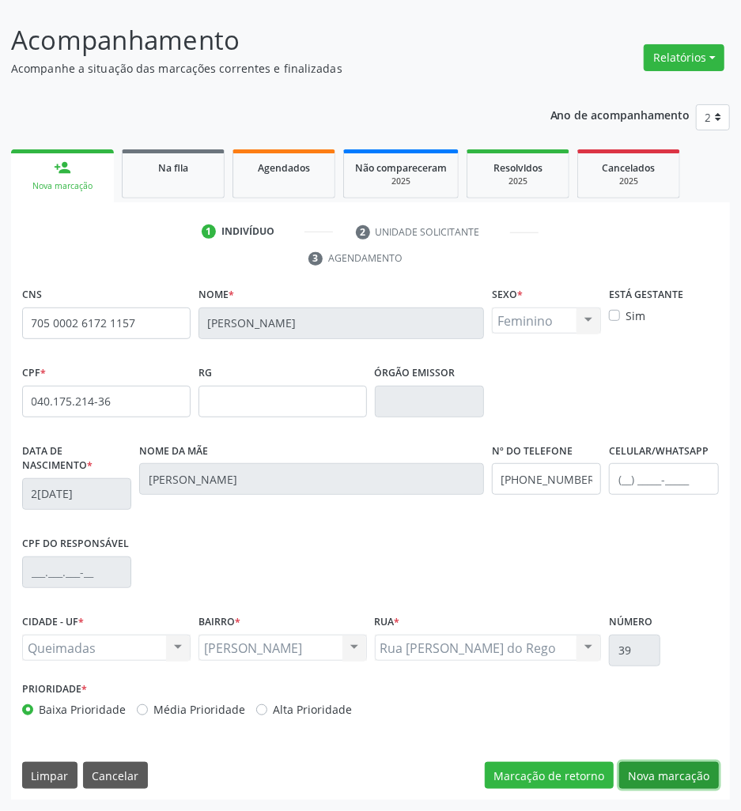
click at [679, 769] on button "Nova marcação" at bounding box center [669, 775] width 100 height 27
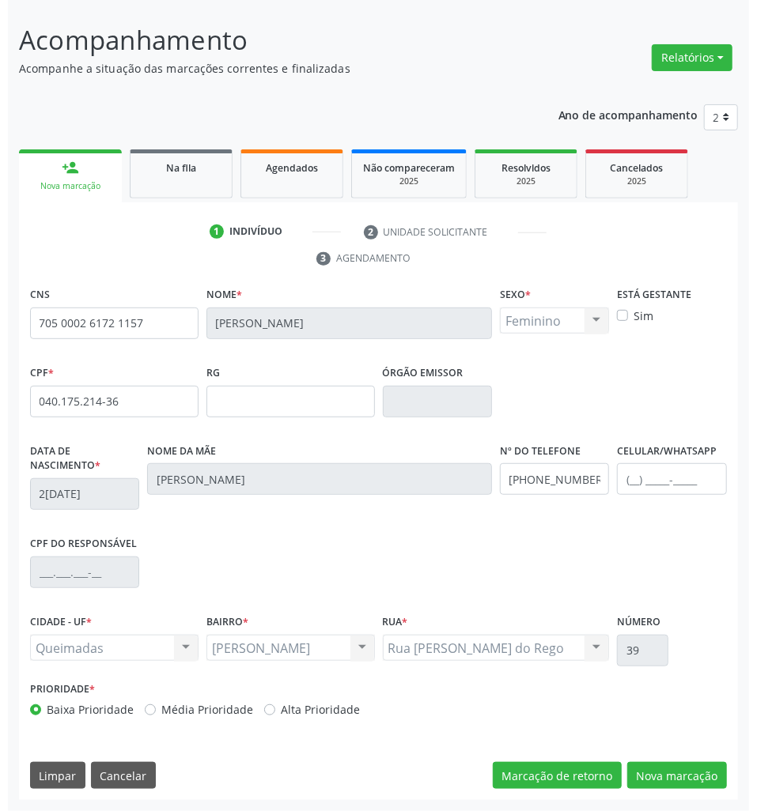
scroll to position [0, 0]
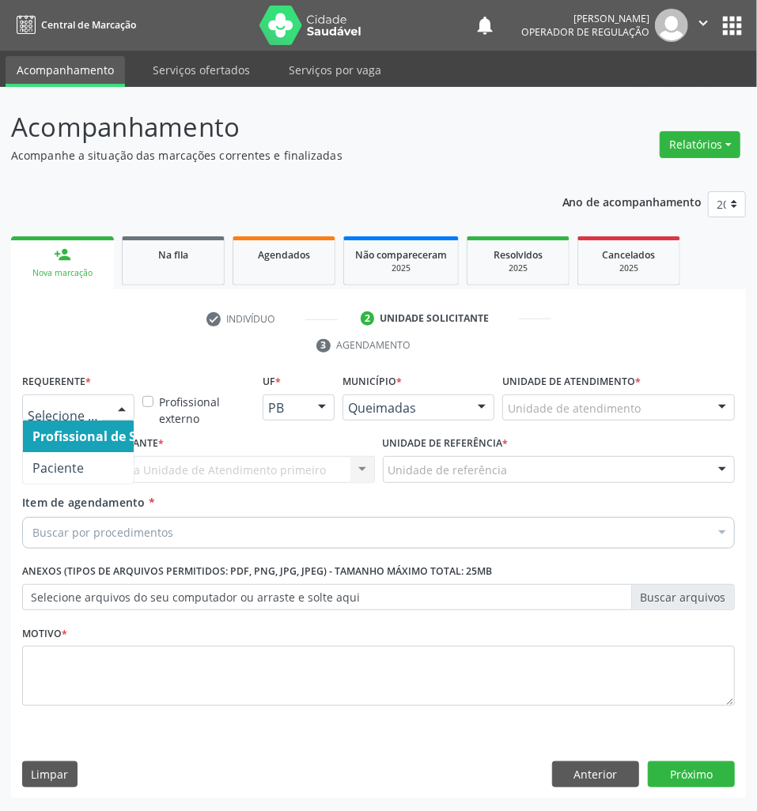
drag, startPoint x: 89, startPoint y: 413, endPoint x: 79, endPoint y: 437, distance: 26.6
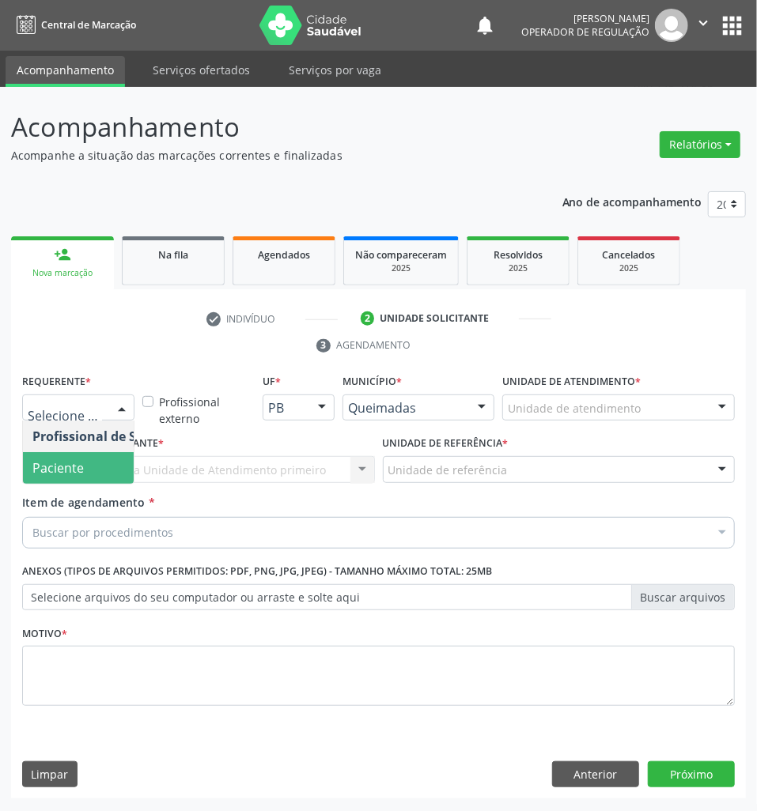
click at [68, 463] on span "Paciente" at bounding box center [57, 467] width 51 height 17
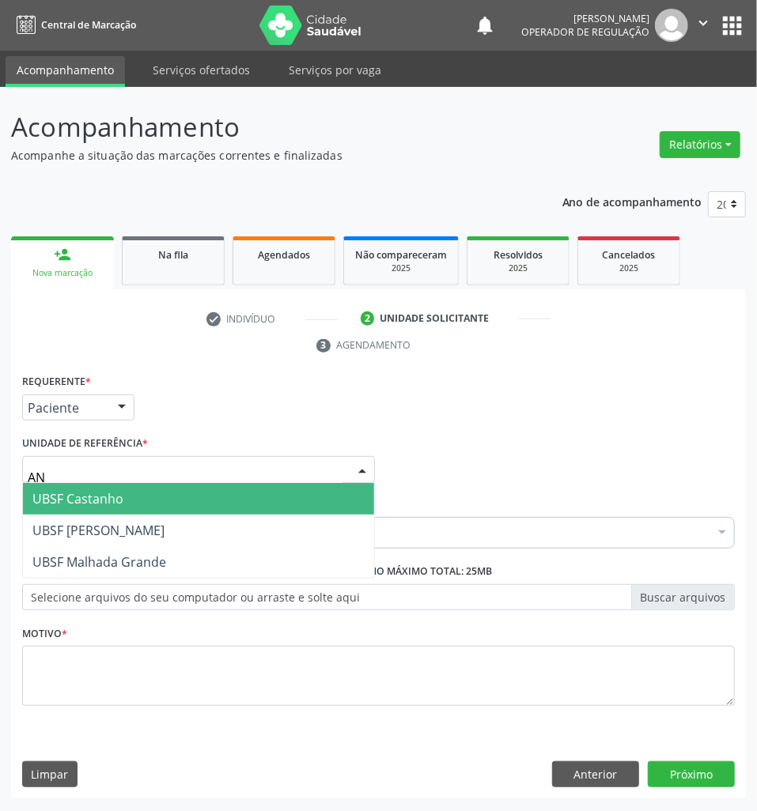
type input "ANI"
click at [79, 507] on span "UBSF [PERSON_NAME]" at bounding box center [98, 498] width 132 height 17
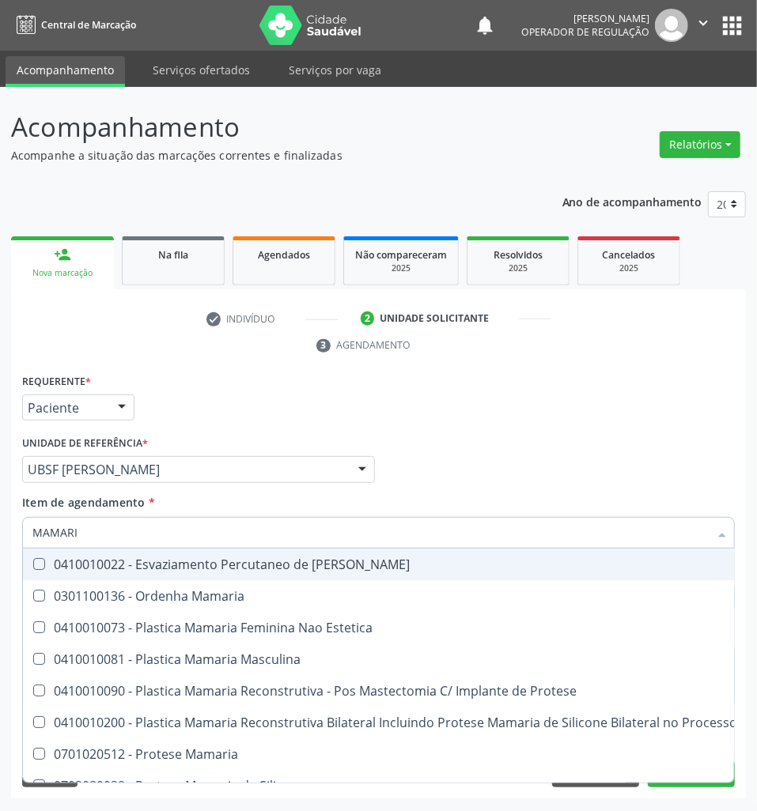
type input "MAMARIA"
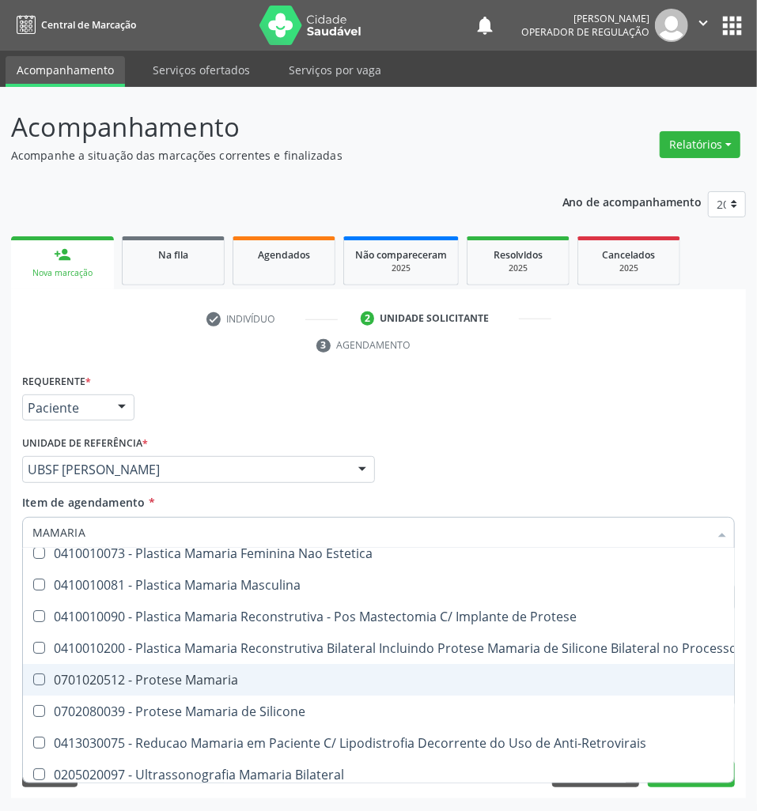
scroll to position [66, 0]
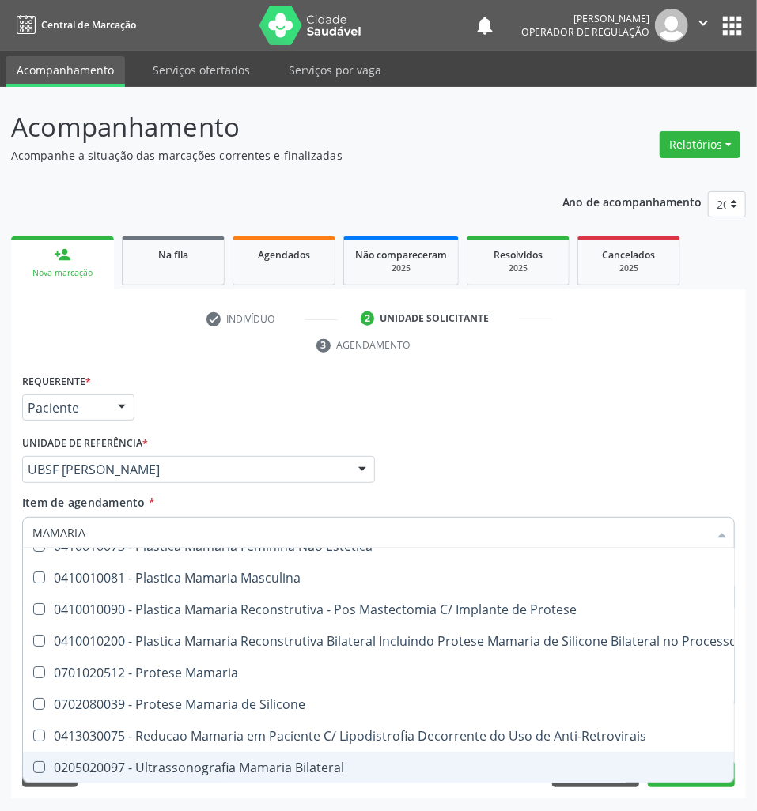
click at [245, 762] on div "0205020097 - Ultrassonografia Mamaria Bilateral" at bounding box center [437, 768] width 811 height 13
checkbox Bilateral "true"
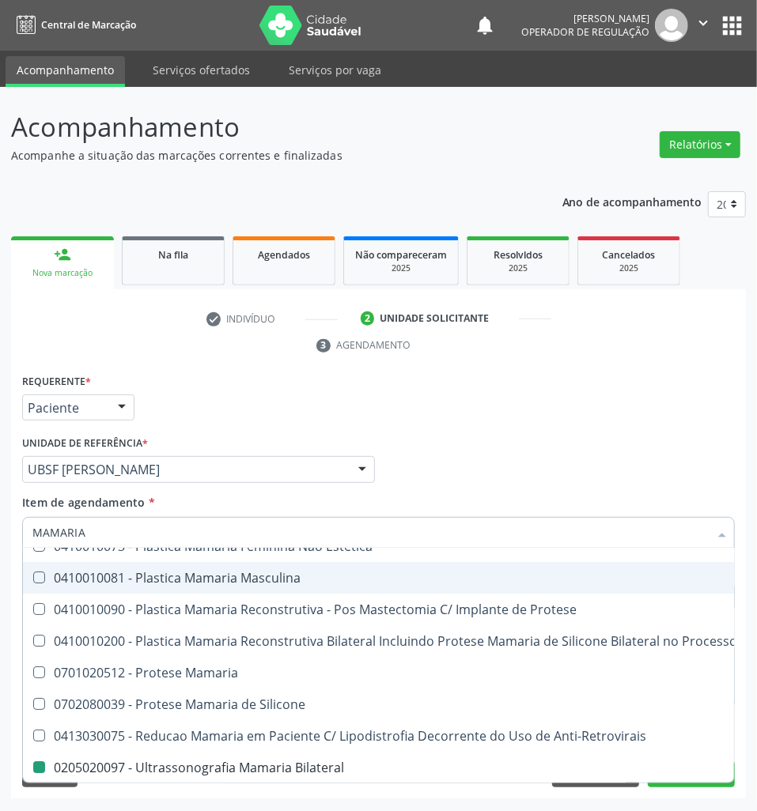
click at [428, 406] on div "Requerente * Paciente Profissional de Saúde Paciente Nenhum resultado encontrad…" at bounding box center [378, 401] width 720 height 62
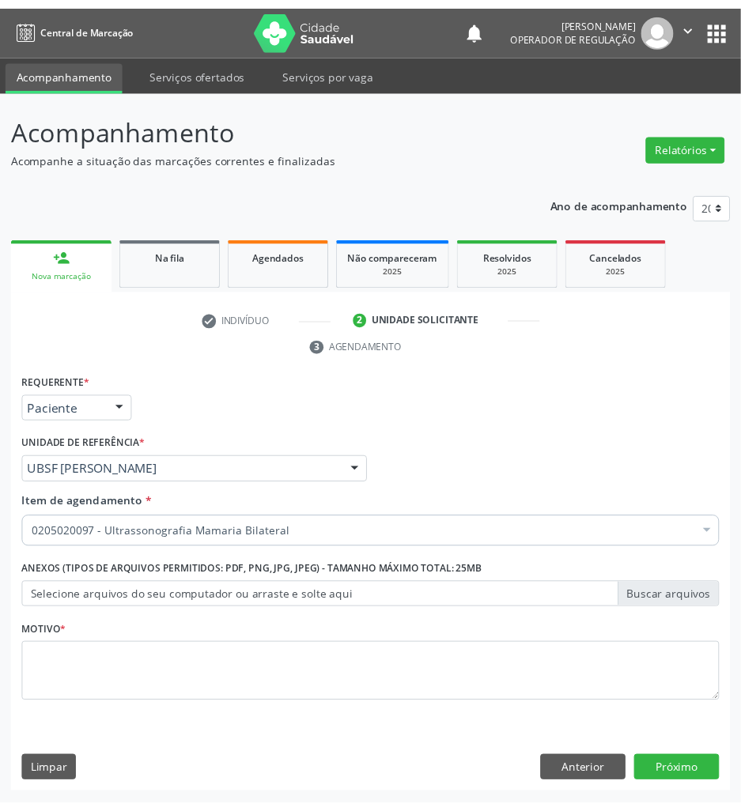
scroll to position [0, 0]
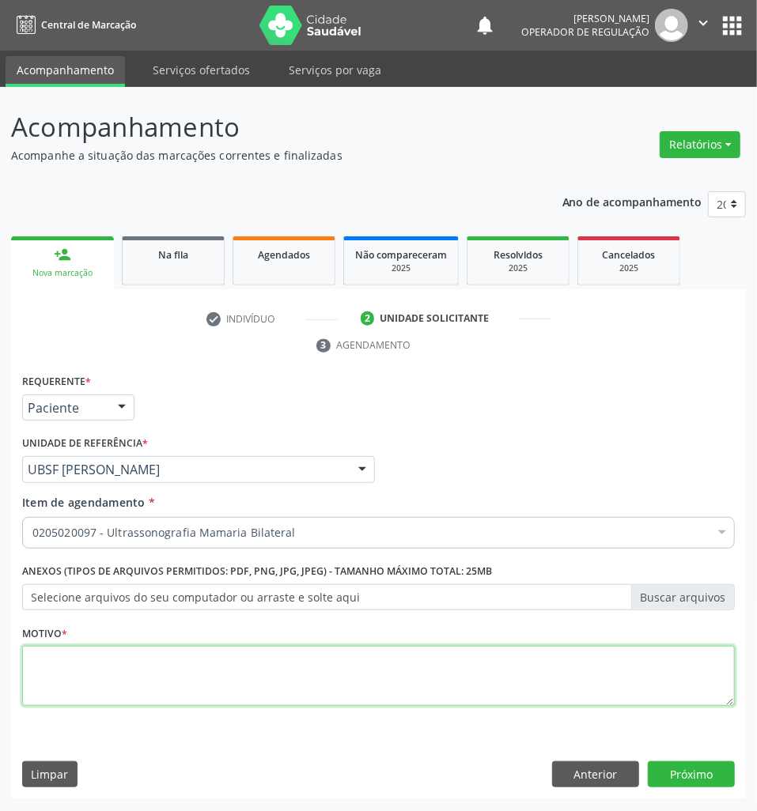
drag, startPoint x: 250, startPoint y: 672, endPoint x: 257, endPoint y: 677, distance: 8.6
click at [254, 674] on textarea at bounding box center [378, 676] width 713 height 60
type textarea "ROTINA"
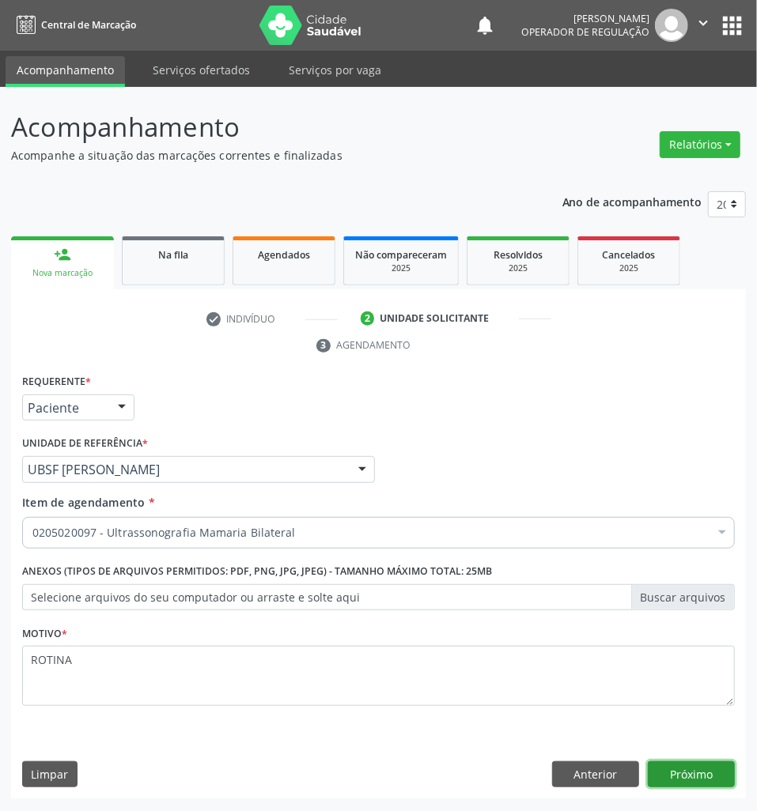
click button "Próximo" at bounding box center [691, 775] width 87 height 27
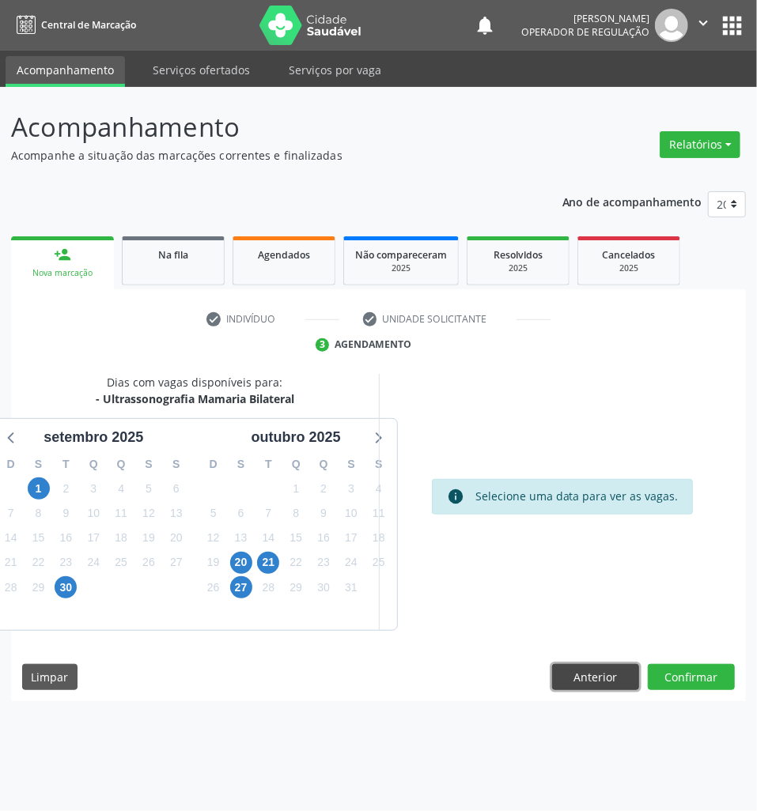
click at [611, 671] on button "Anterior" at bounding box center [595, 677] width 87 height 27
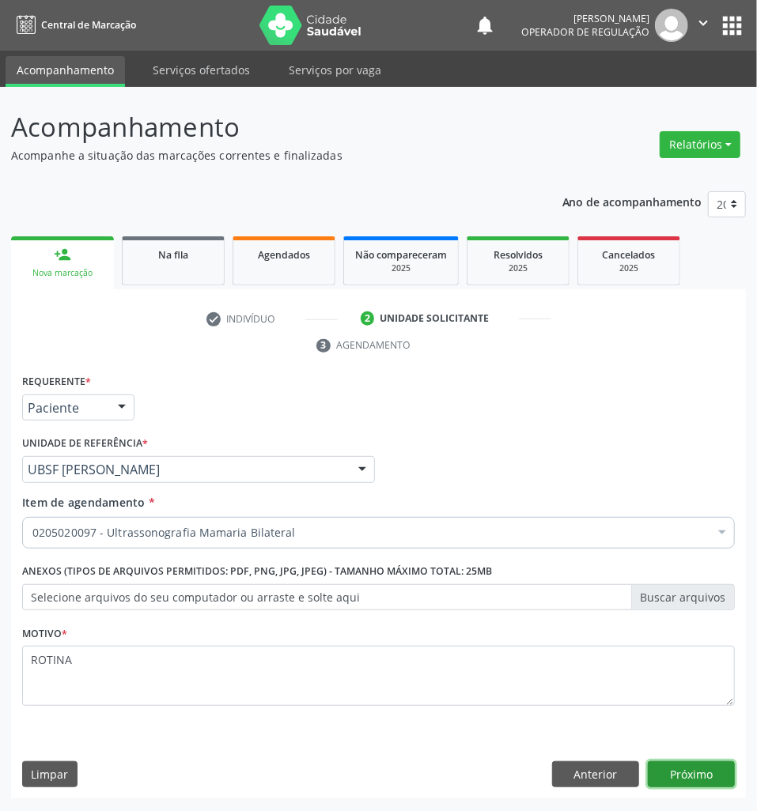
drag, startPoint x: 716, startPoint y: 780, endPoint x: 716, endPoint y: 795, distance: 15.0
click at [716, 785] on button "Próximo" at bounding box center [691, 775] width 87 height 27
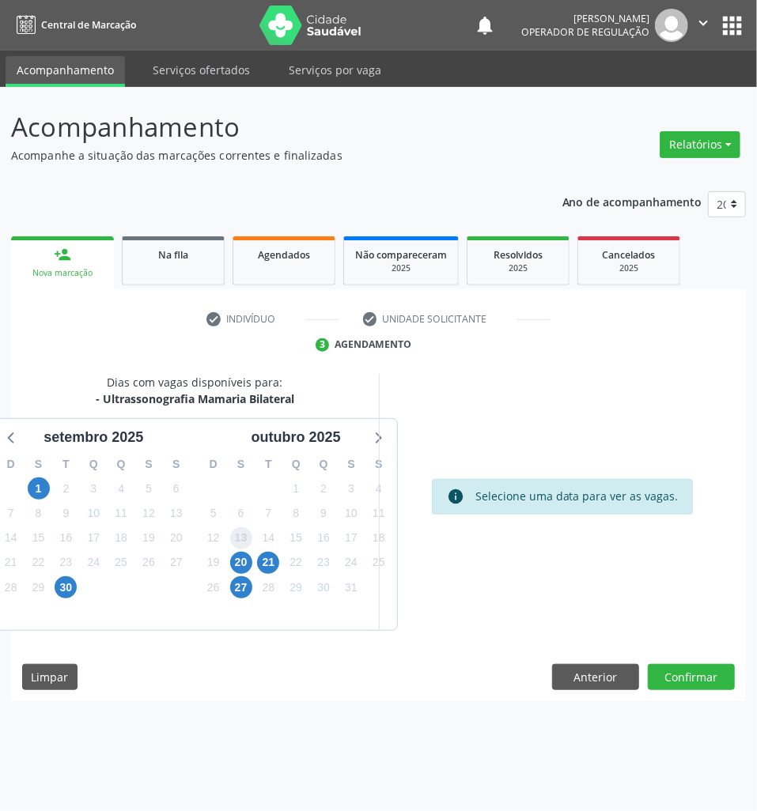
click at [239, 539] on span "13" at bounding box center [241, 538] width 22 height 22
click at [305, 612] on div "5" at bounding box center [296, 612] width 28 height 25
click at [239, 565] on span "20" at bounding box center [241, 563] width 22 height 22
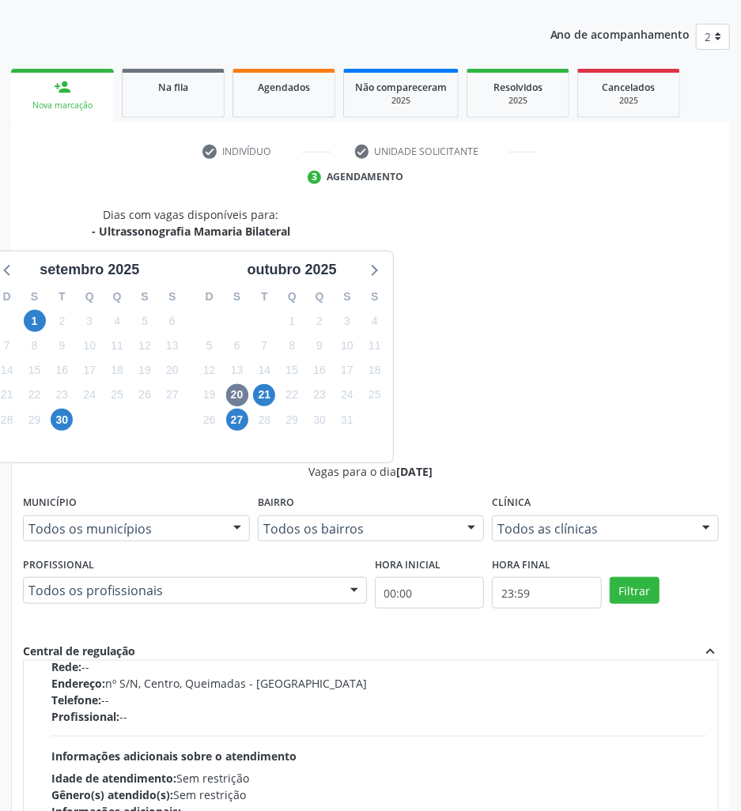
scroll to position [251, 0]
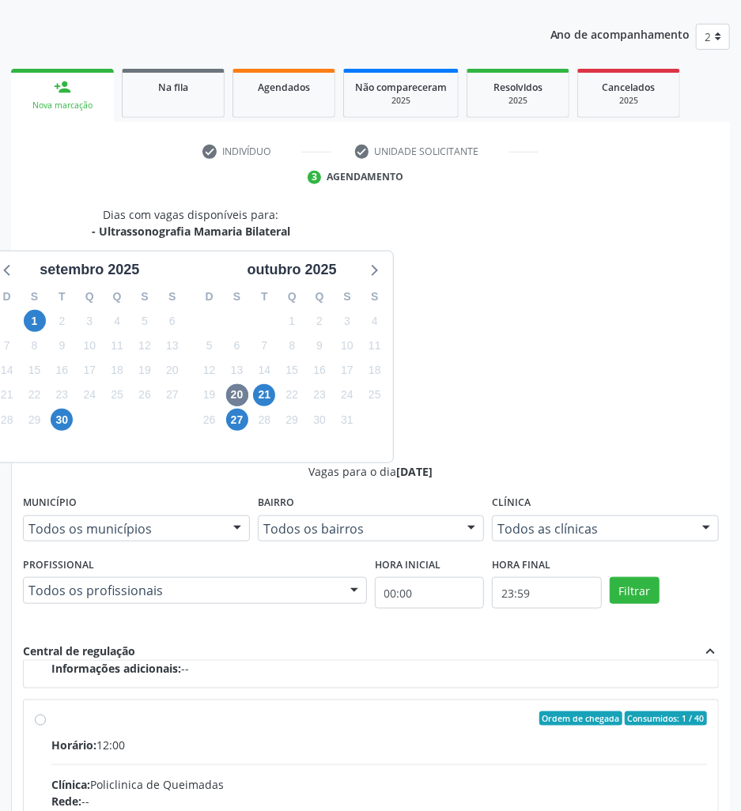
click at [46, 712] on input "Ordem de chegada Consumidos: 1 / 40 Horário: 12:00 Clínica: Policlinica de Quei…" at bounding box center [40, 719] width 11 height 14
radio input "true"
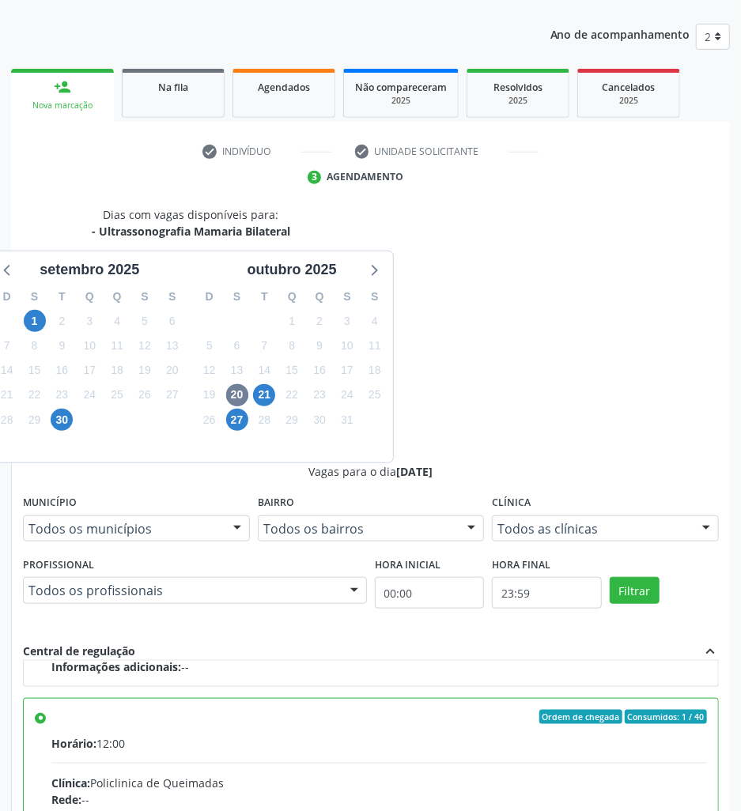
drag, startPoint x: 694, startPoint y: 777, endPoint x: 397, endPoint y: 731, distance: 300.1
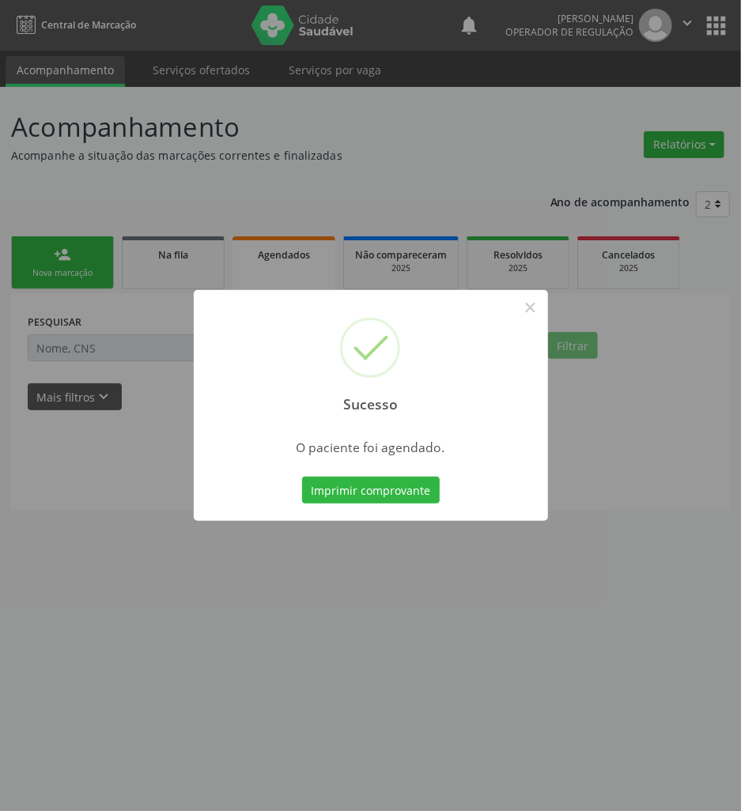
scroll to position [0, 0]
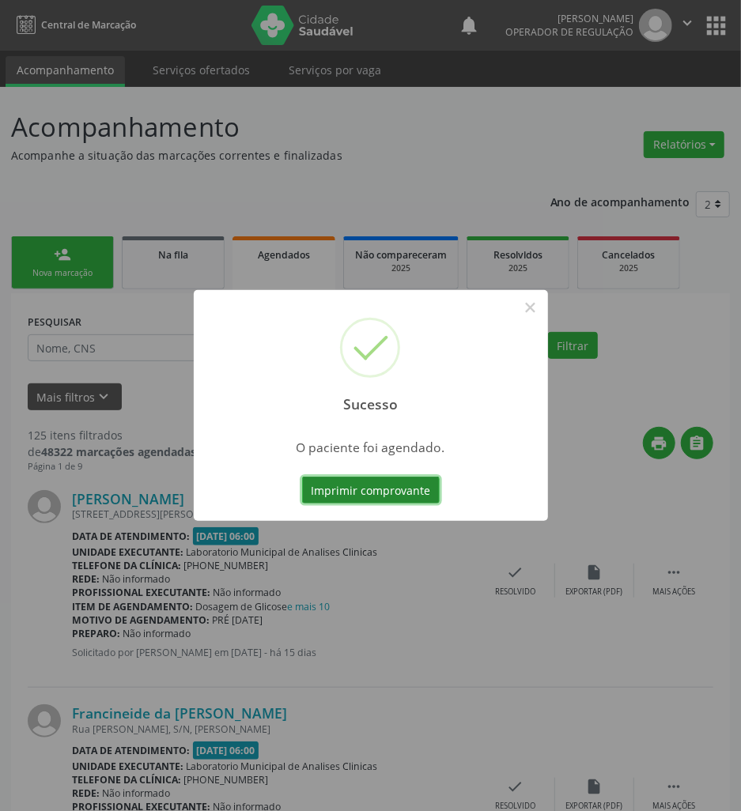
click at [410, 482] on button "Imprimir comprovante" at bounding box center [371, 490] width 138 height 27
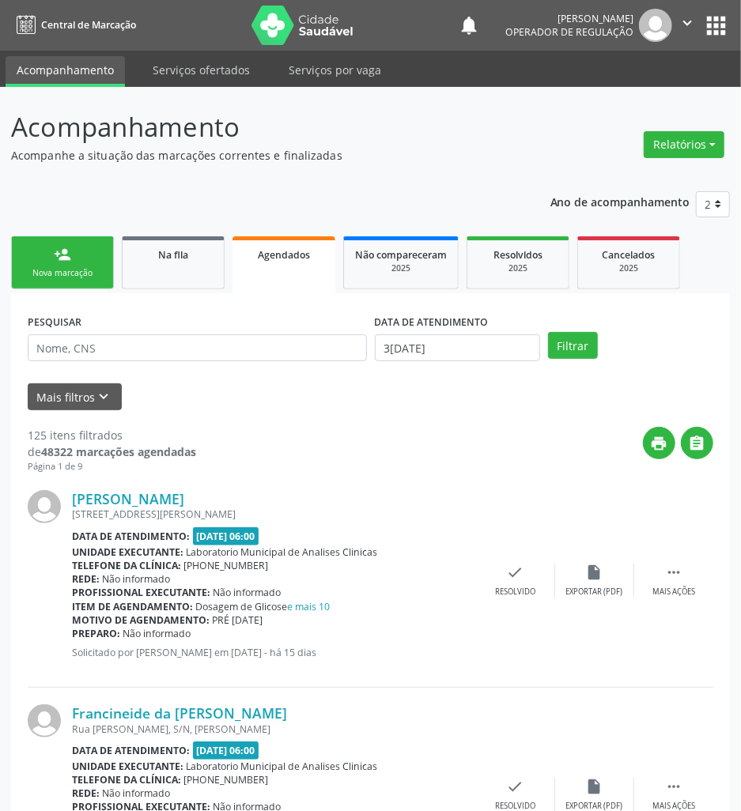
click at [103, 248] on link "person_add Nova marcação" at bounding box center [62, 262] width 103 height 53
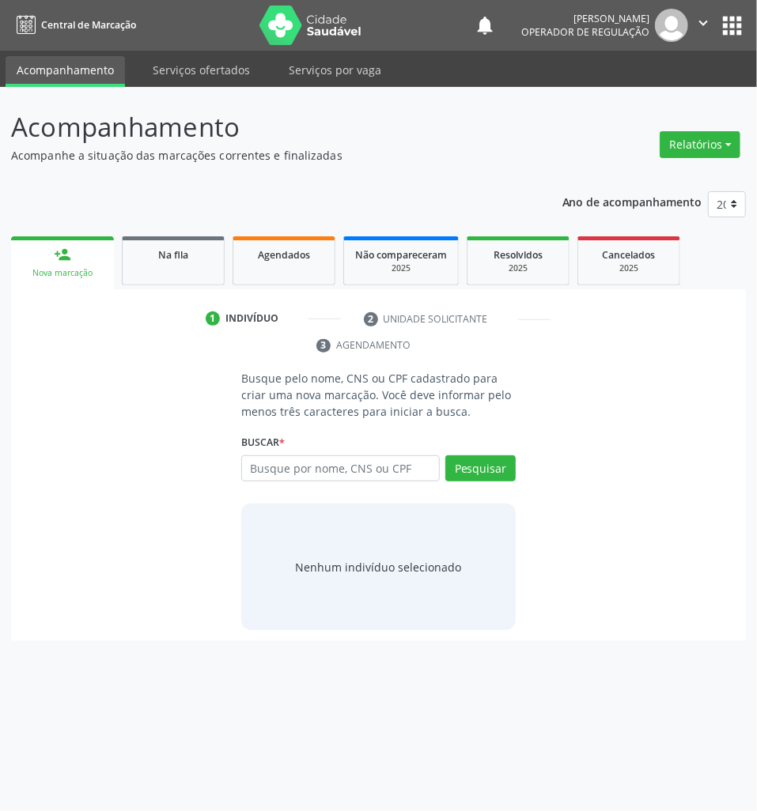
drag, startPoint x: 315, startPoint y: 443, endPoint x: 320, endPoint y: 470, distance: 27.5
click at [318, 452] on div "Buscar * Busque por nome, CNS ou CPF Nenhum resultado encontrado para: " " Digi…" at bounding box center [378, 462] width 274 height 62
drag, startPoint x: 320, startPoint y: 470, endPoint x: 304, endPoint y: 473, distance: 16.1
click at [308, 471] on input "text" at bounding box center [340, 469] width 199 height 27
paste input "700 4069 0555 1148"
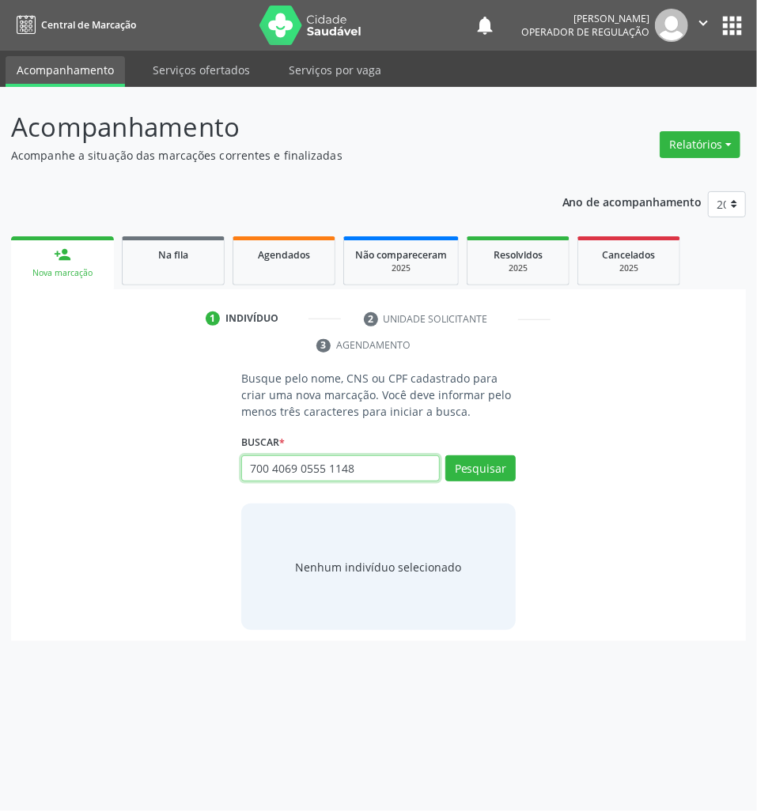
type input "700 4069 0555 1148"
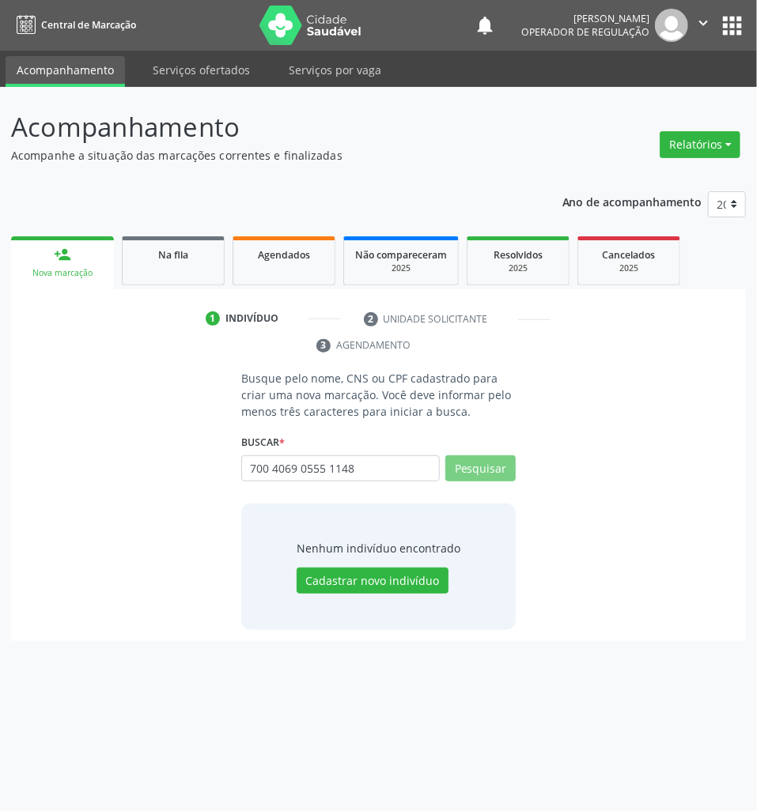
click at [138, 568] on div "Busque pelo nome, CNS ou CPF cadastrado para criar uma nova marcação. Você deve…" at bounding box center [378, 500] width 713 height 260
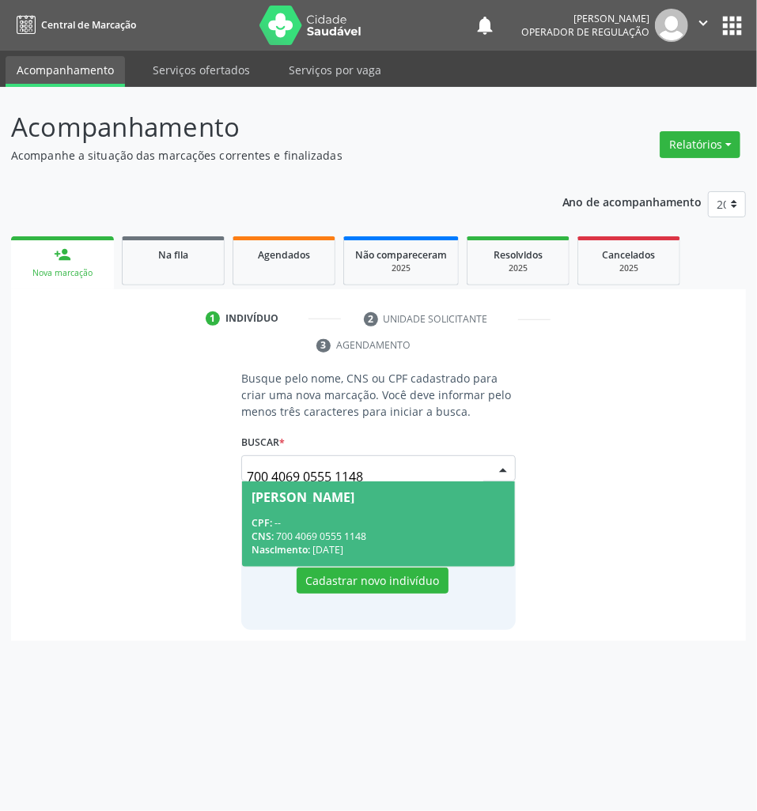
click at [275, 566] on span "[PERSON_NAME] CPF: -- CNS: 700 4069 0555 1148 Nascimento: [DATE]" at bounding box center [378, 524] width 273 height 85
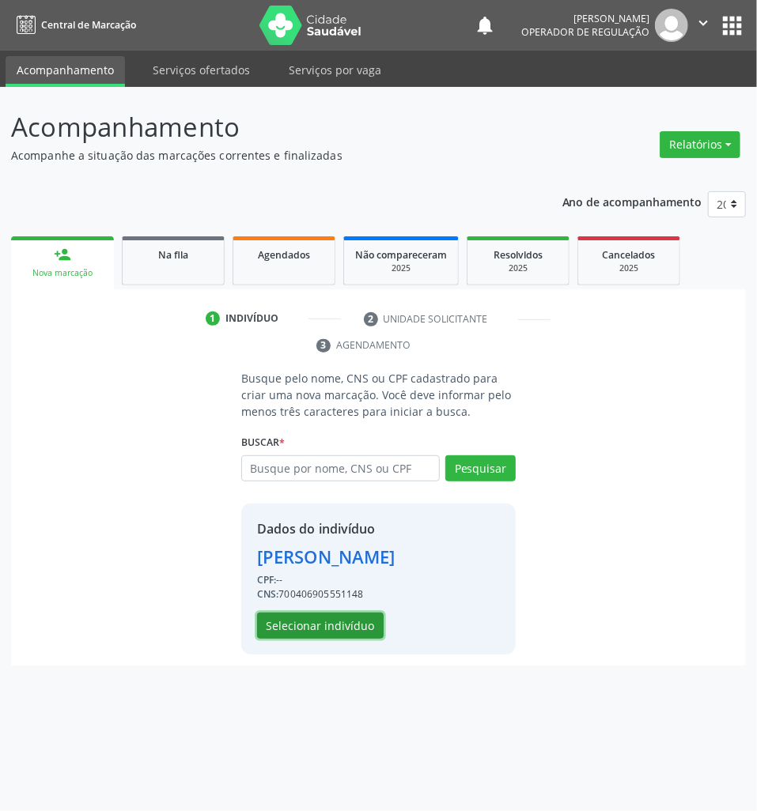
click at [304, 640] on button "Selecionar indivíduo" at bounding box center [320, 626] width 127 height 27
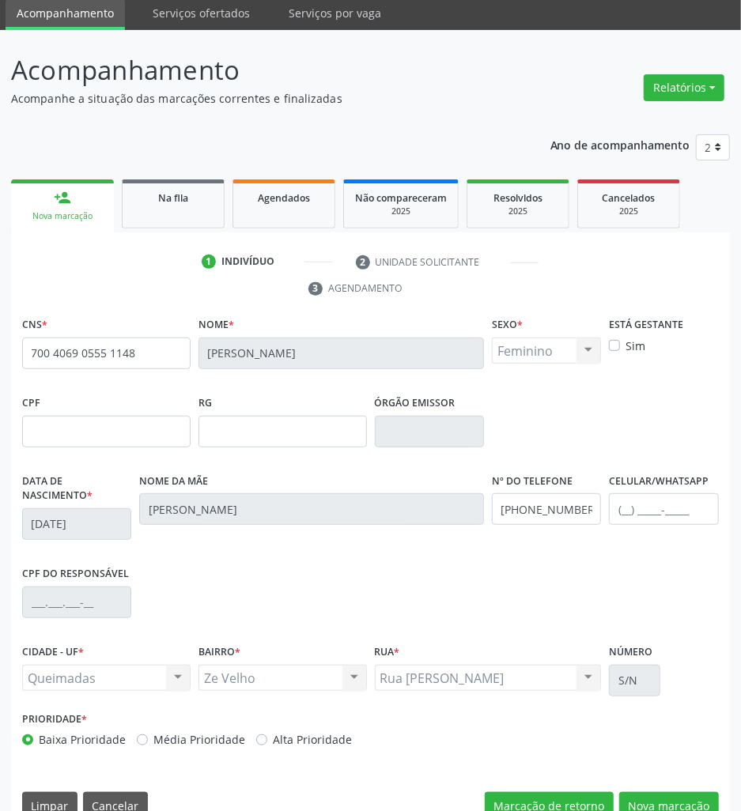
scroll to position [87, 0]
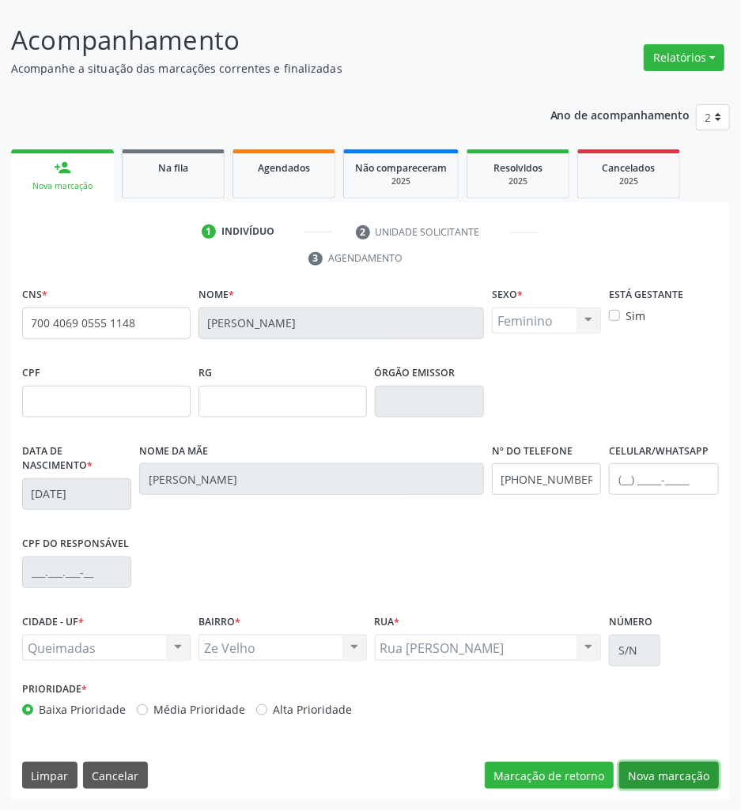
click at [675, 767] on button "Nova marcação" at bounding box center [669, 775] width 100 height 27
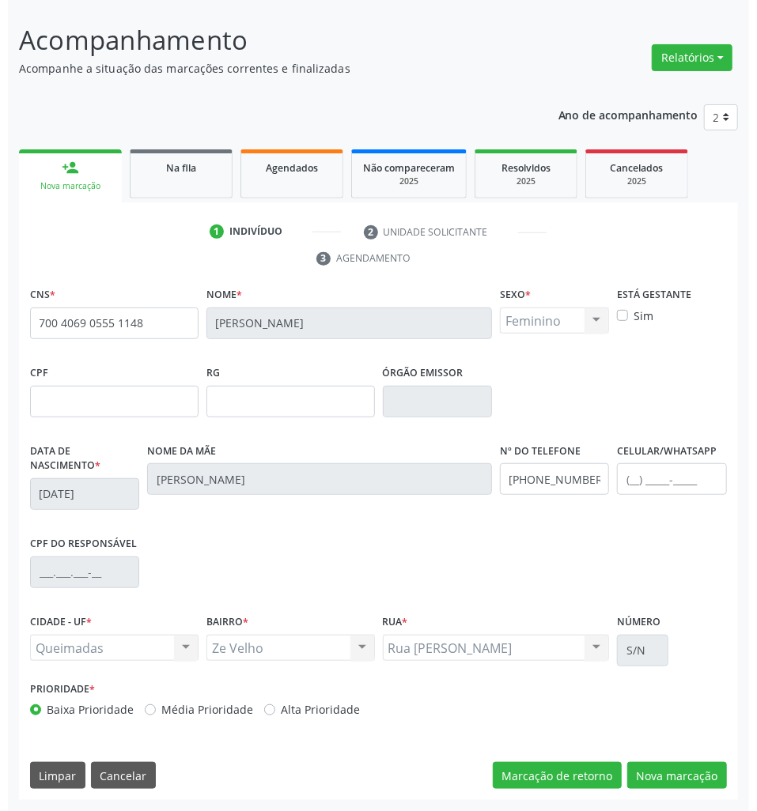
scroll to position [0, 0]
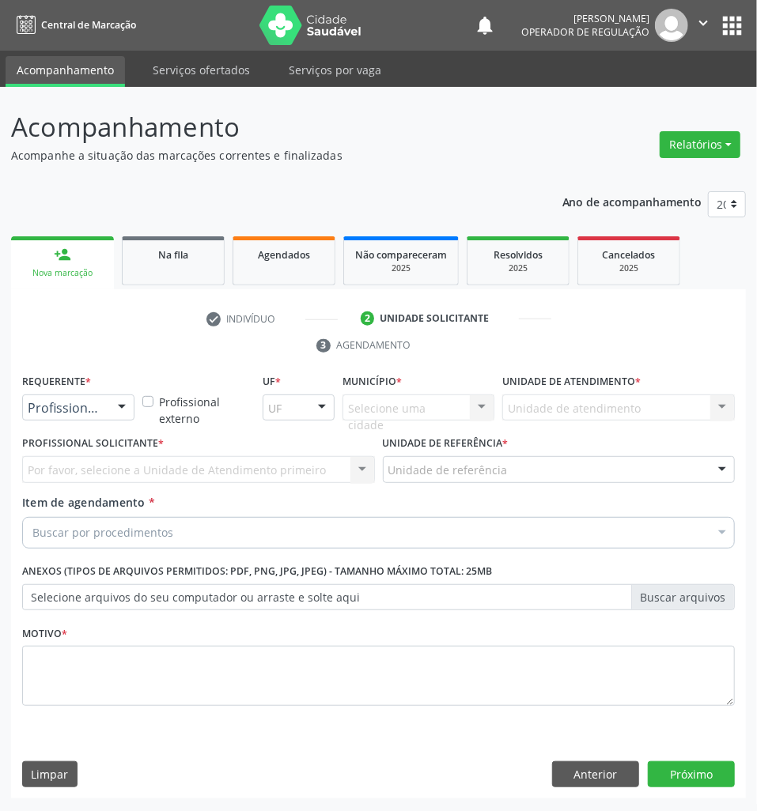
drag, startPoint x: 82, startPoint y: 411, endPoint x: 81, endPoint y: 431, distance: 19.8
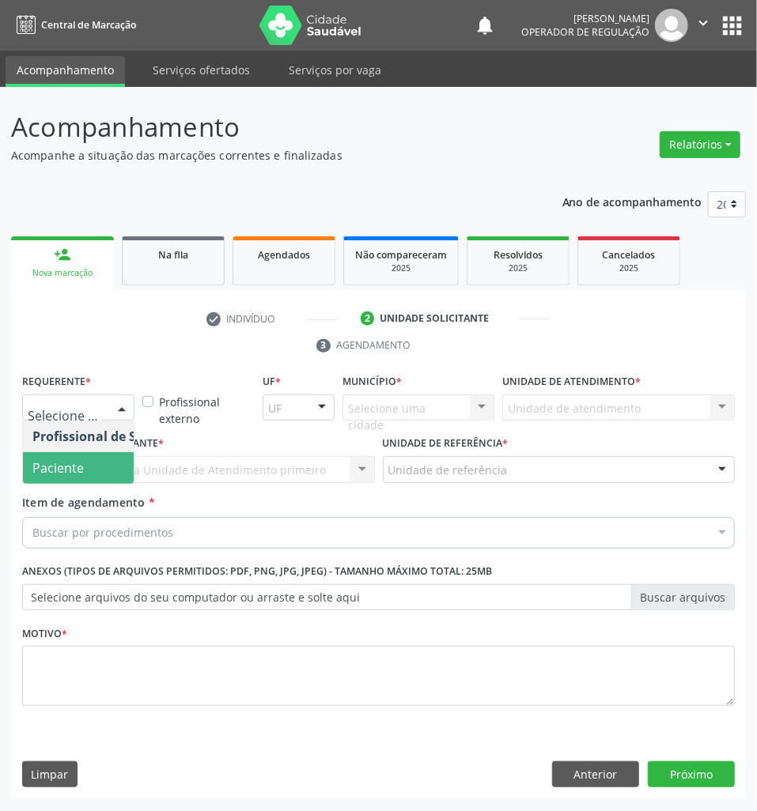
click at [85, 469] on span "Paciente" at bounding box center [100, 468] width 154 height 32
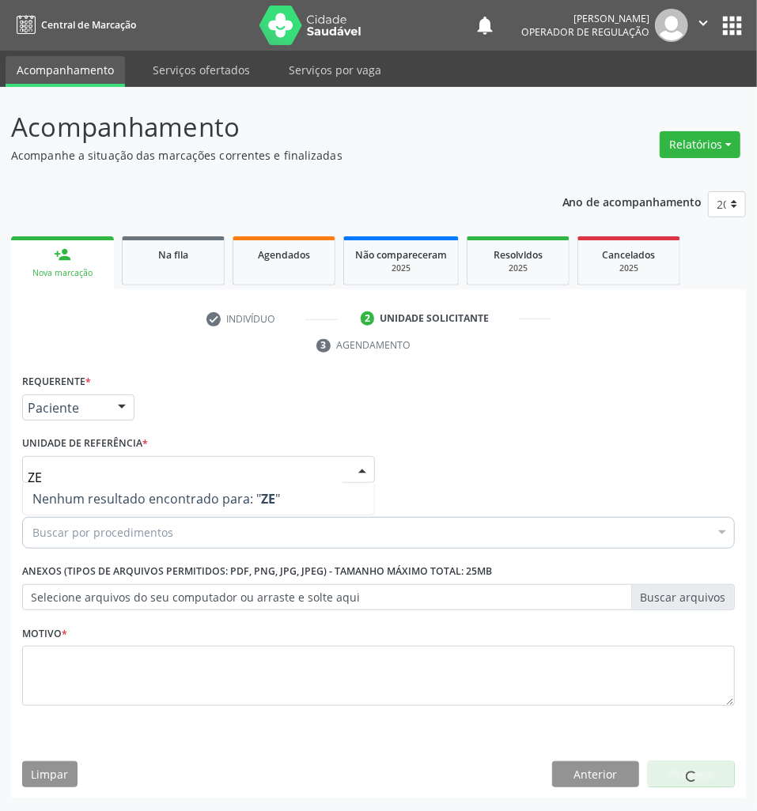
type input "Z"
click at [625, 424] on div "Requerente * Paciente Profissional de Saúde Paciente Nenhum resultado encontrad…" at bounding box center [378, 401] width 720 height 62
click at [128, 523] on div "Buscar por procedimentos" at bounding box center [378, 533] width 713 height 32
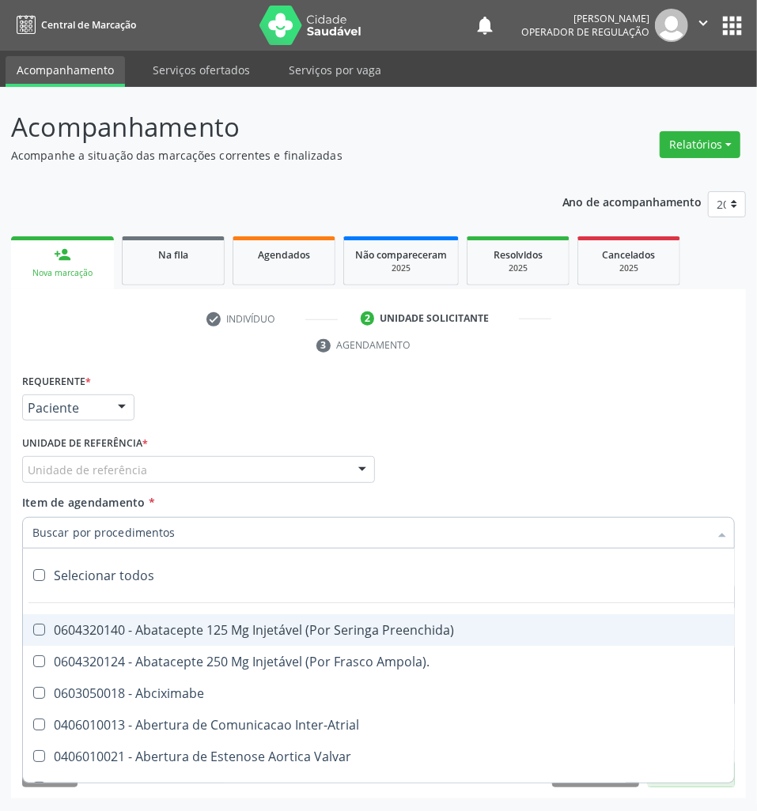
click at [141, 529] on input "Item de agendamento *" at bounding box center [370, 533] width 676 height 32
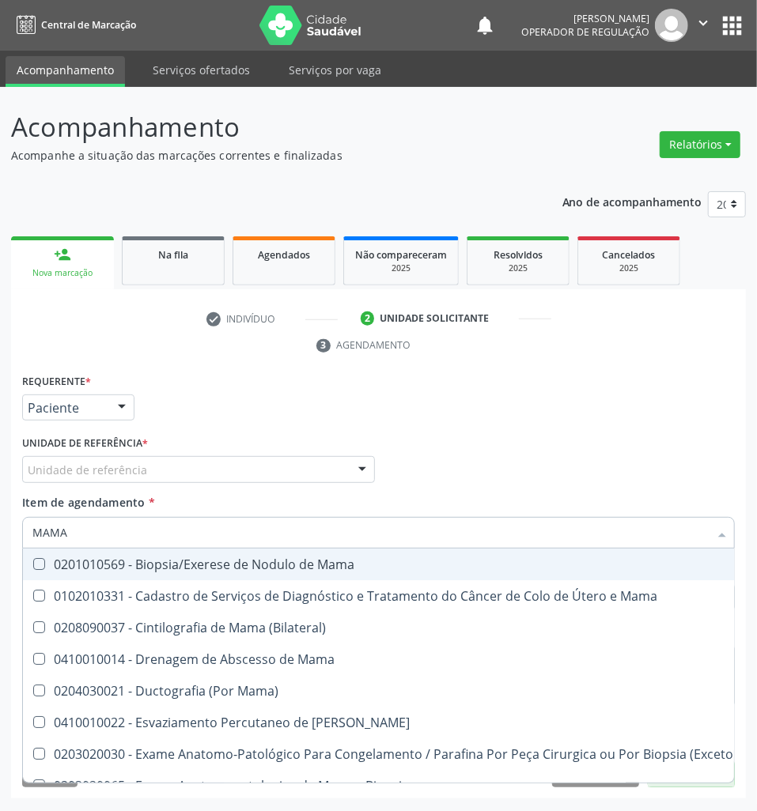
type input "MAMAR"
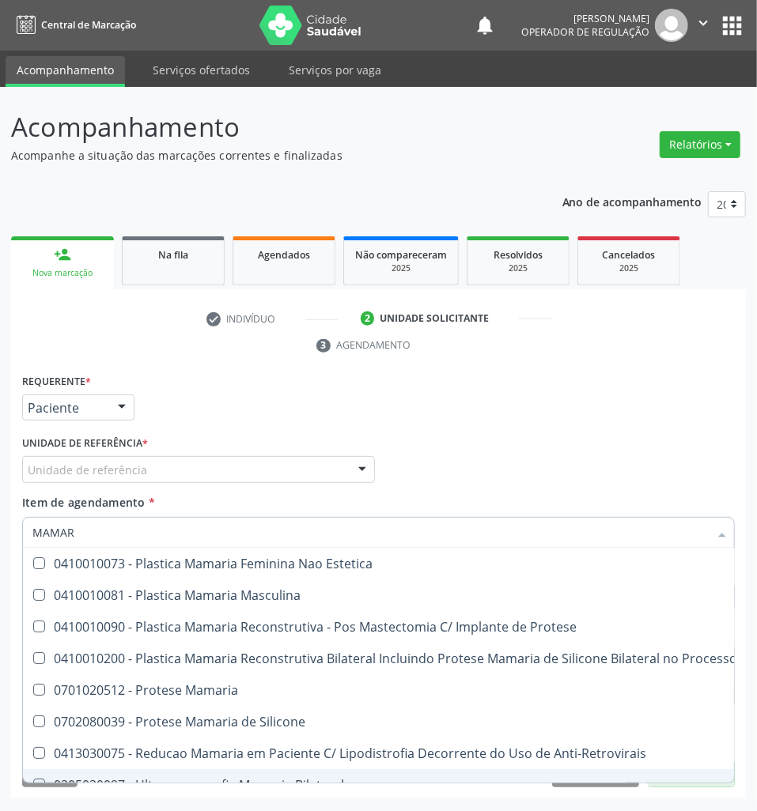
scroll to position [98, 0]
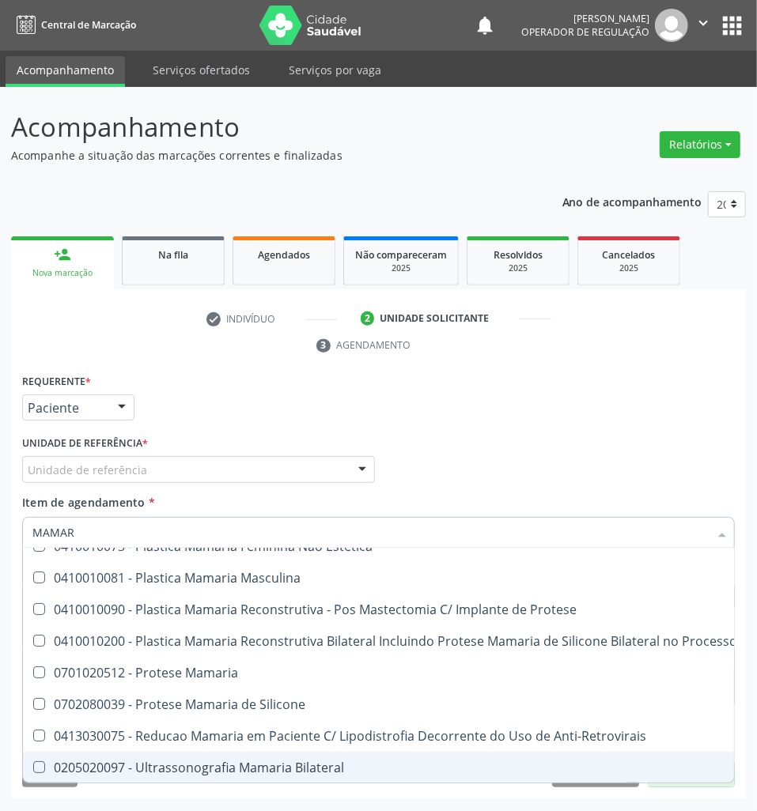
click at [244, 766] on span "0205020097 - Ultrassonografia Mamaria Bilateral" at bounding box center [438, 768] width 830 height 32
checkbox Bilateral "true"
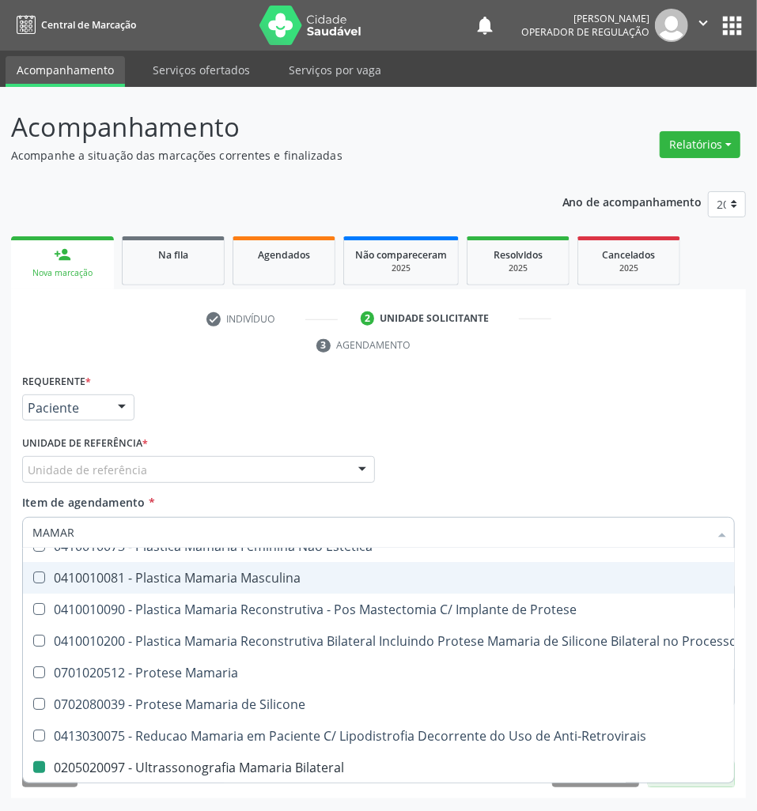
click at [277, 418] on div "Requerente * Paciente Profissional de Saúde Paciente Nenhum resultado encontrad…" at bounding box center [378, 401] width 720 height 62
checkbox Mamaria "true"
checkbox Bilateral "false"
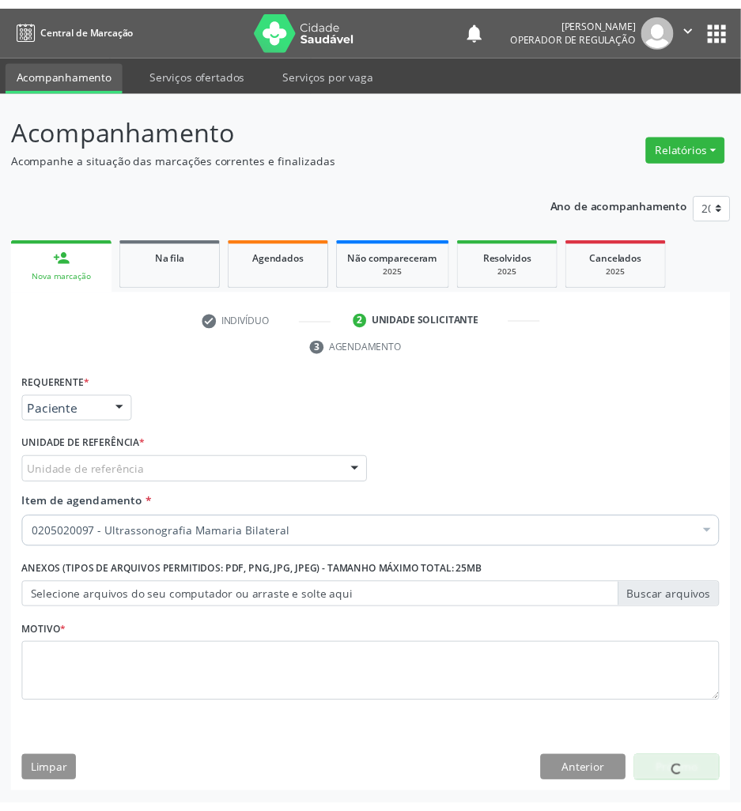
scroll to position [0, 0]
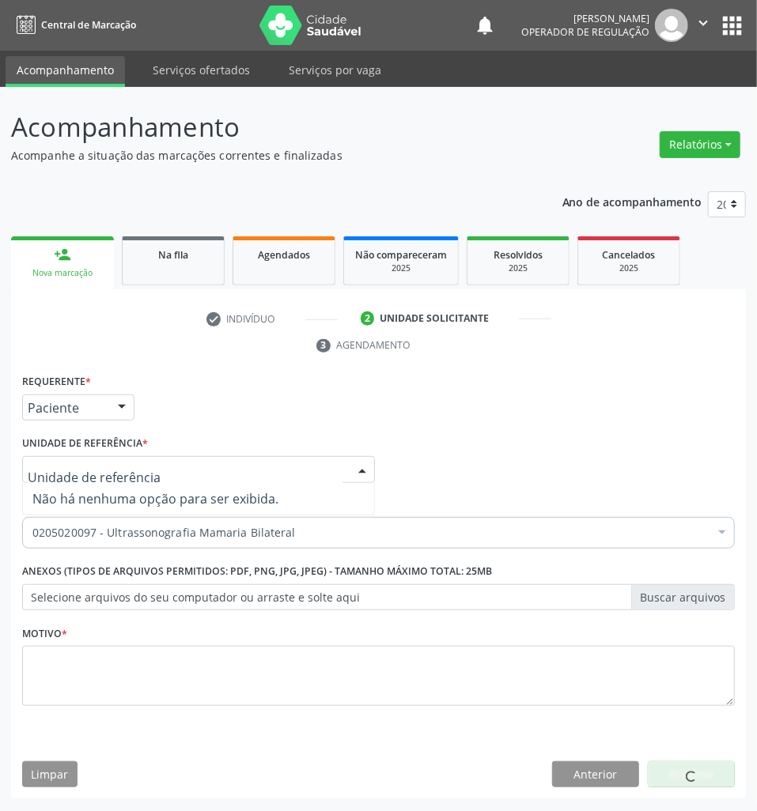
click at [228, 468] on div at bounding box center [198, 469] width 353 height 27
click at [430, 456] on div "Profissional Solicitante Por favor, selecione a Unidade de Atendimento primeiro…" at bounding box center [378, 463] width 720 height 62
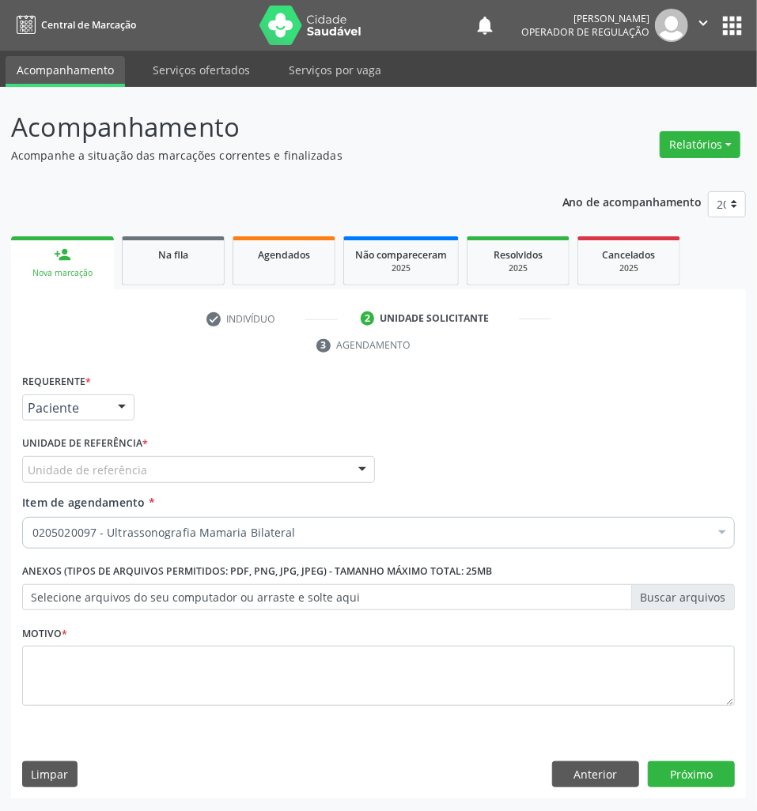
click at [223, 639] on div "Motivo *" at bounding box center [378, 664] width 713 height 84
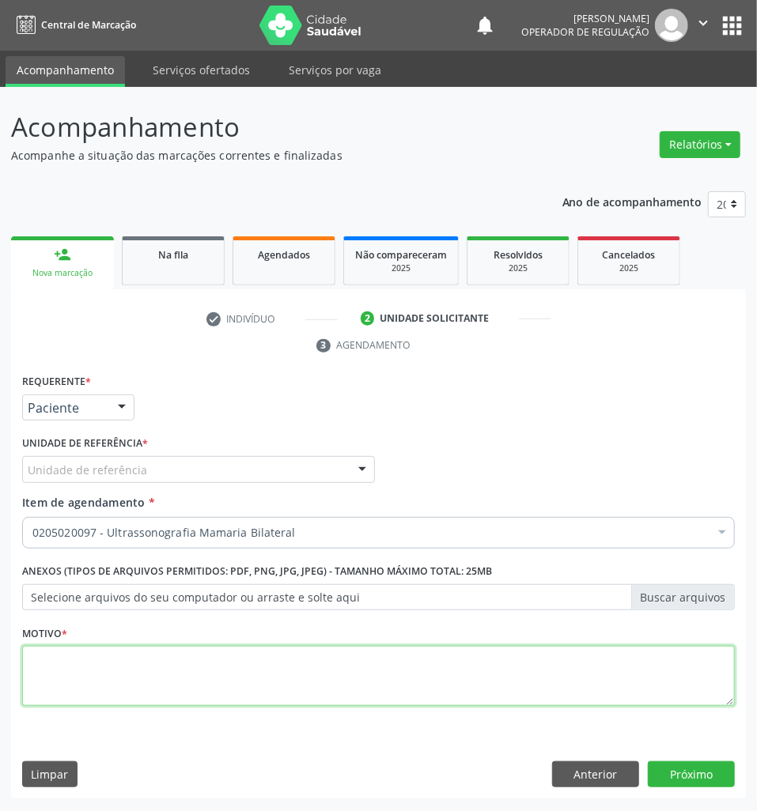
click at [221, 674] on textarea at bounding box center [378, 676] width 713 height 60
type textarea "ROTINA"
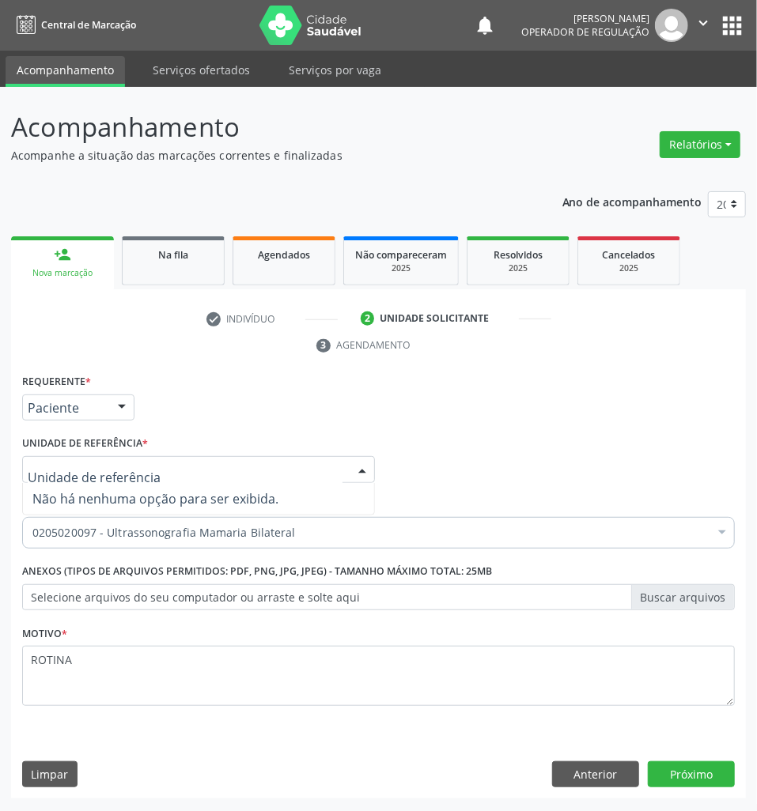
click at [142, 470] on input "text" at bounding box center [185, 478] width 315 height 32
click at [141, 469] on input "text" at bounding box center [185, 478] width 315 height 32
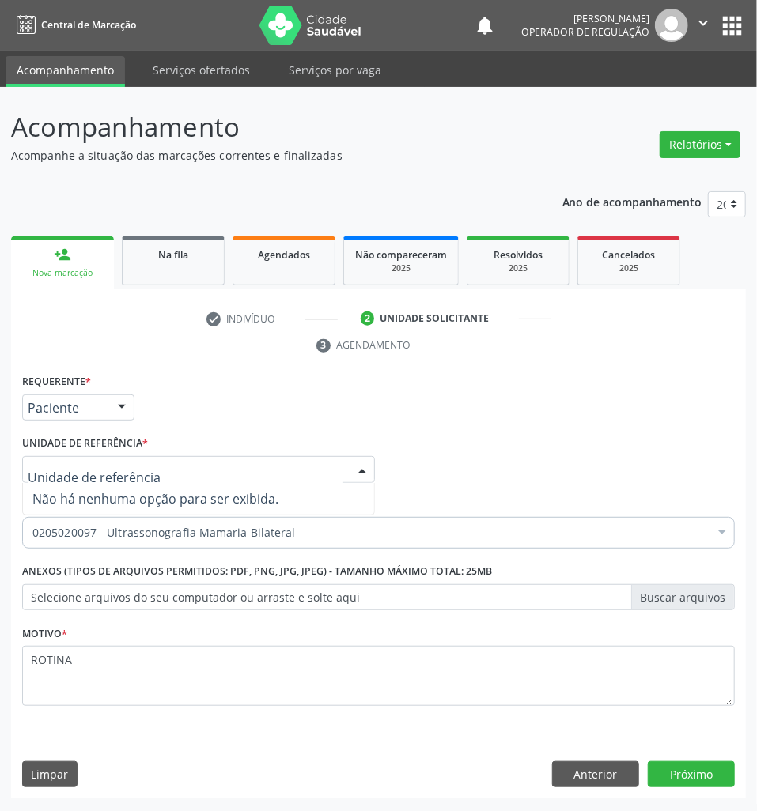
click at [136, 463] on input "text" at bounding box center [185, 478] width 315 height 32
click at [137, 463] on input "text" at bounding box center [185, 478] width 315 height 32
click at [137, 462] on div at bounding box center [198, 469] width 353 height 27
click at [140, 467] on input "text" at bounding box center [185, 478] width 315 height 32
click at [134, 469] on input "text" at bounding box center [185, 478] width 315 height 32
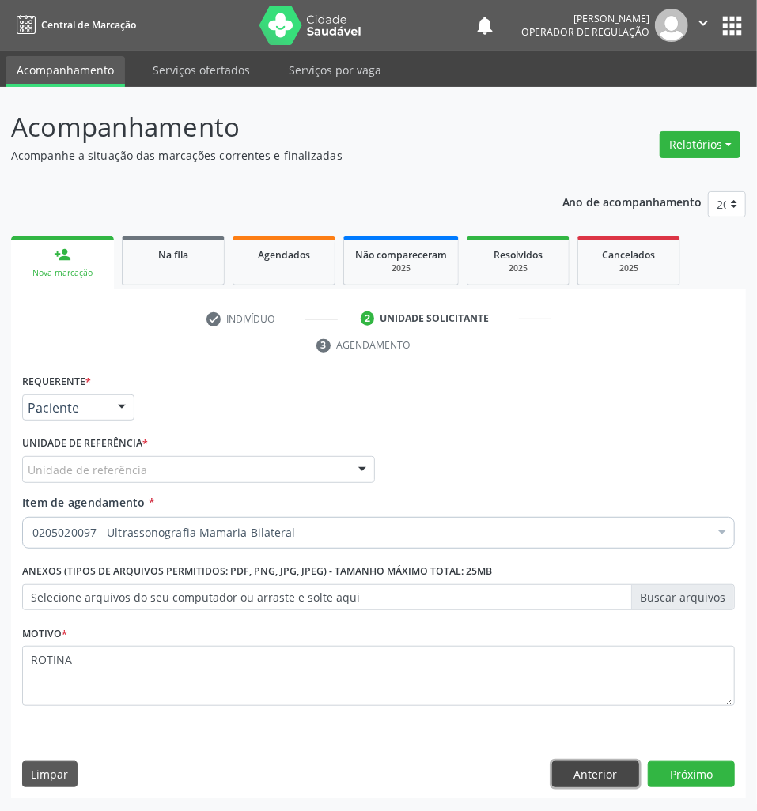
click at [607, 770] on button "Anterior" at bounding box center [595, 775] width 87 height 27
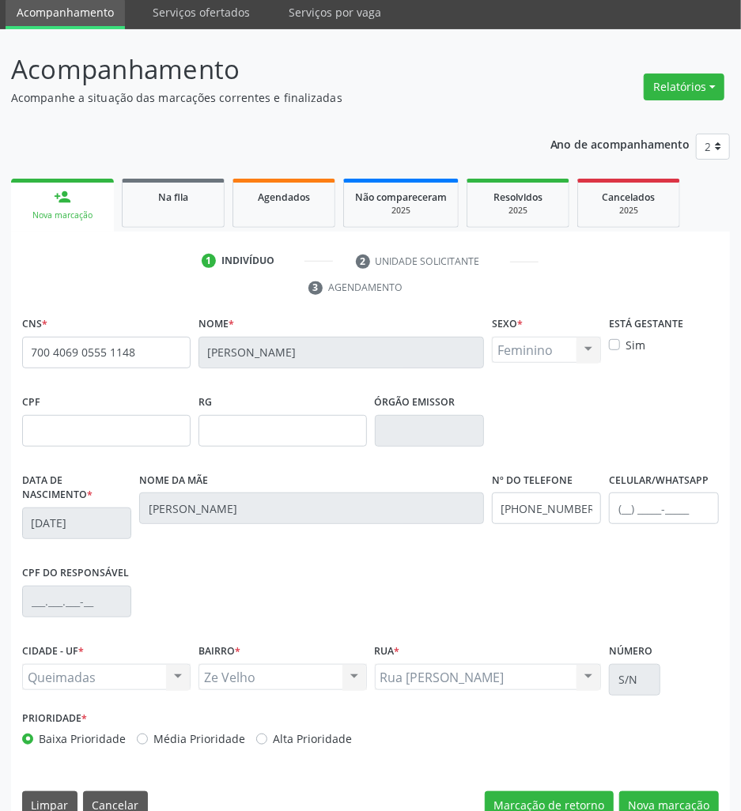
scroll to position [87, 0]
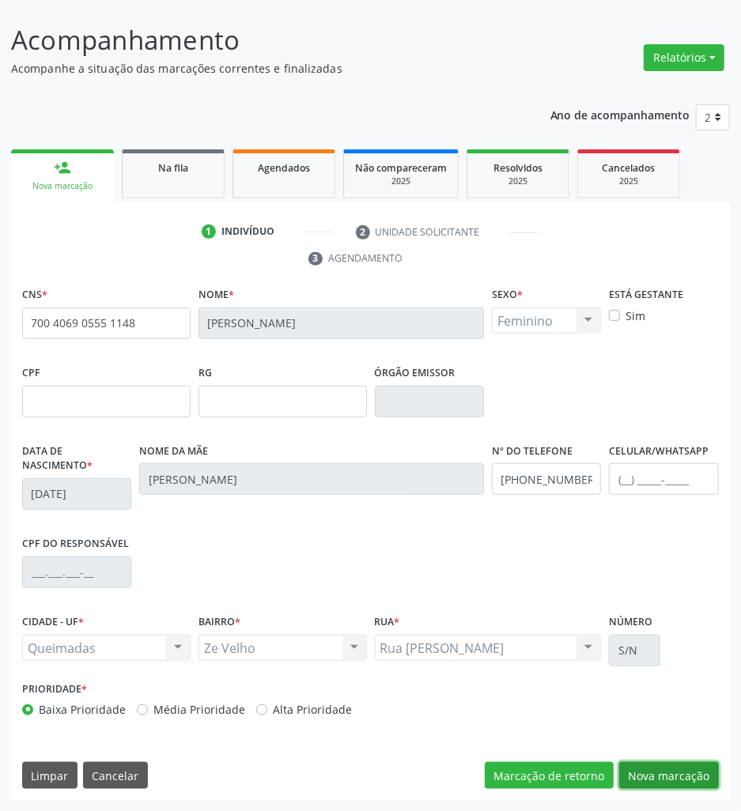
click at [648, 777] on button "Nova marcação" at bounding box center [669, 775] width 100 height 27
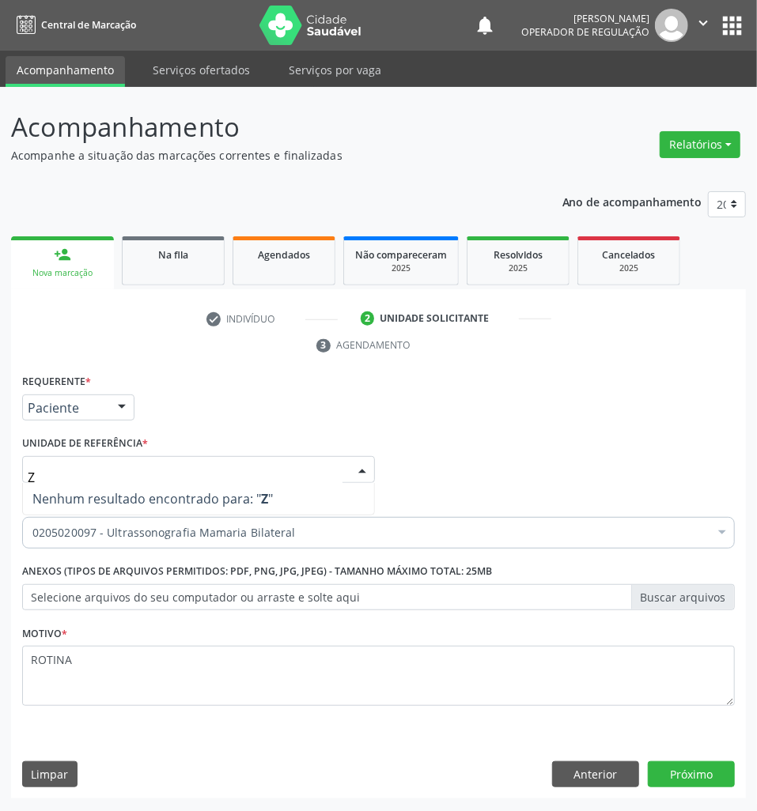
type input "ZE"
click at [108, 476] on input "ZE" at bounding box center [185, 478] width 315 height 32
click at [596, 781] on button "Anterior" at bounding box center [595, 775] width 87 height 27
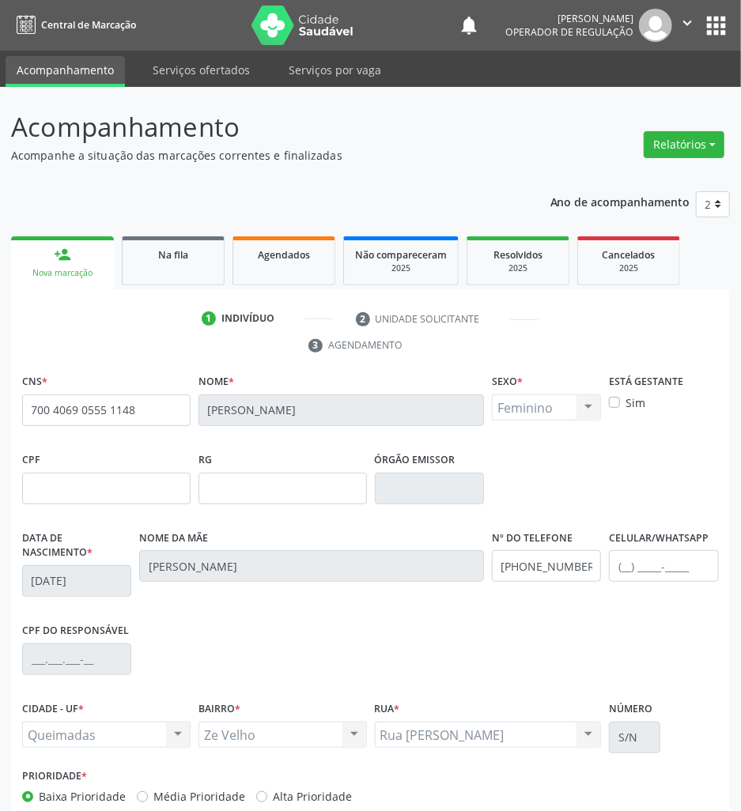
scroll to position [87, 0]
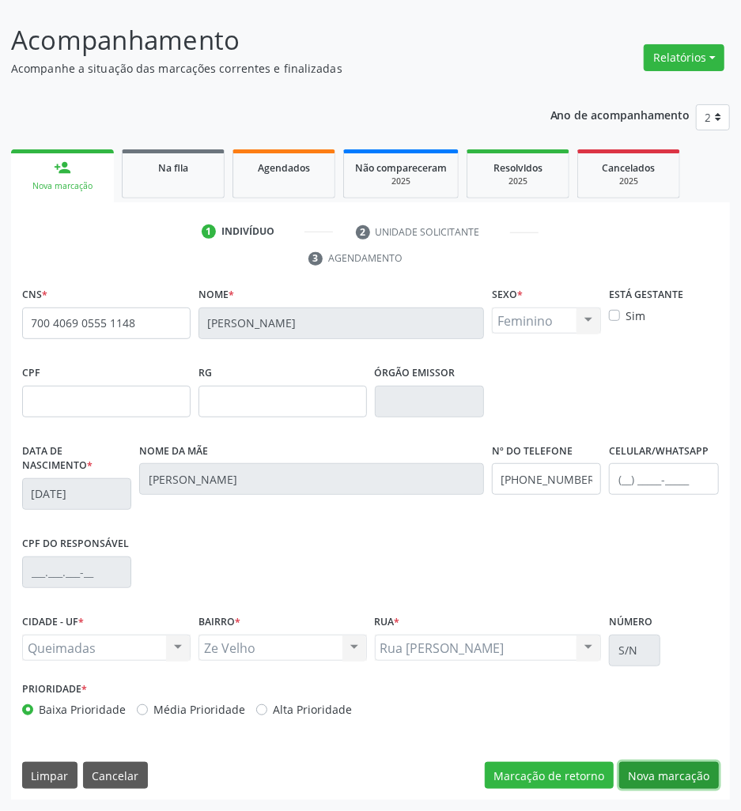
click at [626, 773] on button "Nova marcação" at bounding box center [669, 775] width 100 height 27
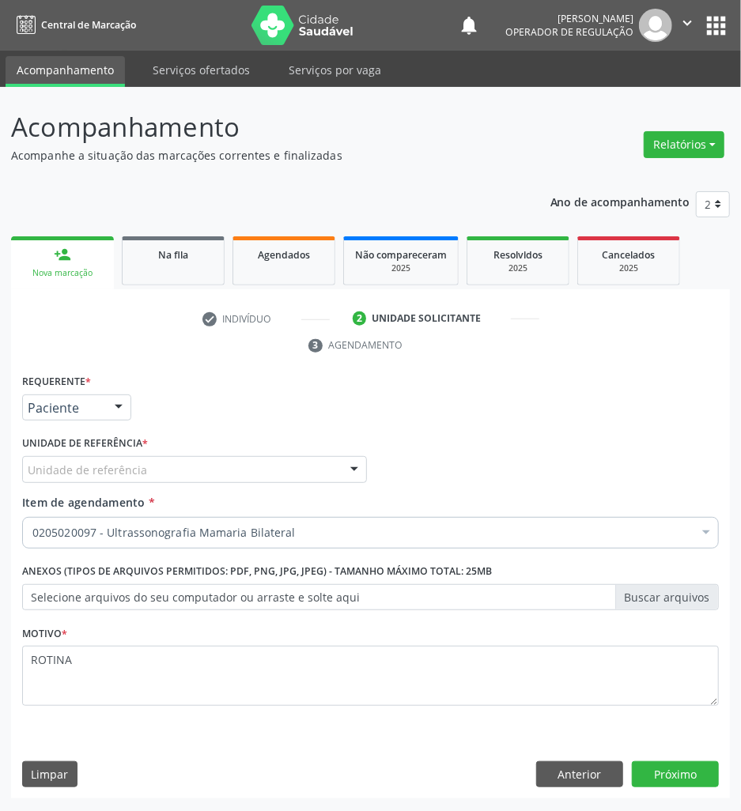
scroll to position [0, 0]
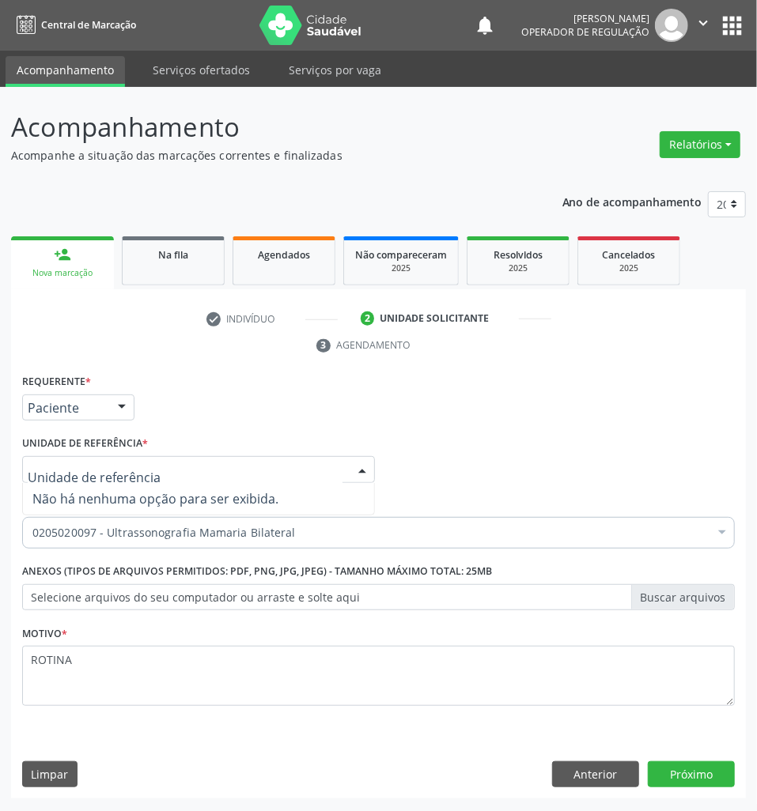
click at [70, 471] on input "text" at bounding box center [185, 478] width 315 height 32
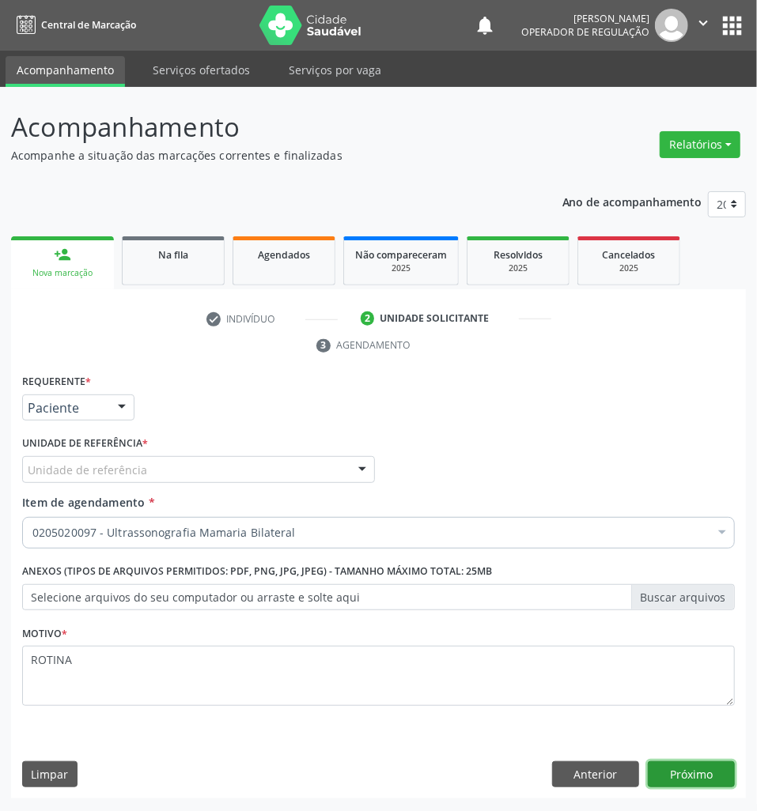
click at [703, 777] on button "Próximo" at bounding box center [691, 775] width 87 height 27
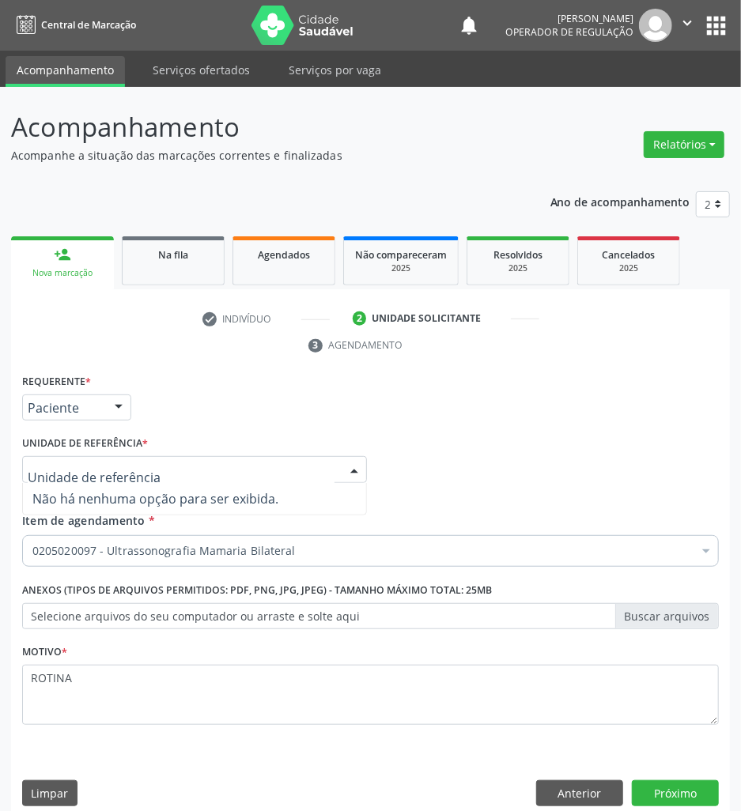
click at [122, 469] on input "text" at bounding box center [181, 478] width 307 height 32
click at [123, 470] on input "text" at bounding box center [181, 478] width 307 height 32
click at [305, 561] on div "0205020097 - Ultrassonografia Mamaria Bilateral" at bounding box center [370, 551] width 697 height 32
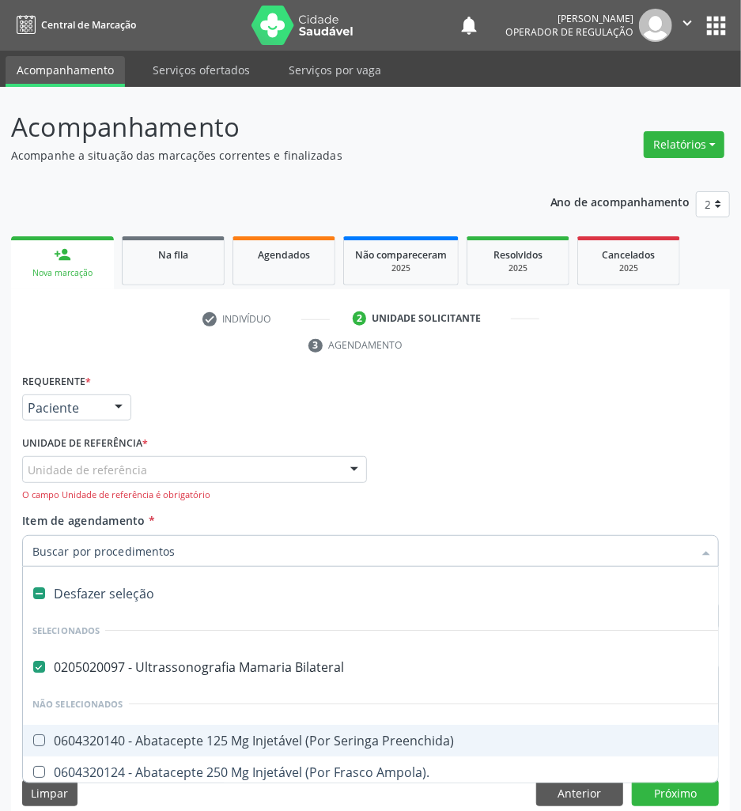
click at [305, 558] on input "Item de agendamento *" at bounding box center [362, 551] width 660 height 32
click at [289, 555] on input "Item de agendamento *" at bounding box center [362, 551] width 660 height 32
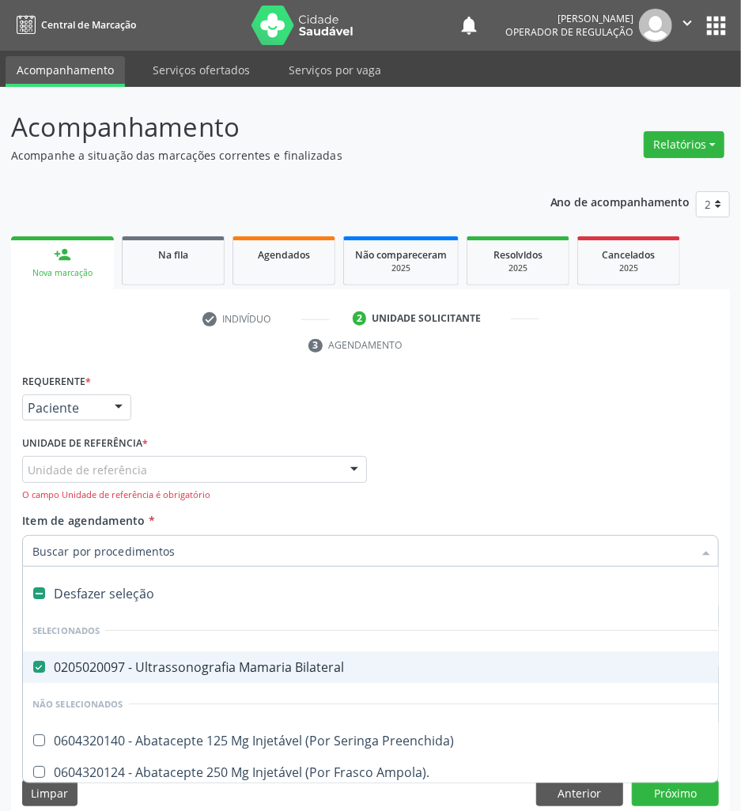
click at [354, 675] on span "0205020097 - Ultrassonografia Mamaria Bilateral" at bounding box center [648, 668] width 1250 height 32
click at [353, 674] on div "0205020097 - Ultrassonografia Mamaria Bilateral" at bounding box center [647, 667] width 1231 height 13
checkbox Bilateral "true"
click at [389, 418] on div "Requerente * Paciente Profissional de Saúde Paciente Nenhum resultado encontrad…" at bounding box center [370, 401] width 705 height 62
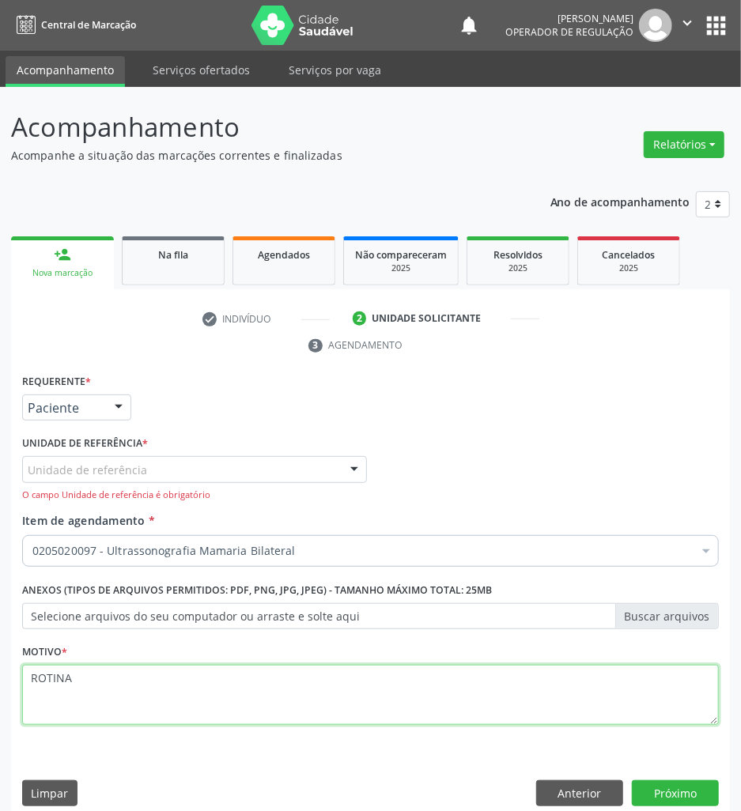
click at [118, 688] on textarea "ROTINA" at bounding box center [370, 695] width 697 height 60
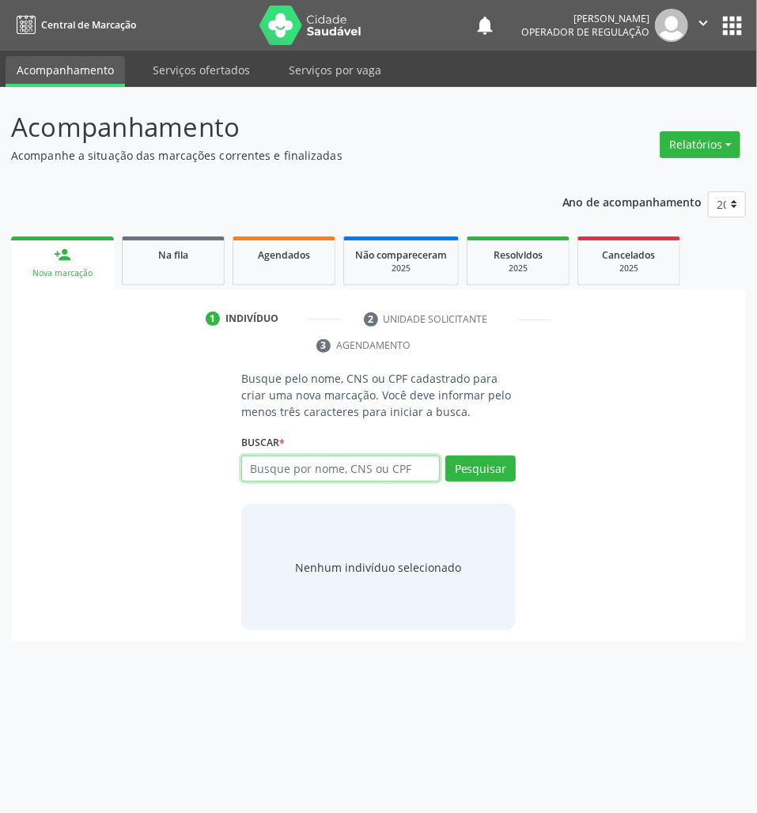
drag, startPoint x: 384, startPoint y: 482, endPoint x: 369, endPoint y: 475, distance: 16.3
click at [377, 481] on input "text" at bounding box center [340, 469] width 199 height 27
click at [308, 481] on input "text" at bounding box center [340, 469] width 199 height 27
type input "700702985633972"
click at [425, 460] on div "700702985633972 Busque por nome, CNS ou CPF José Adriel Santos Bezerra CPF: 159…" at bounding box center [378, 475] width 274 height 38
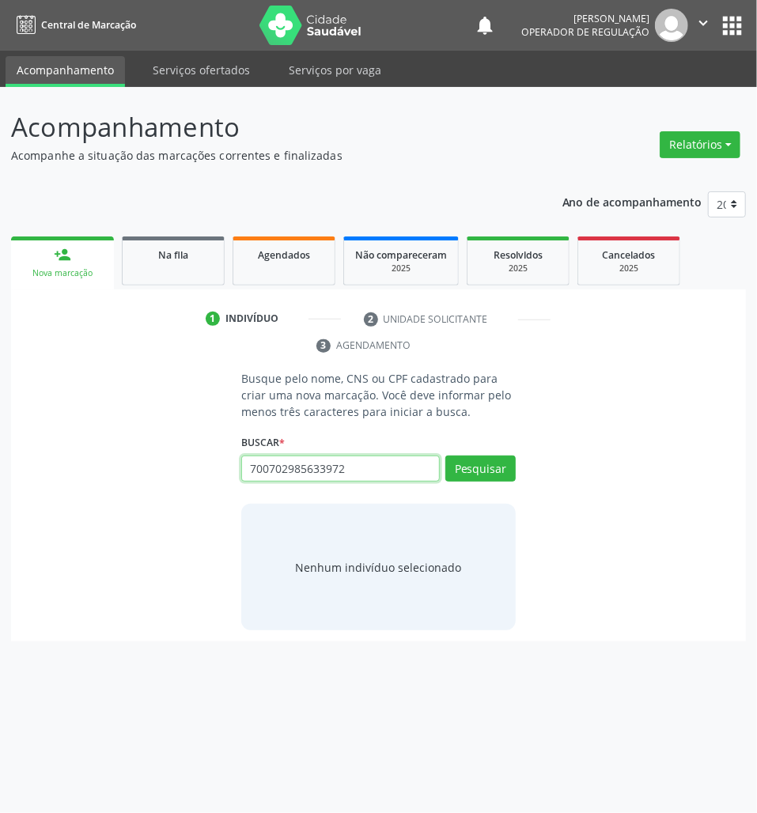
click at [422, 468] on input "700702985633972" at bounding box center [340, 469] width 199 height 27
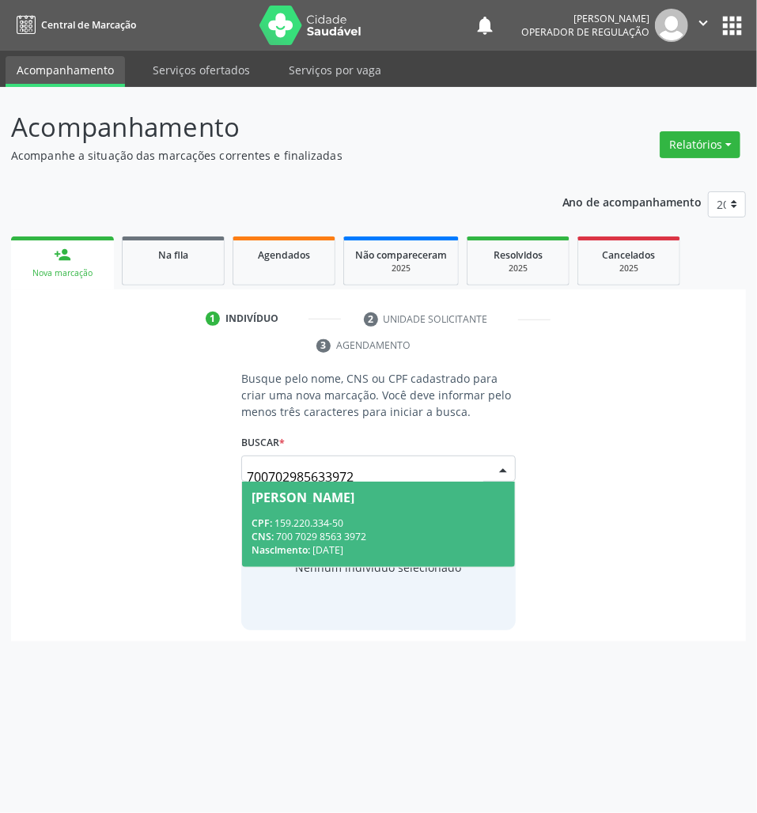
click at [418, 509] on span "José Adriel Santos Bezerra CPF: 159.220.334-50 CNS: 700 7029 8563 3972 Nascimen…" at bounding box center [378, 524] width 273 height 85
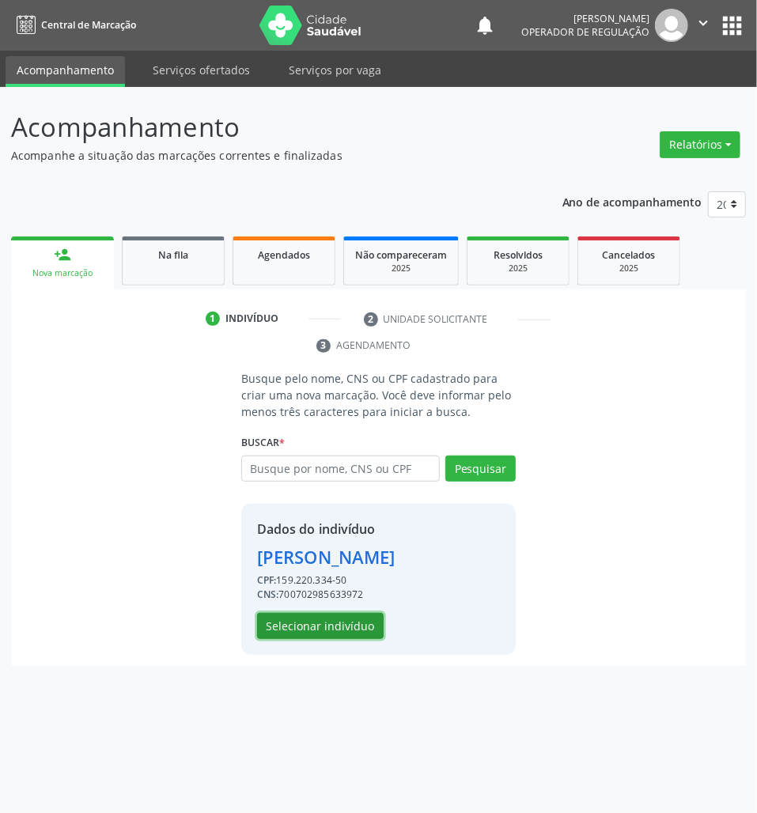
click at [343, 633] on button "Selecionar indivíduo" at bounding box center [320, 626] width 127 height 27
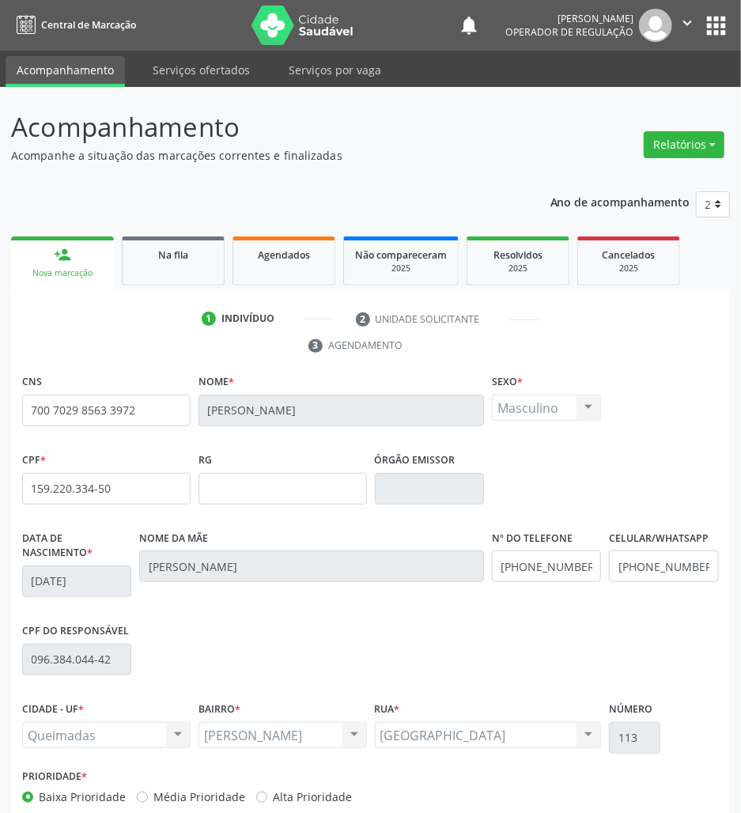
scroll to position [86, 0]
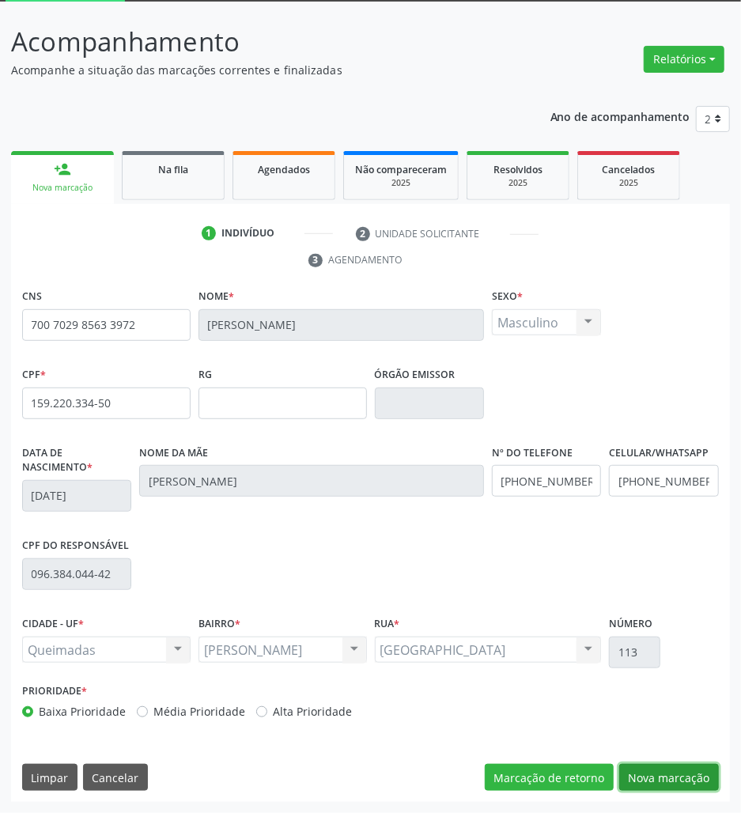
click at [655, 778] on button "Nova marcação" at bounding box center [669, 777] width 100 height 27
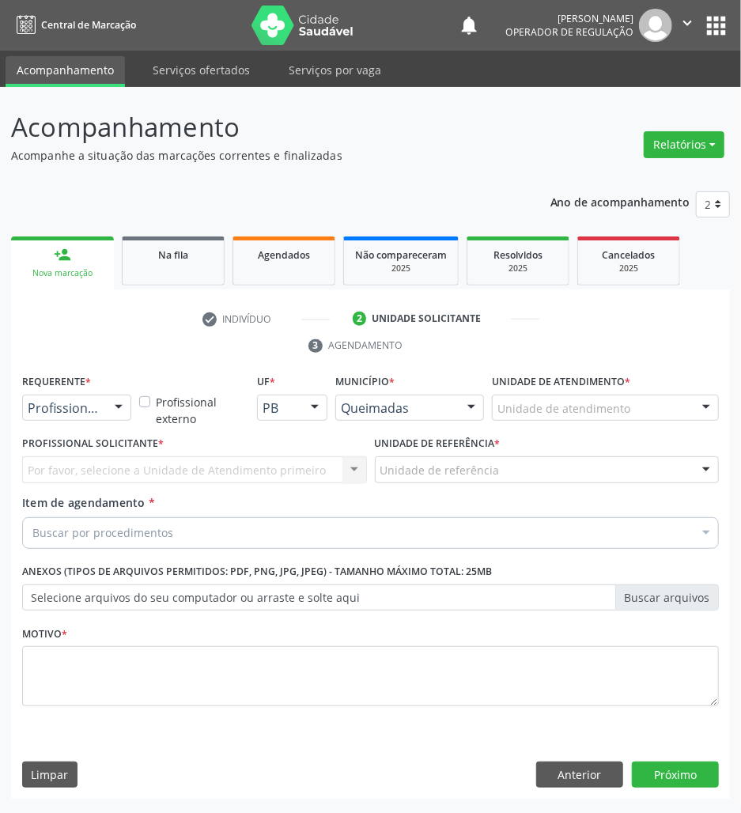
scroll to position [0, 0]
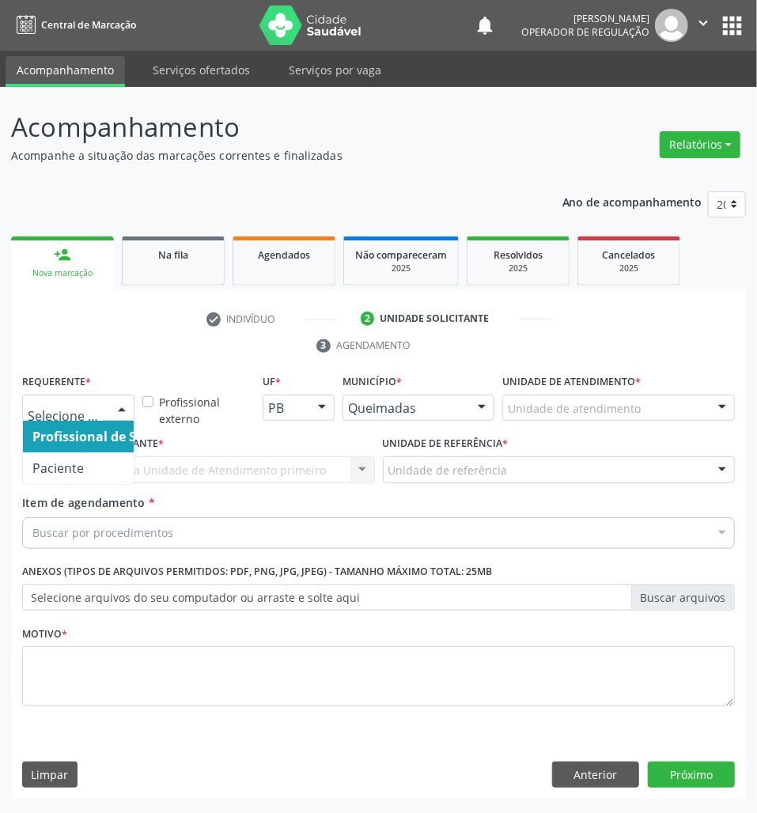
drag, startPoint x: 80, startPoint y: 419, endPoint x: 79, endPoint y: 440, distance: 20.6
click at [80, 421] on div at bounding box center [78, 408] width 112 height 27
click at [89, 456] on span "Paciente" at bounding box center [100, 468] width 154 height 32
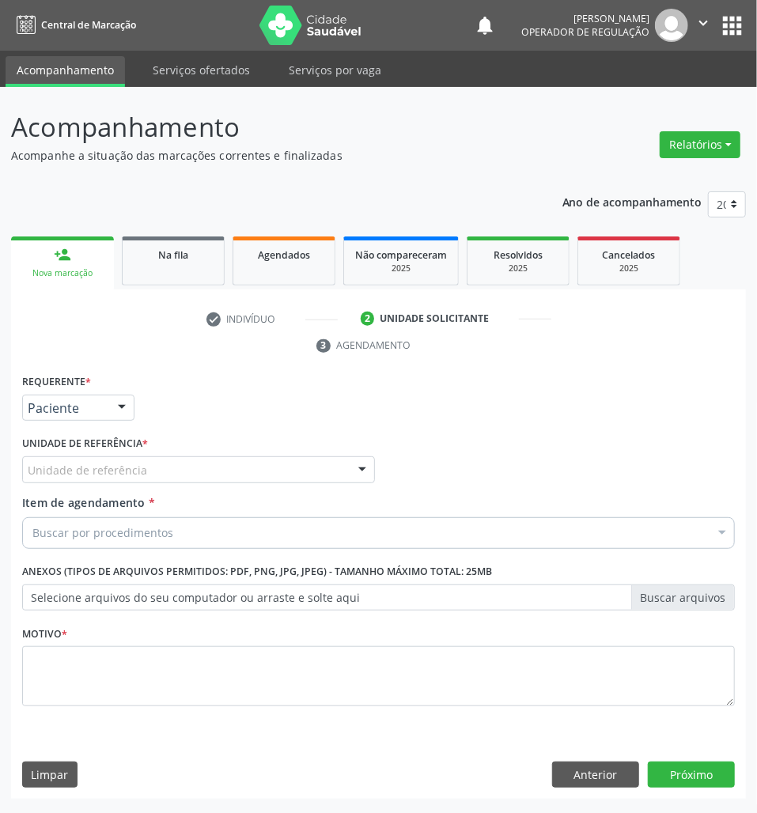
click at [103, 457] on div "Unidade de referência" at bounding box center [198, 469] width 353 height 27
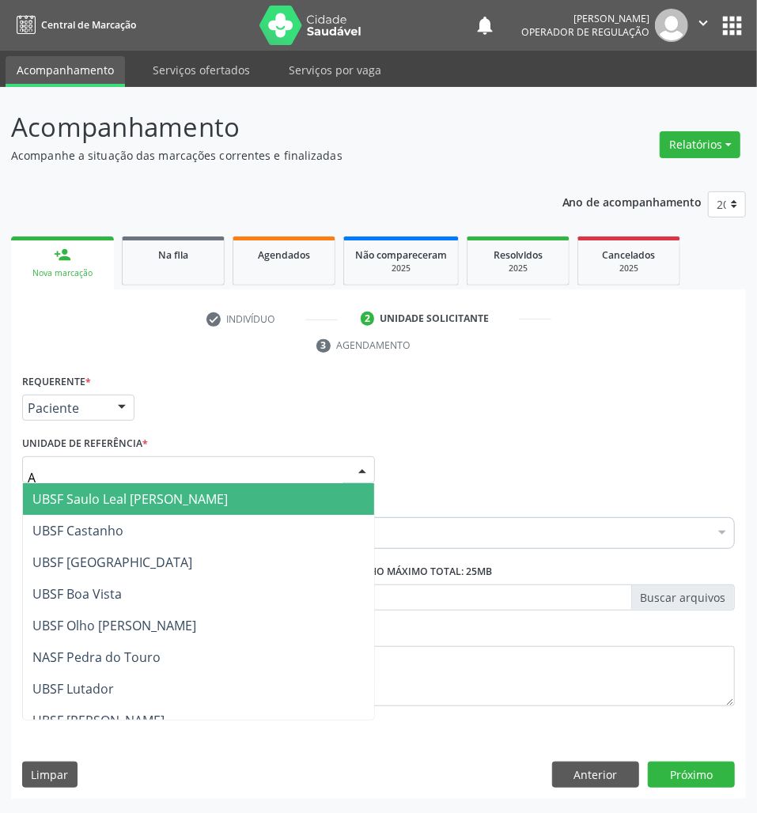
type input "AN"
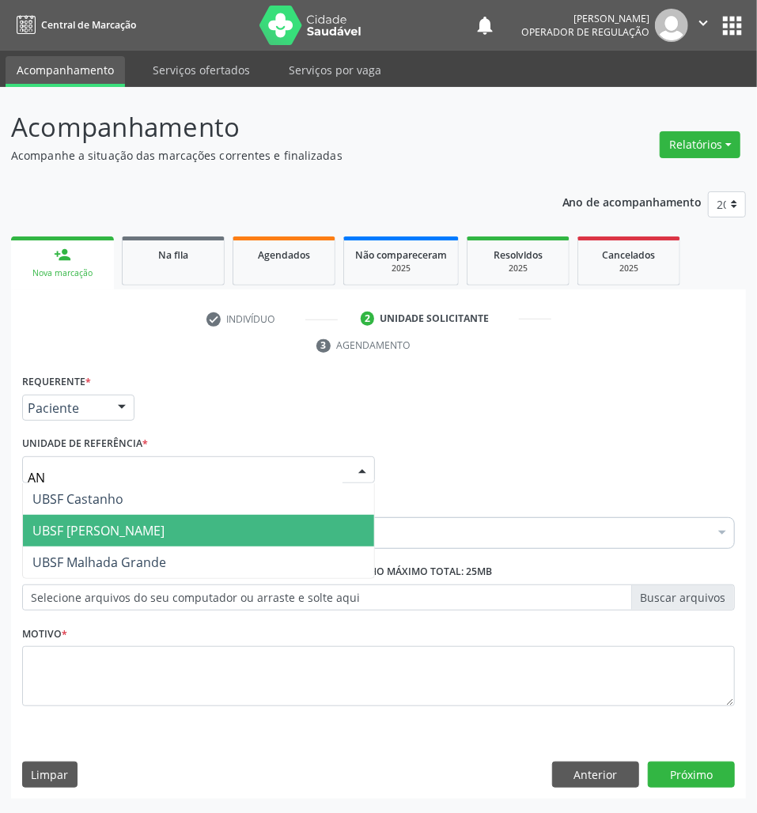
click at [108, 533] on span "UBSF [PERSON_NAME]" at bounding box center [98, 530] width 132 height 17
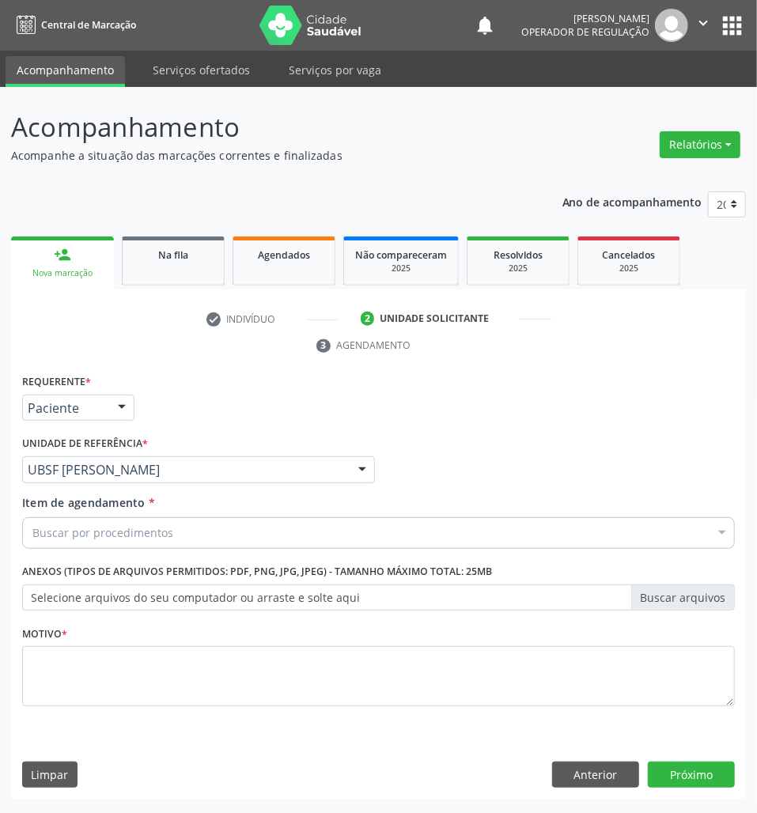
paste input "ABDOMEN TOTAL"
click at [560, 535] on div "Buscar por procedimentos" at bounding box center [378, 533] width 713 height 32
type input "ABDOMEN TOTAL"
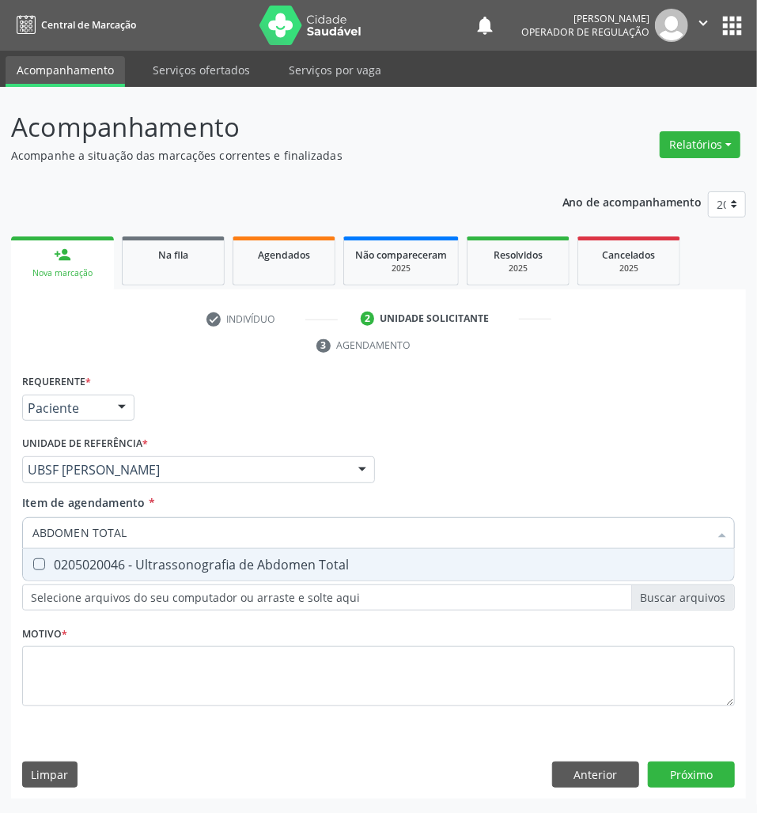
click at [531, 569] on div "0205020046 - Ultrassonografia de Abdomen Total" at bounding box center [378, 564] width 692 height 13
checkbox Total "true"
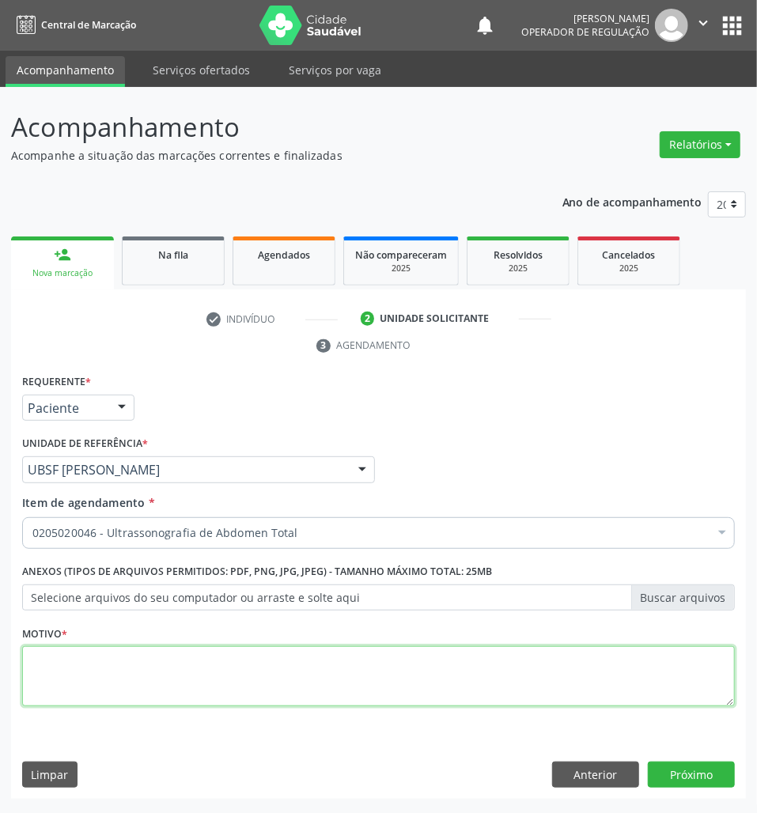
click at [603, 677] on textarea at bounding box center [378, 676] width 713 height 60
type textarea "ROTINA"
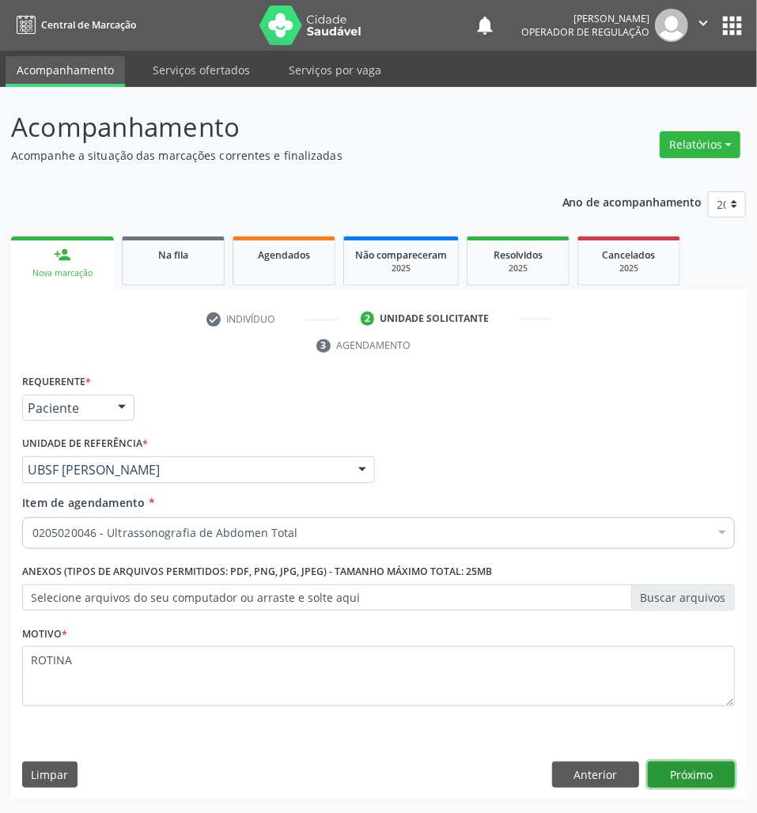
click button "Próximo" at bounding box center [691, 775] width 87 height 27
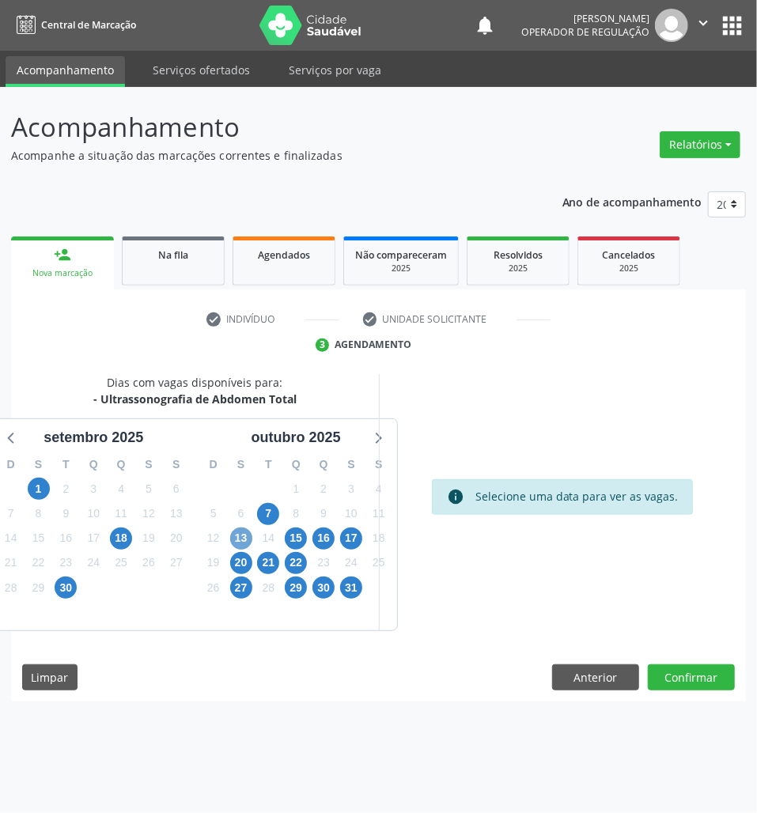
click at [239, 535] on span "13" at bounding box center [241, 538] width 22 height 22
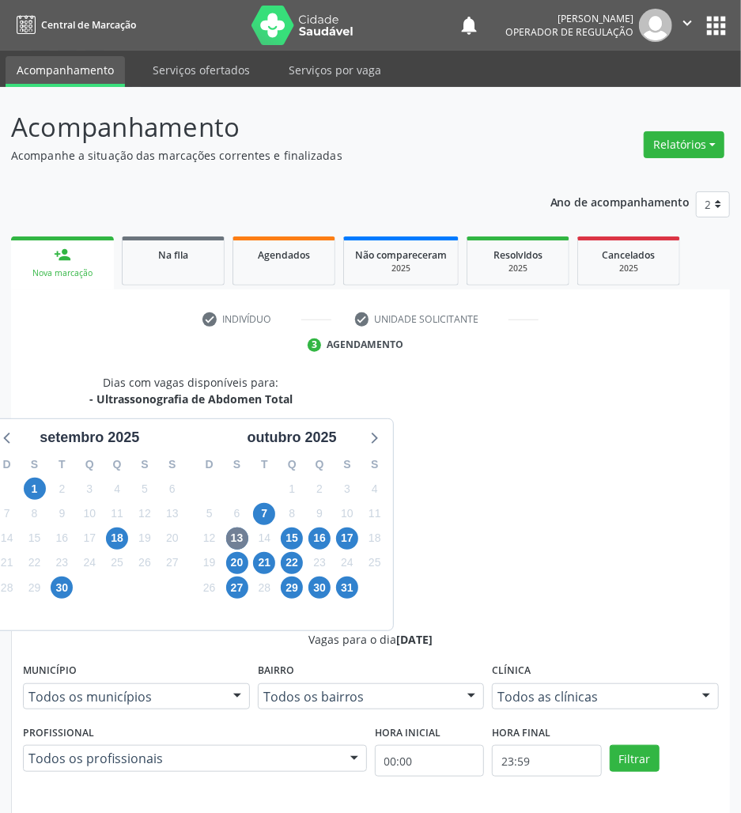
radio input "true"
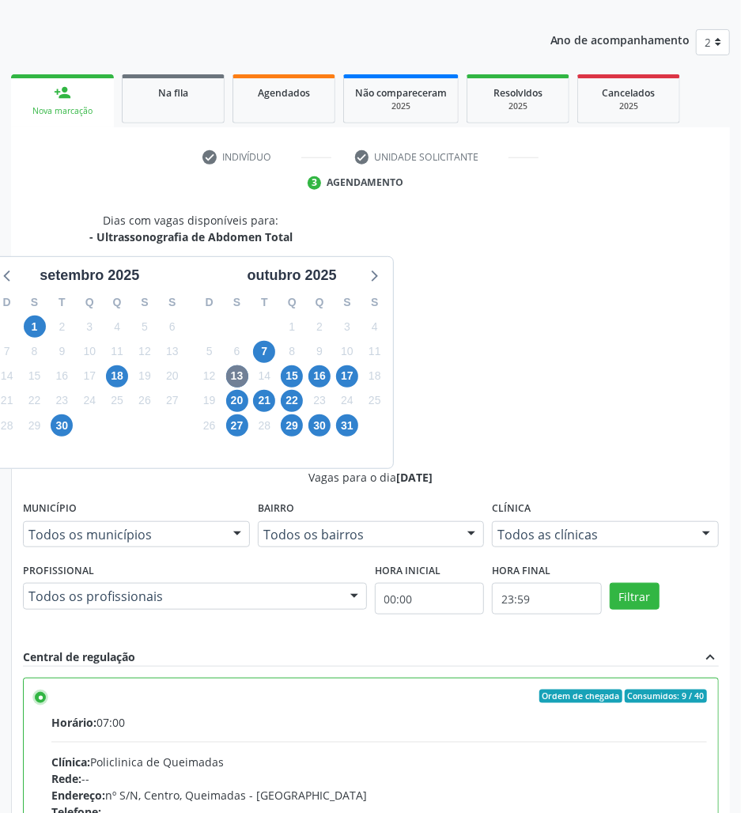
scroll to position [166, 0]
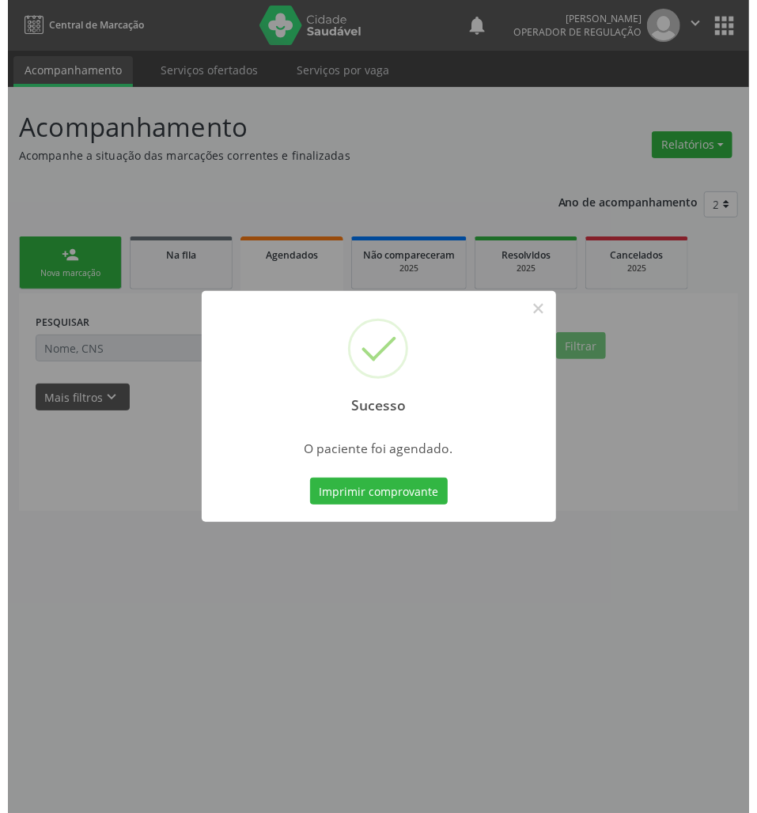
scroll to position [0, 0]
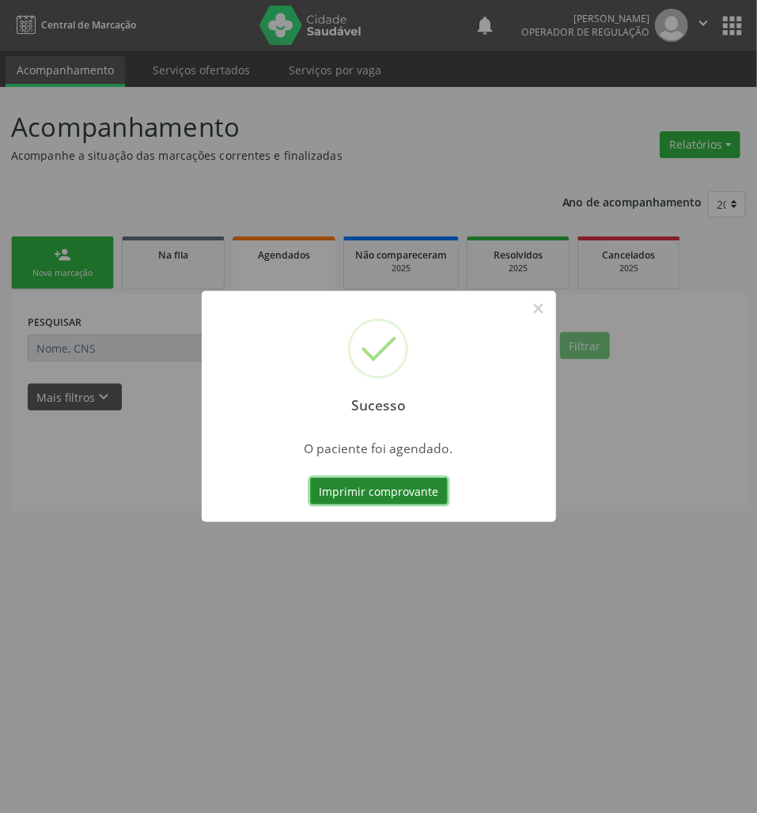
click at [402, 486] on button "Imprimir comprovante" at bounding box center [379, 491] width 138 height 27
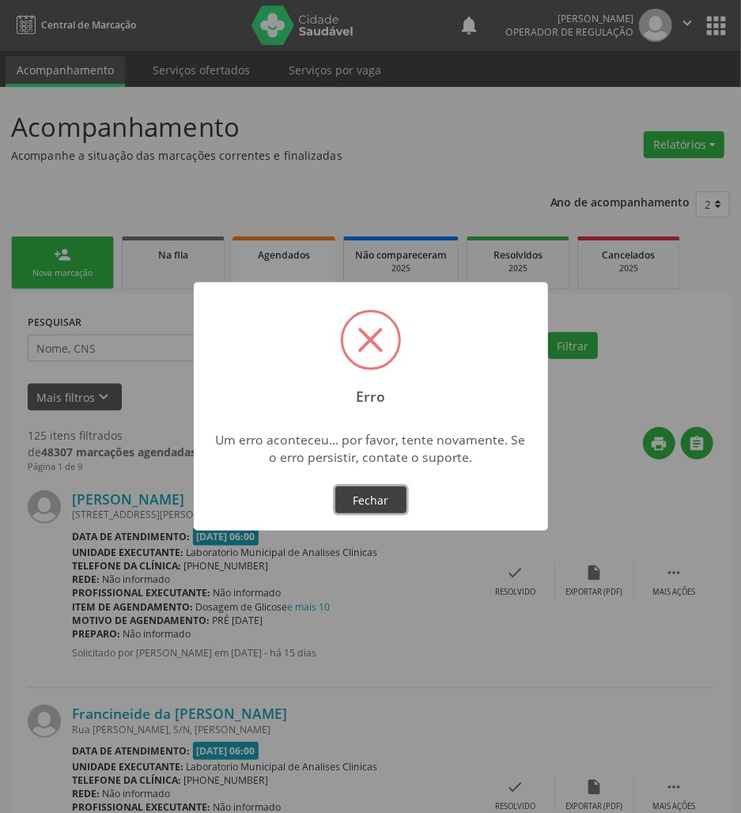
click at [368, 497] on button "Fechar" at bounding box center [370, 499] width 71 height 27
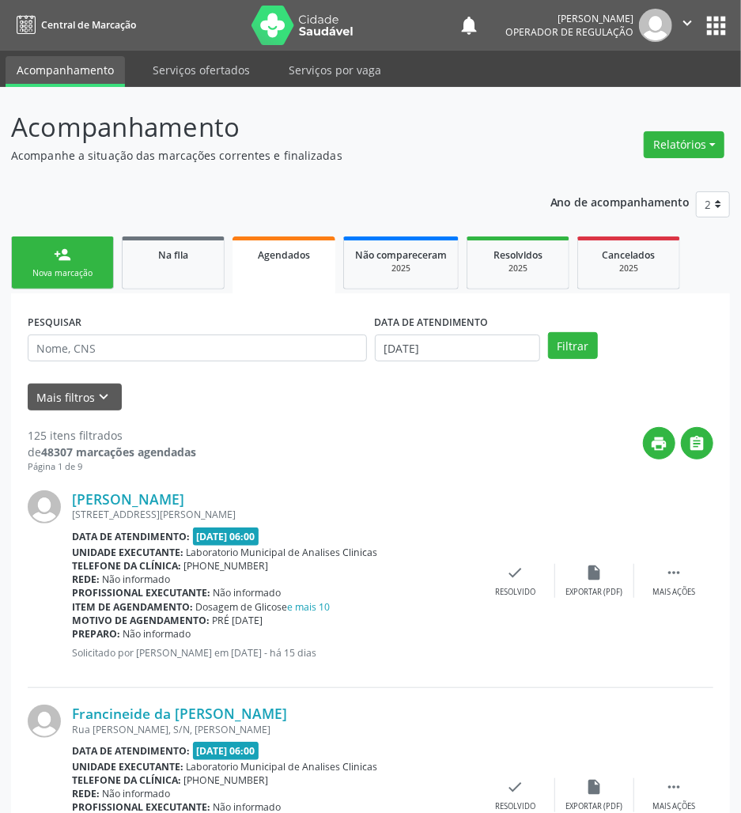
drag, startPoint x: 51, startPoint y: 240, endPoint x: 720, endPoint y: 4, distance: 709.6
click at [51, 240] on link "person_add Nova marcação" at bounding box center [62, 262] width 103 height 53
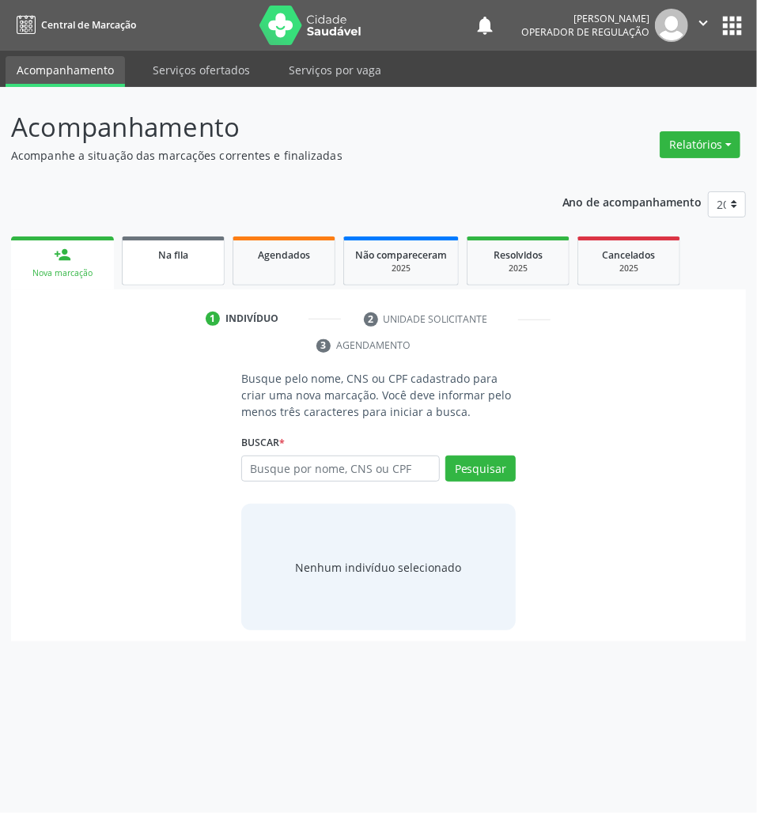
click at [199, 258] on div "Na fila" at bounding box center [173, 254] width 79 height 17
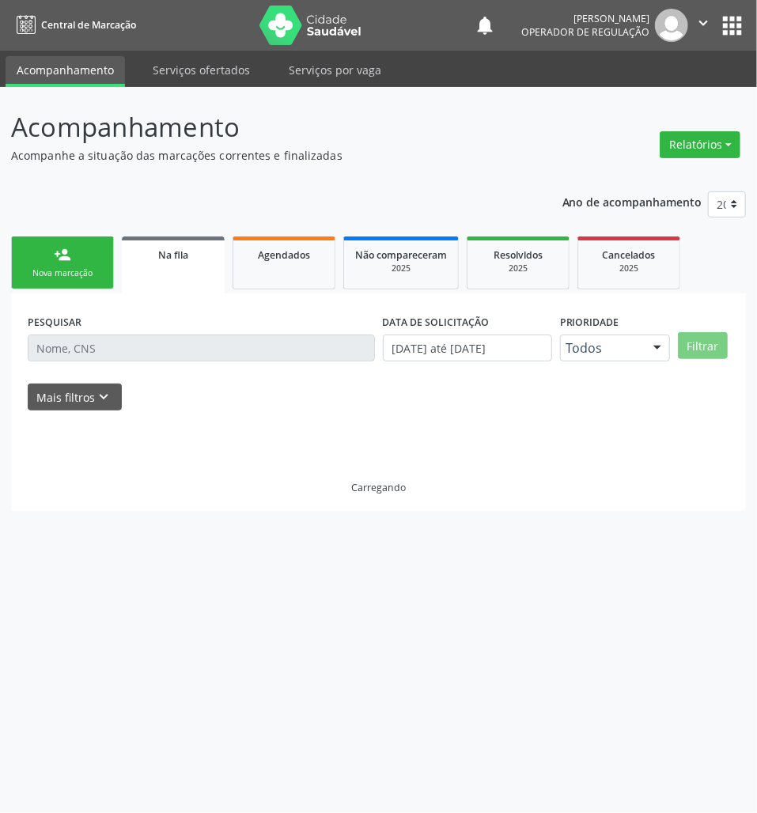
click at [85, 257] on link "person_add Nova marcação" at bounding box center [62, 262] width 103 height 53
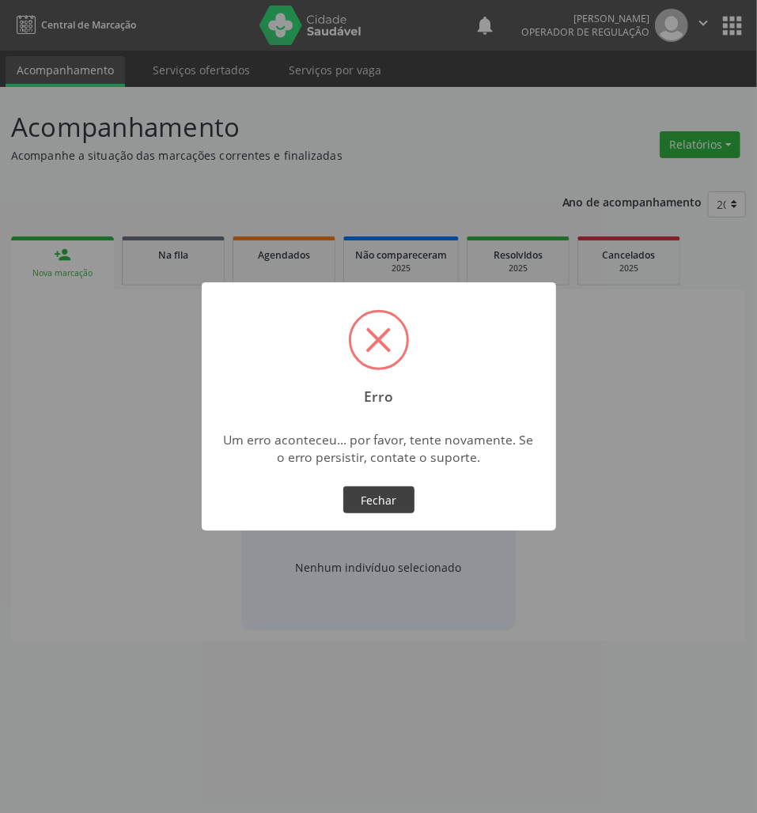
click at [396, 508] on button "Fechar" at bounding box center [378, 499] width 71 height 27
